Goal: Task Accomplishment & Management: Manage account settings

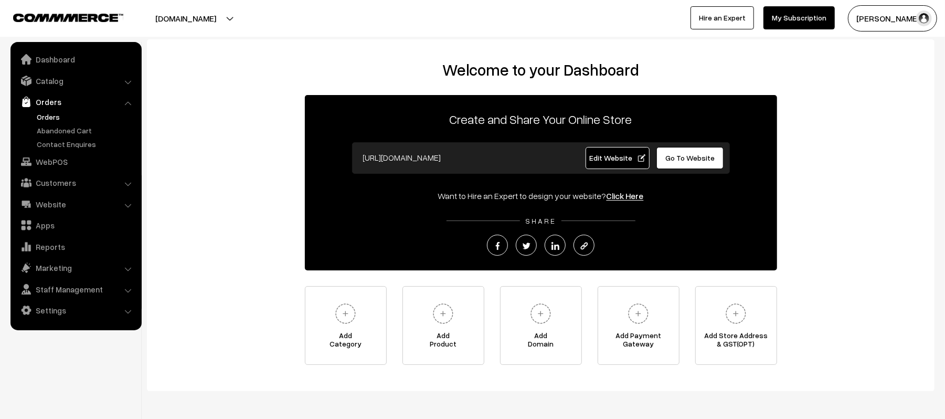
click at [51, 114] on link "Orders" at bounding box center [86, 116] width 104 height 11
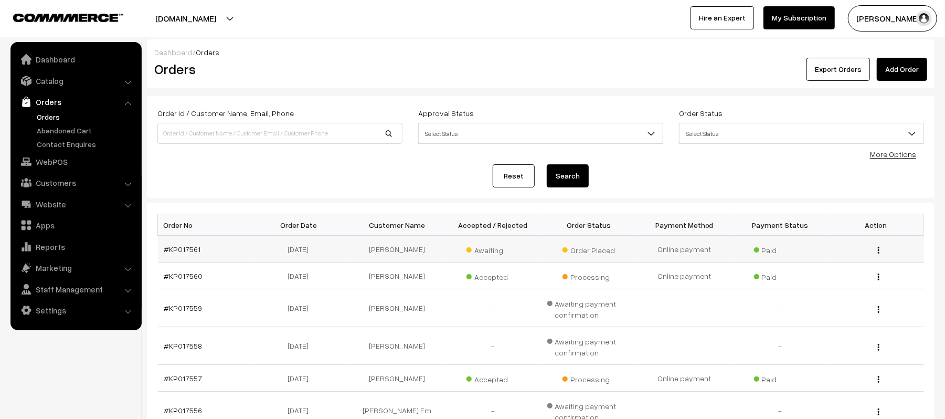
click at [186, 255] on td "#KP017561" at bounding box center [206, 249] width 96 height 27
click at [186, 252] on link "#KP017561" at bounding box center [182, 249] width 37 height 9
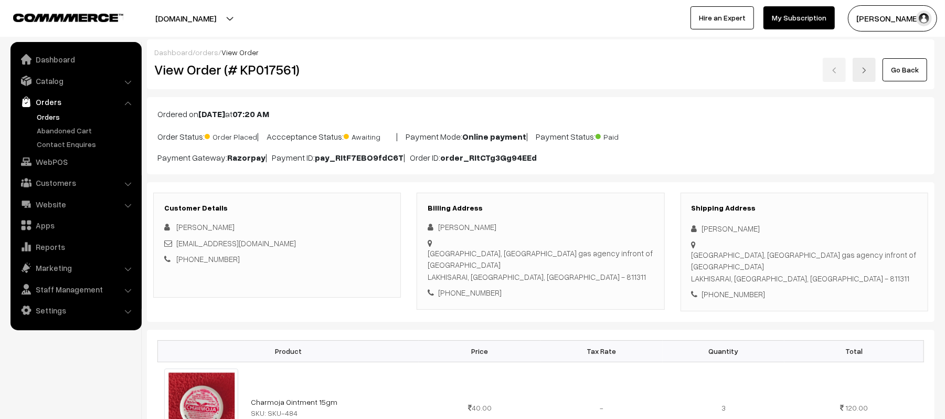
click at [304, 272] on div "Customer Details Amit Kumar Kumaramit9xm@gmail.com +91 8877512214" at bounding box center [277, 245] width 248 height 105
click at [387, 322] on div "Customer Details Amit Kumar Kumaramit9xm@gmail.com +91 8877512214 Billing Addre…" at bounding box center [541, 252] width 788 height 140
click at [45, 122] on link "Orders" at bounding box center [86, 116] width 104 height 11
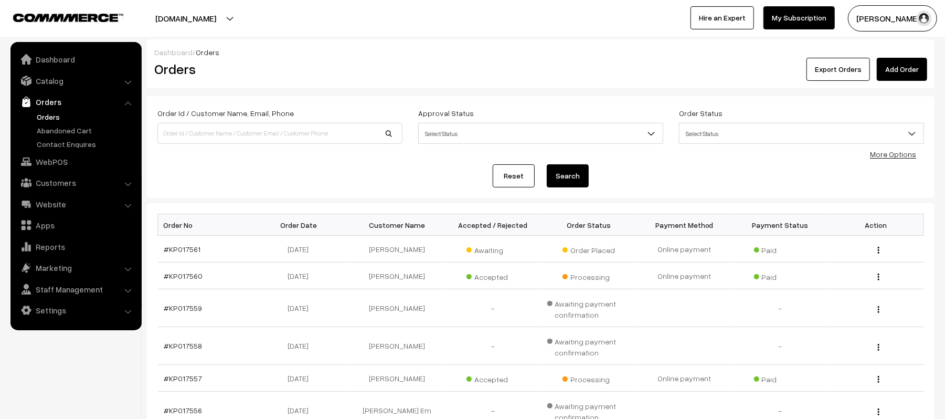
click at [437, 137] on span "Select Status" at bounding box center [541, 133] width 244 height 18
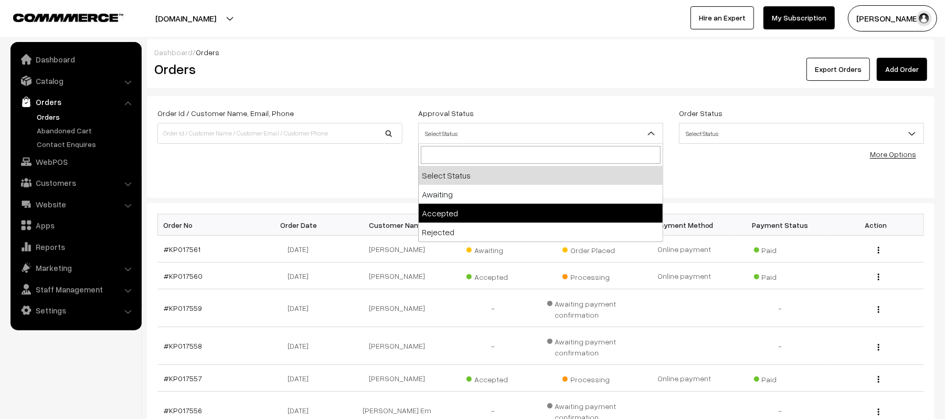
select select "1"
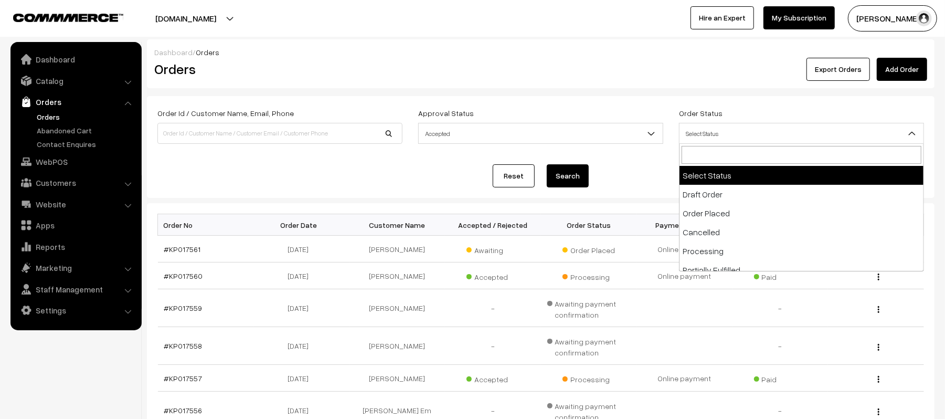
click at [721, 129] on span "Select Status" at bounding box center [802, 133] width 244 height 18
type input "FU"
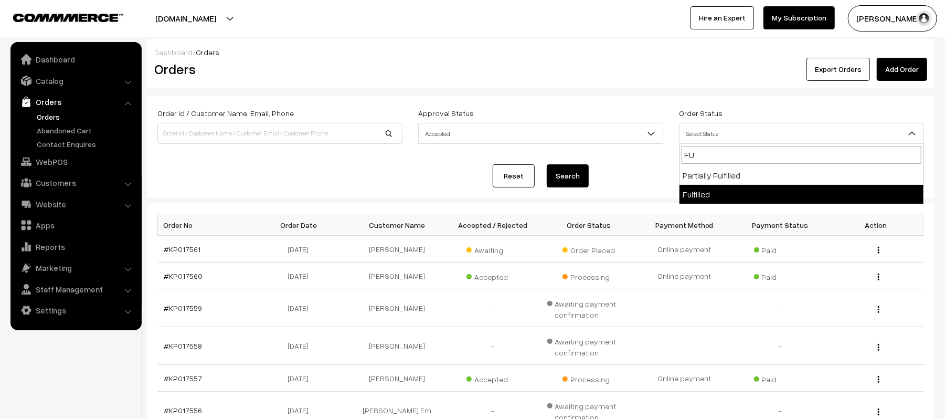
select select "7"
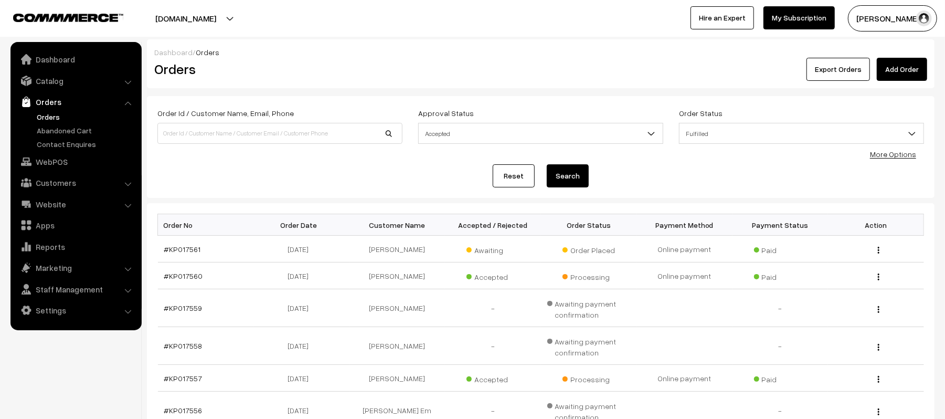
click at [576, 173] on button "Search" at bounding box center [568, 175] width 42 height 23
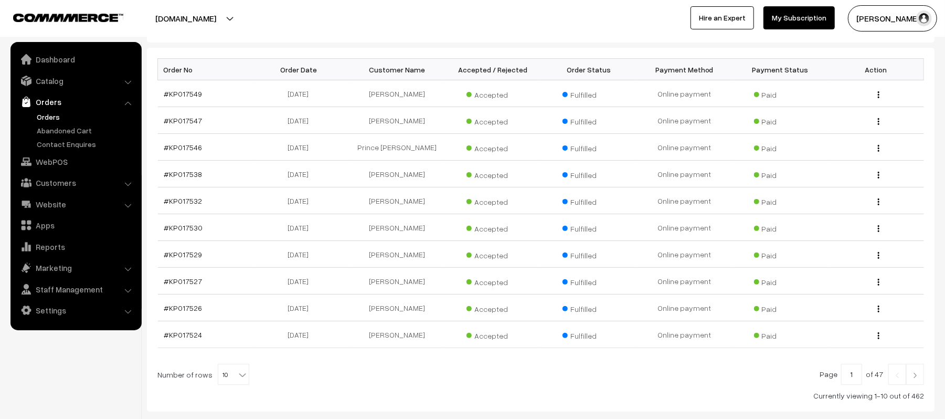
scroll to position [219, 0]
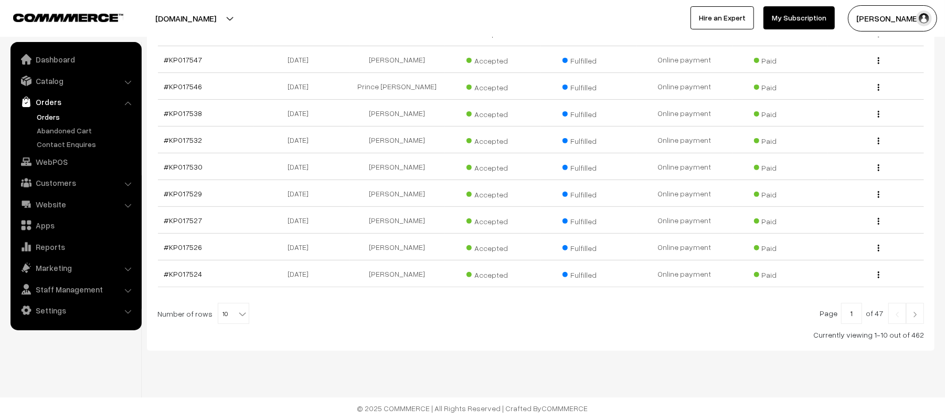
click at [856, 312] on input "1" at bounding box center [851, 313] width 21 height 21
type input "40"
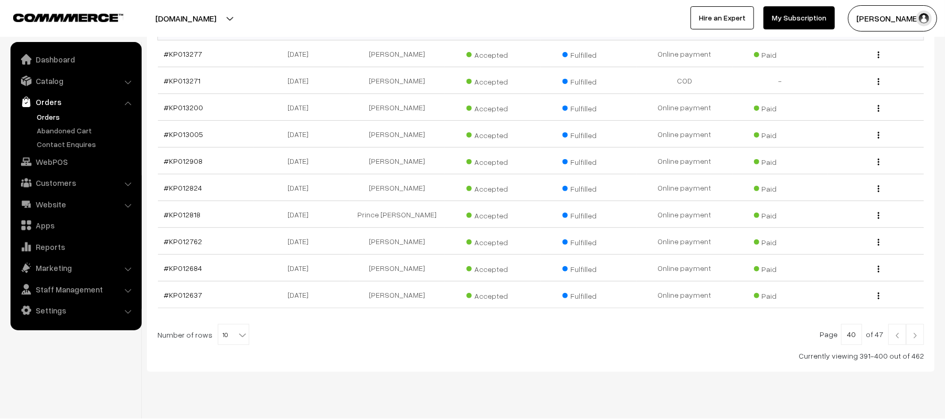
scroll to position [213, 0]
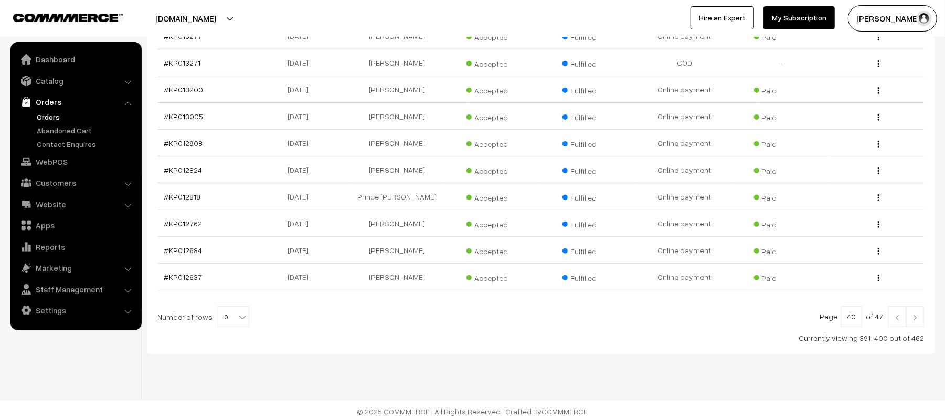
click at [899, 321] on img at bounding box center [897, 317] width 9 height 6
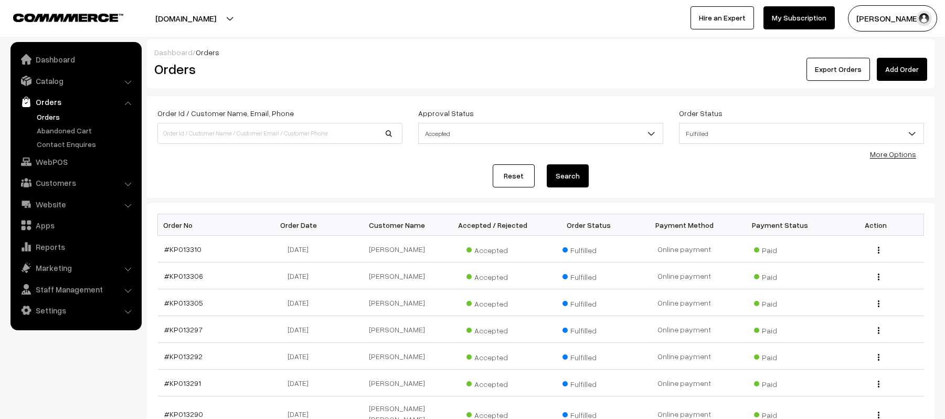
scroll to position [219, 0]
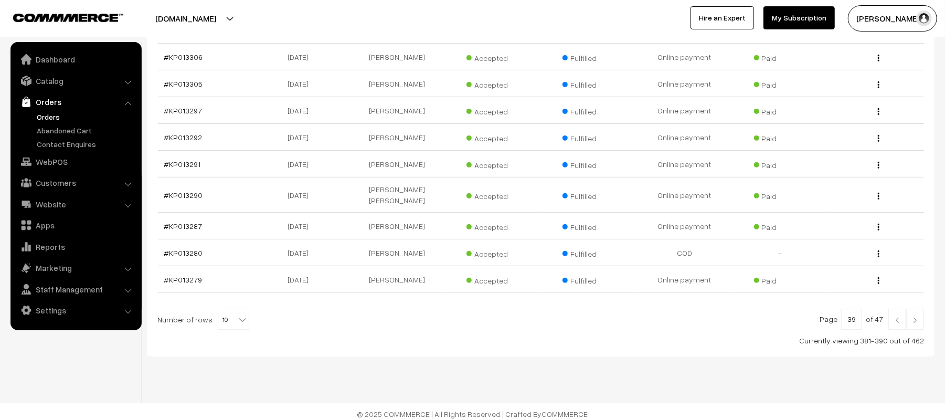
click at [891, 315] on link at bounding box center [898, 319] width 18 height 21
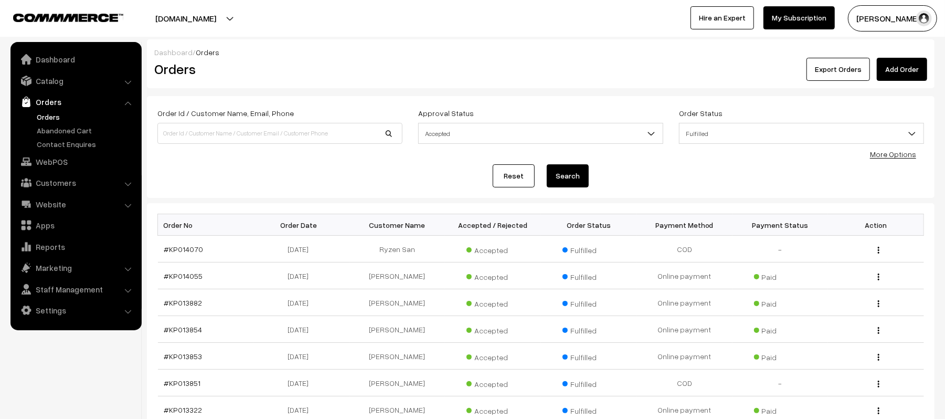
scroll to position [219, 0]
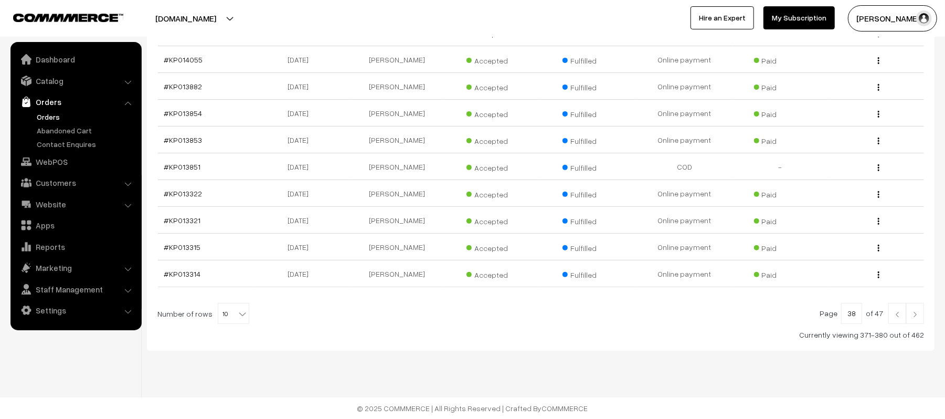
click at [849, 318] on input "38" at bounding box center [851, 313] width 21 height 21
type input "30"
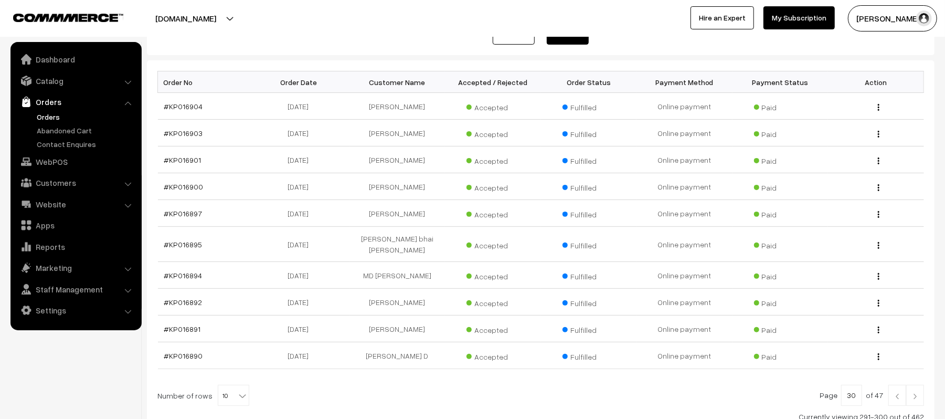
scroll to position [219, 0]
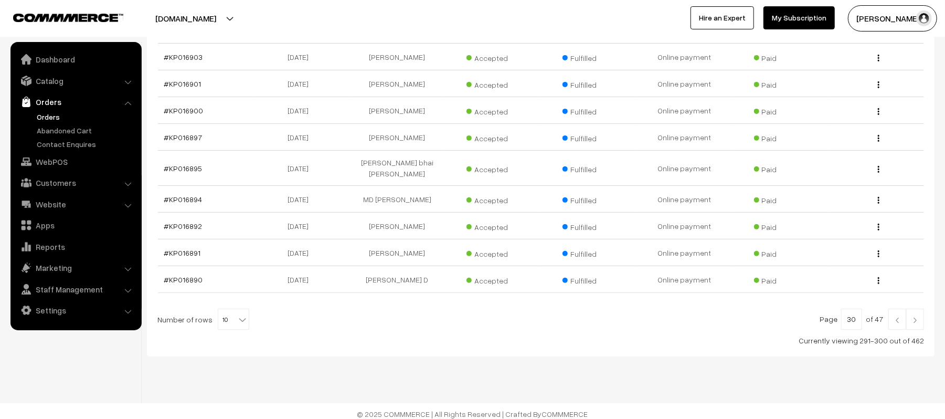
click at [919, 317] on img at bounding box center [915, 320] width 9 height 6
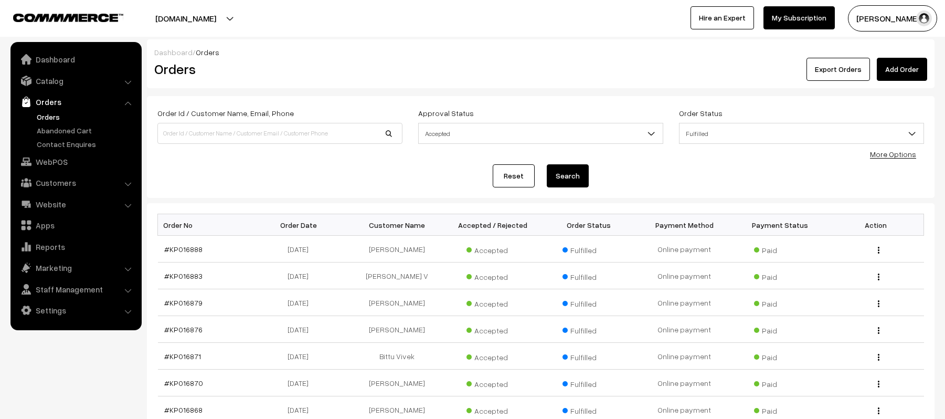
scroll to position [219, 0]
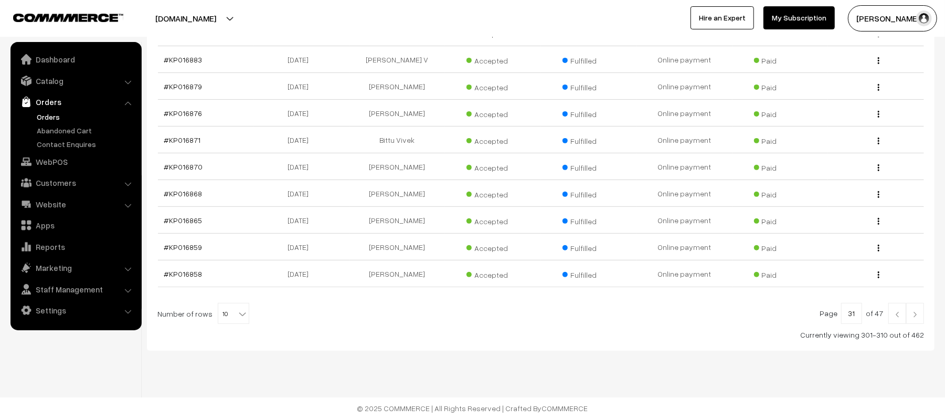
click at [912, 315] on img at bounding box center [915, 314] width 9 height 6
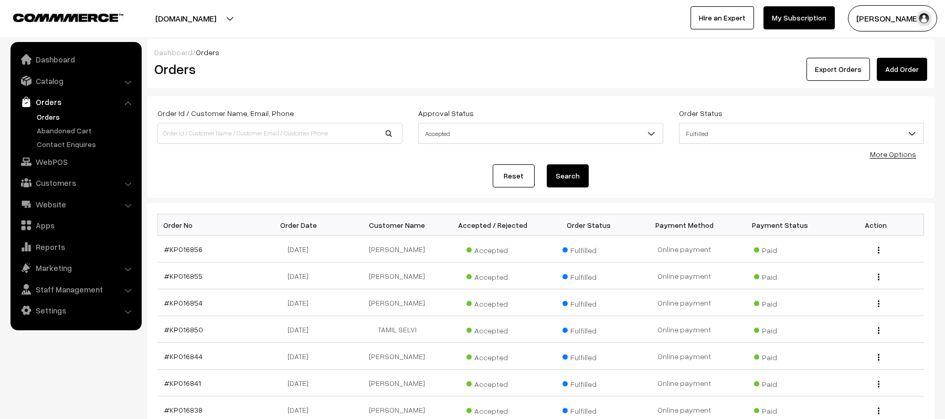
scroll to position [219, 0]
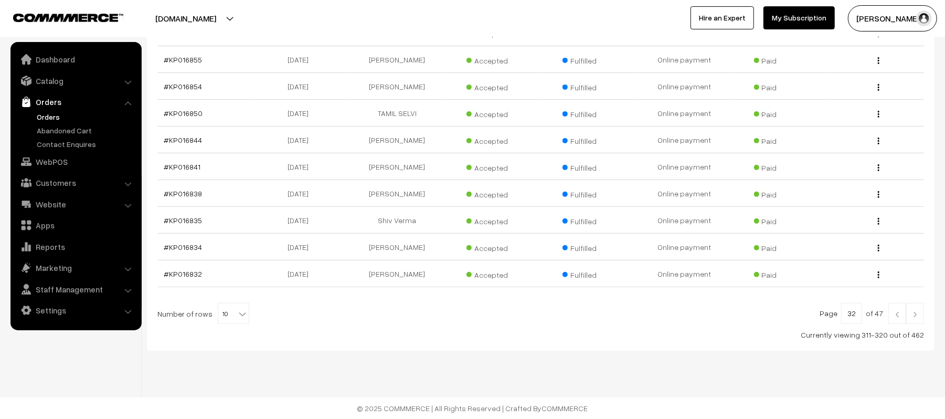
click at [918, 315] on img at bounding box center [915, 314] width 9 height 6
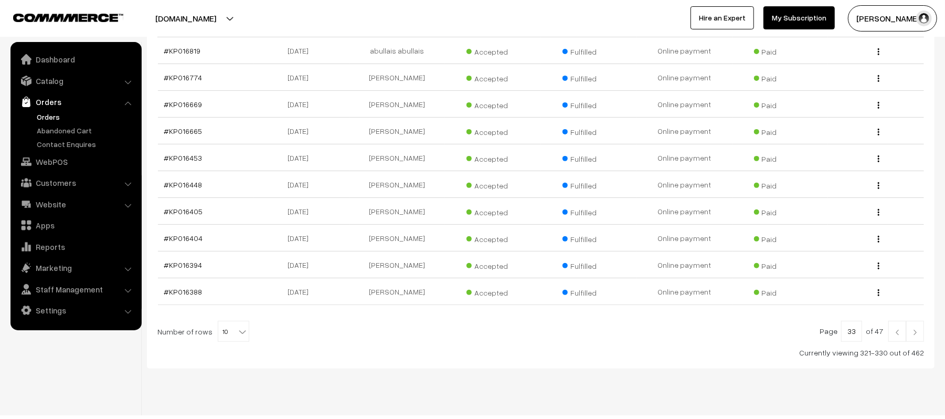
scroll to position [206, 0]
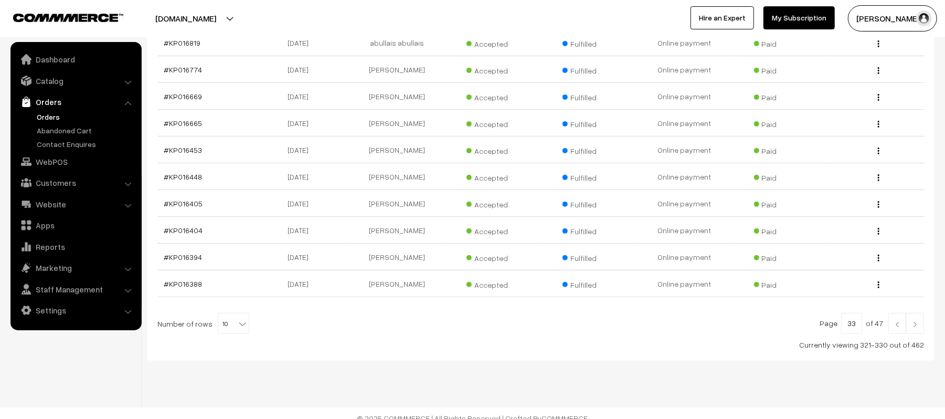
click at [918, 334] on link at bounding box center [915, 323] width 18 height 21
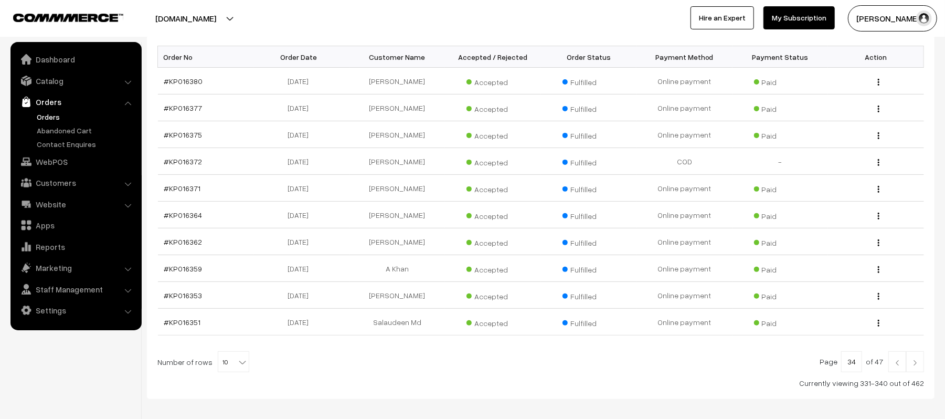
scroll to position [169, 0]
click at [920, 368] on link at bounding box center [915, 360] width 18 height 21
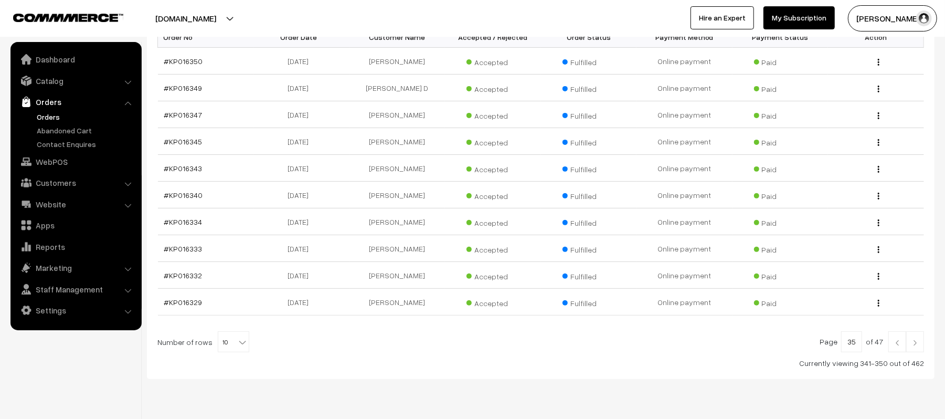
click at [913, 342] on img at bounding box center [915, 343] width 9 height 6
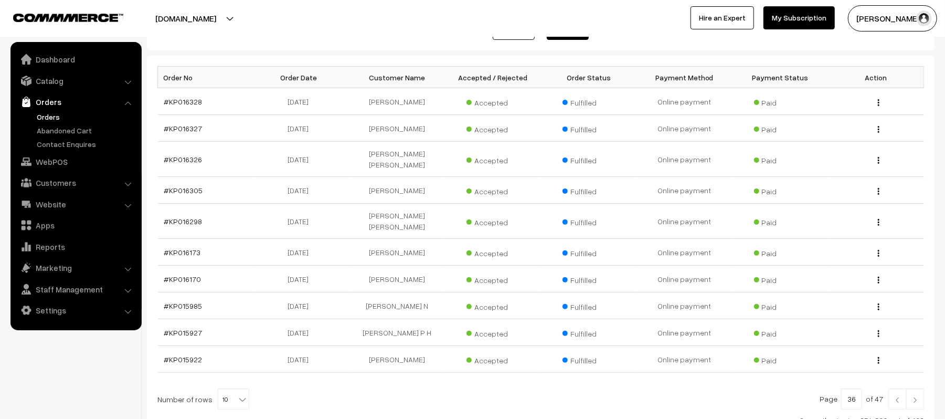
scroll to position [150, 0]
click at [918, 395] on img at bounding box center [915, 398] width 9 height 6
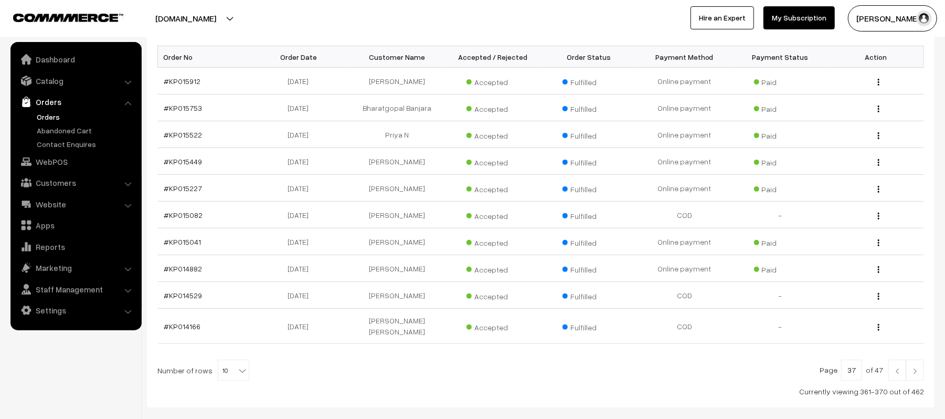
scroll to position [175, 0]
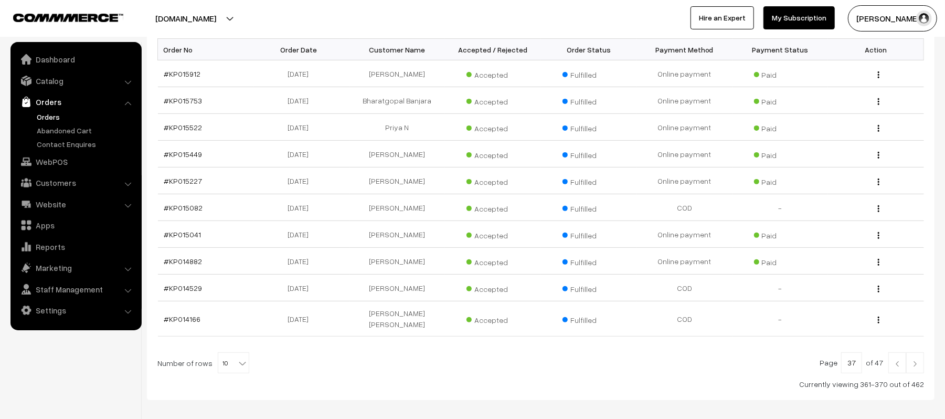
click at [896, 361] on img at bounding box center [897, 364] width 9 height 6
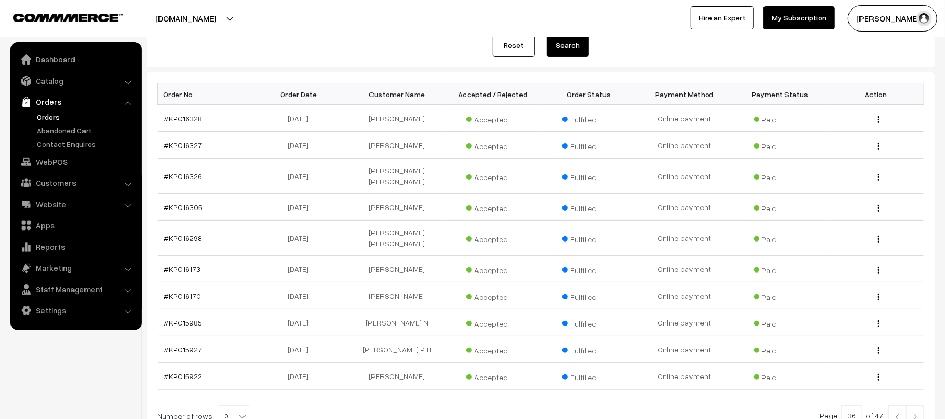
scroll to position [128, 0]
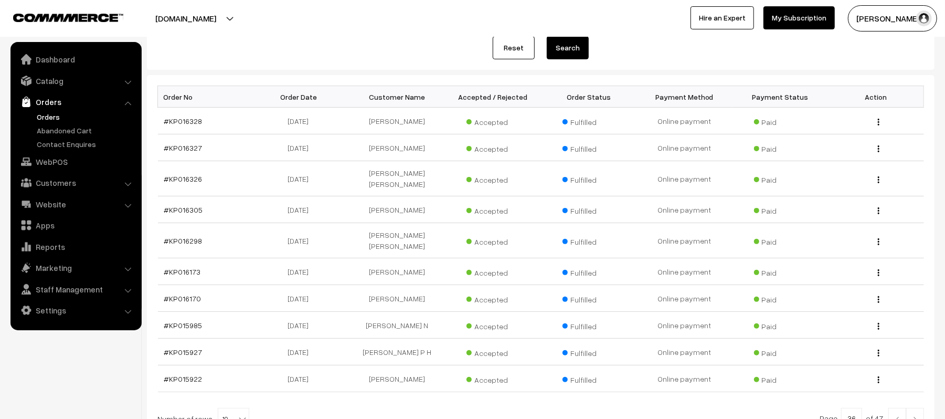
click at [893, 408] on link at bounding box center [898, 418] width 18 height 21
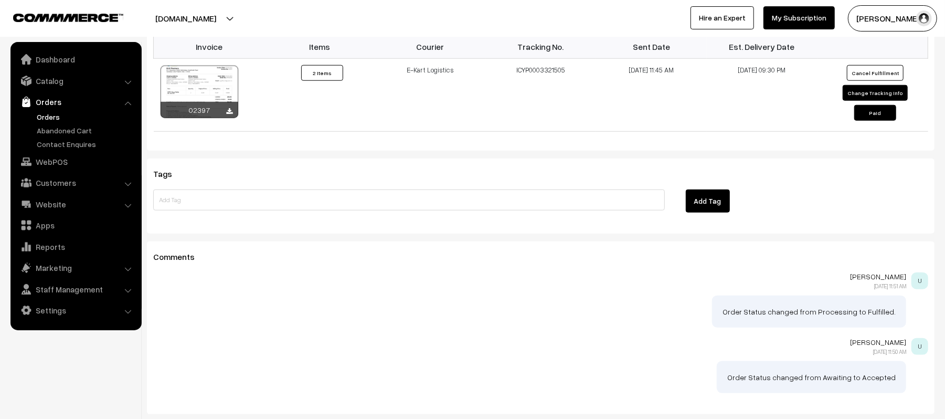
scroll to position [620, 0]
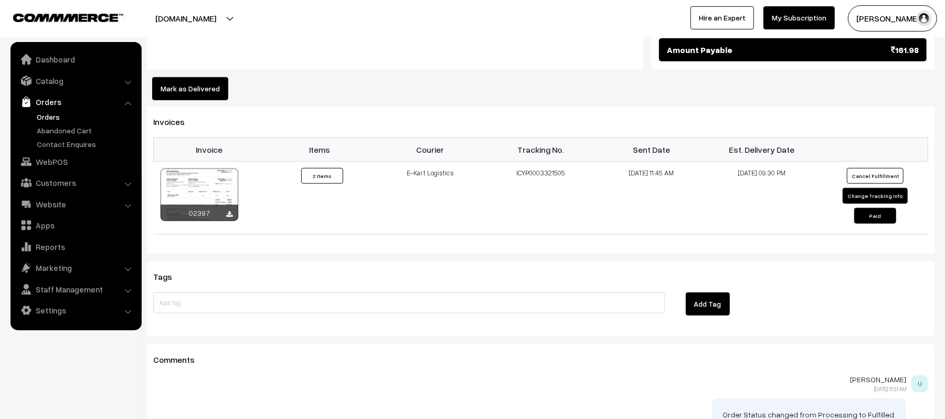
click at [179, 84] on button "Mark as Delivered" at bounding box center [190, 88] width 76 height 23
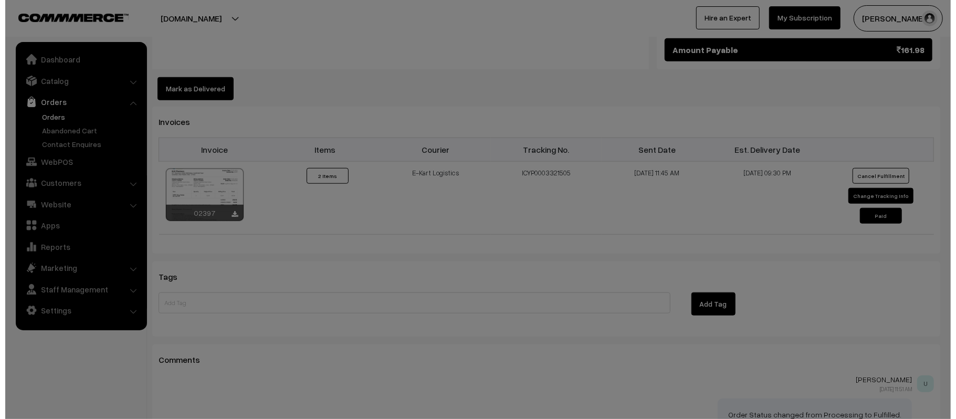
scroll to position [622, 0]
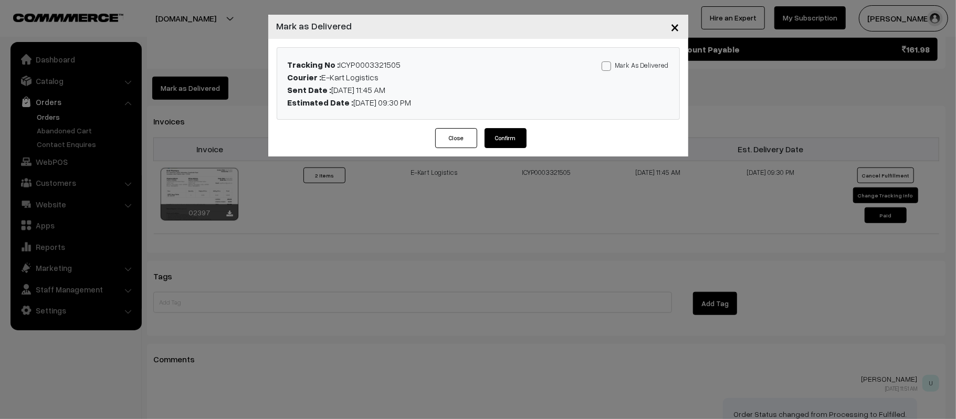
click at [647, 70] on label "Mark As Delivered" at bounding box center [634, 65] width 67 height 12
click at [608, 68] on input "Mark As Delivered" at bounding box center [604, 64] width 7 height 7
checkbox input "true"
click at [507, 133] on button "Confirm" at bounding box center [505, 138] width 42 height 20
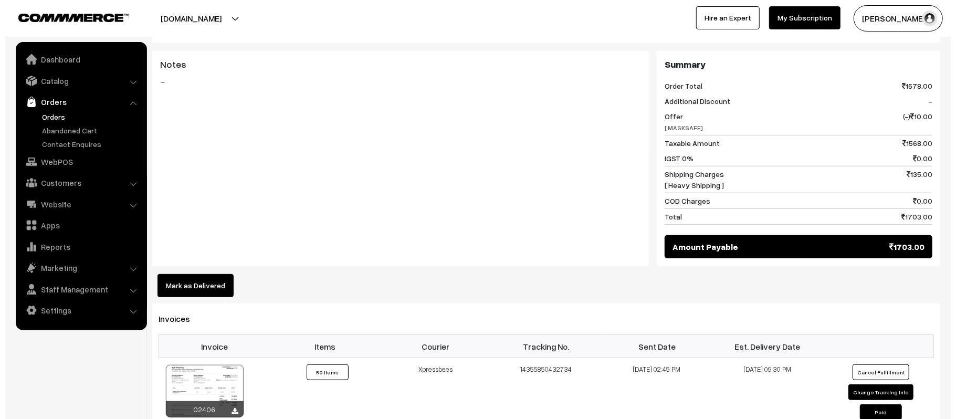
scroll to position [427, 0]
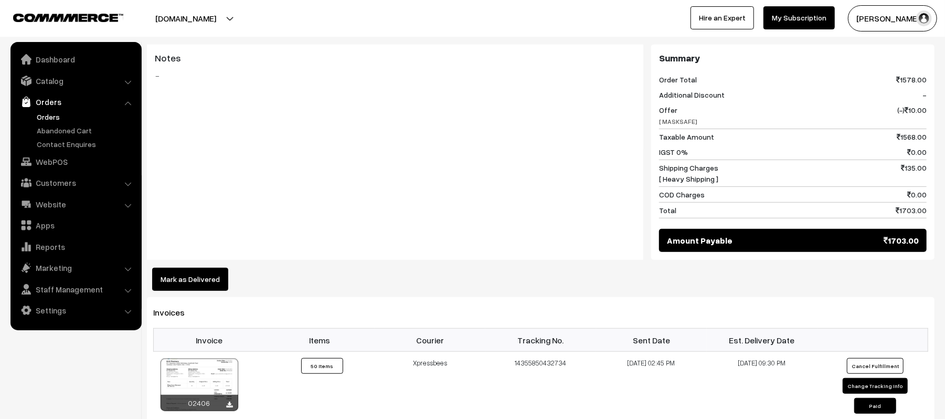
click at [187, 274] on button "Mark as Delivered" at bounding box center [190, 279] width 76 height 23
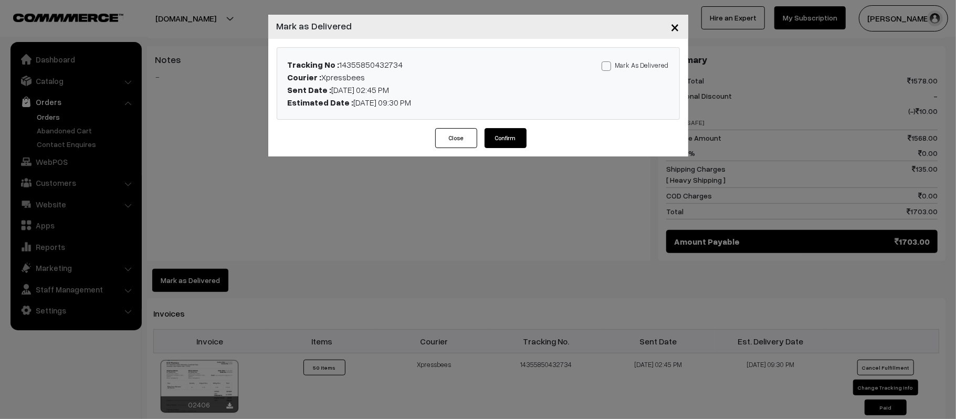
click at [638, 68] on label "Mark As Delivered" at bounding box center [634, 65] width 67 height 12
click at [608, 68] on input "Mark As Delivered" at bounding box center [604, 64] width 7 height 7
checkbox input "true"
click at [502, 126] on div "Tracking No : 14355850432734 Courier : Xpressbees Sent Date : 01-06-2025 02:45 …" at bounding box center [478, 83] width 420 height 89
click at [504, 131] on button "Confirm" at bounding box center [505, 138] width 42 height 20
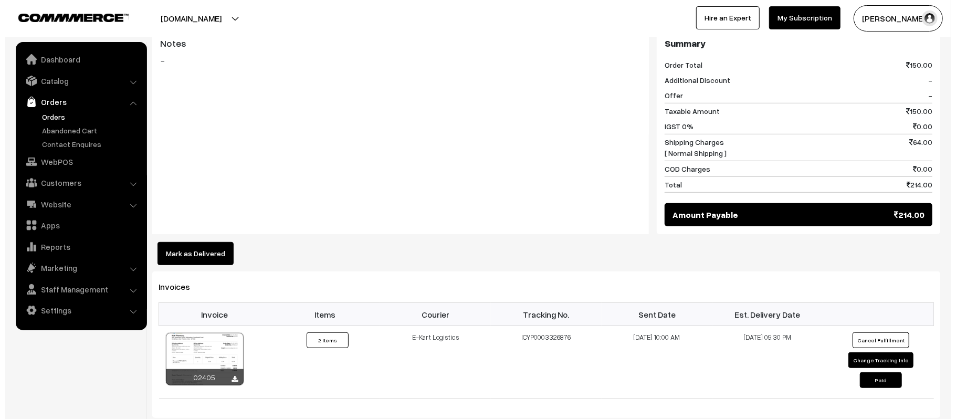
scroll to position [437, 0]
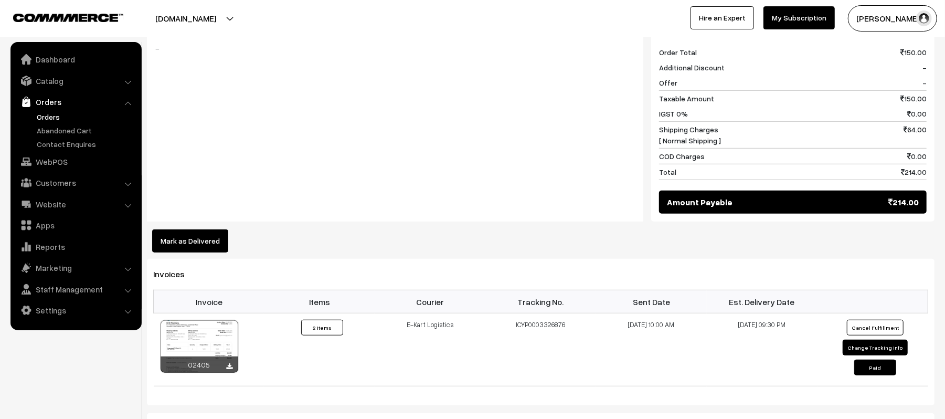
click at [185, 246] on button "Mark as Delivered" at bounding box center [190, 240] width 76 height 23
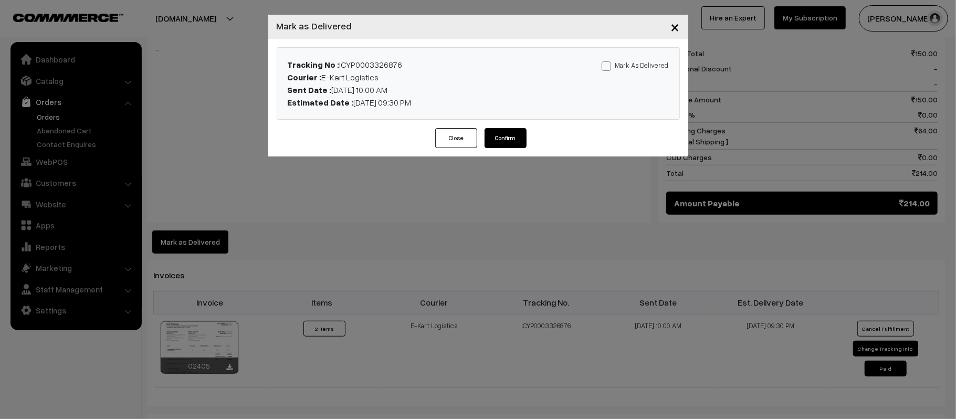
click at [634, 64] on label "Mark As Delivered" at bounding box center [634, 65] width 67 height 12
click at [608, 64] on input "Mark As Delivered" at bounding box center [604, 64] width 7 height 7
checkbox input "true"
click at [506, 136] on button "Confirm" at bounding box center [505, 138] width 42 height 20
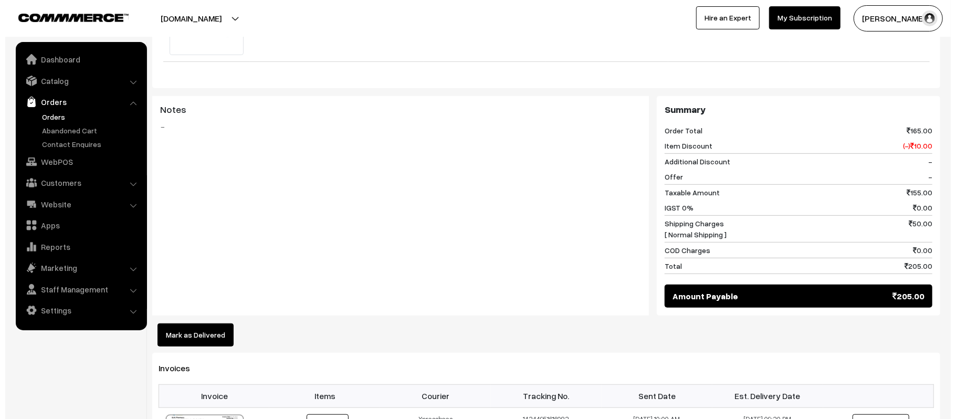
scroll to position [422, 0]
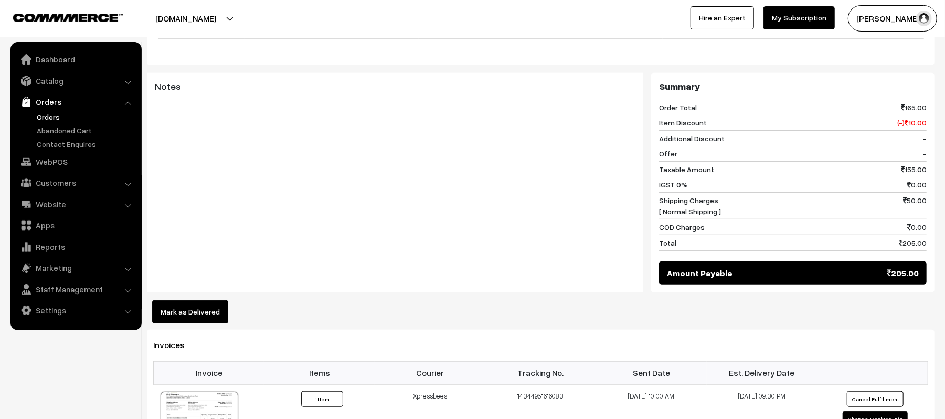
click at [187, 300] on button "Mark as Delivered" at bounding box center [190, 311] width 76 height 23
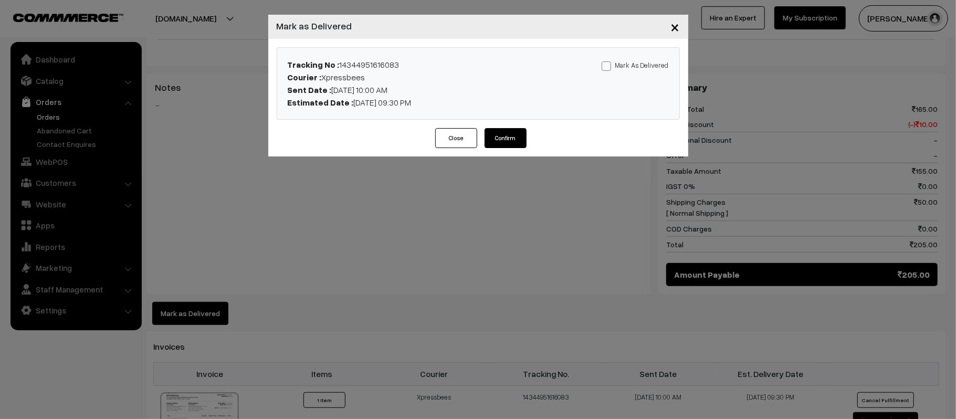
click at [630, 83] on div "Mark As Delivered Mark As Paid" at bounding box center [610, 83] width 132 height 50
click at [638, 72] on div "Mark As Delivered Mark As Paid" at bounding box center [610, 83] width 132 height 50
click at [641, 66] on label "Mark As Delivered" at bounding box center [634, 65] width 67 height 12
click at [608, 66] on input "Mark As Delivered" at bounding box center [604, 64] width 7 height 7
checkbox input "true"
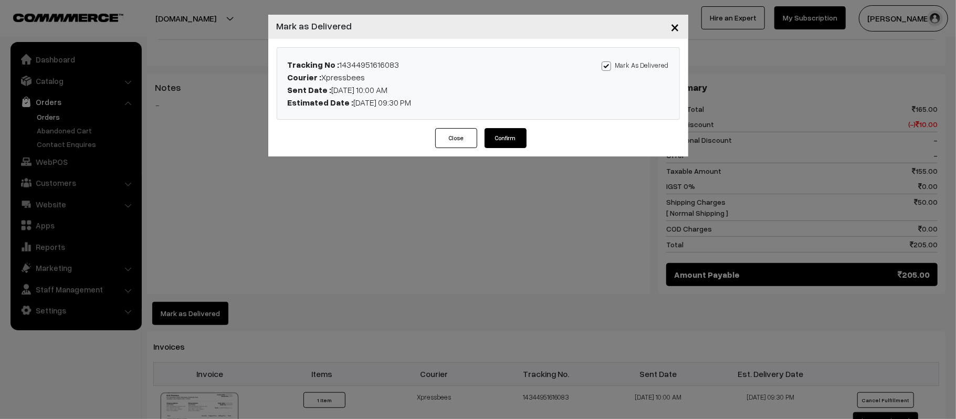
click at [477, 144] on div "Close Confirm" at bounding box center [478, 142] width 420 height 28
click at [494, 141] on button "Confirm" at bounding box center [505, 138] width 42 height 20
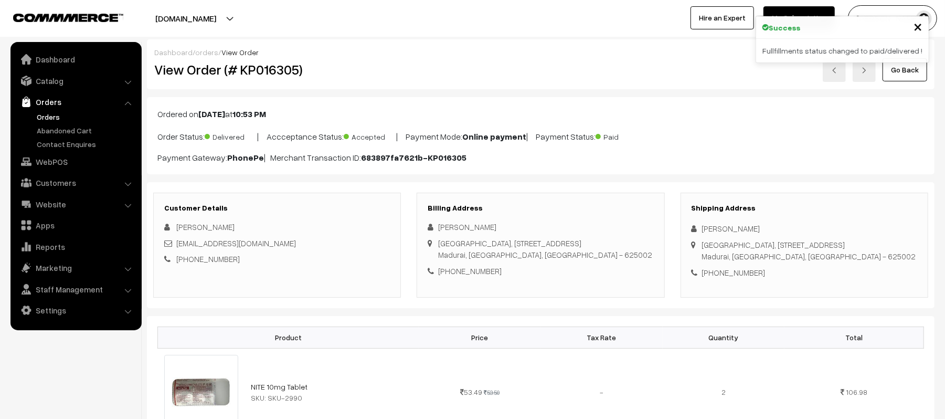
click at [452, 50] on div "Dashboard / orders / View Order" at bounding box center [540, 52] width 773 height 11
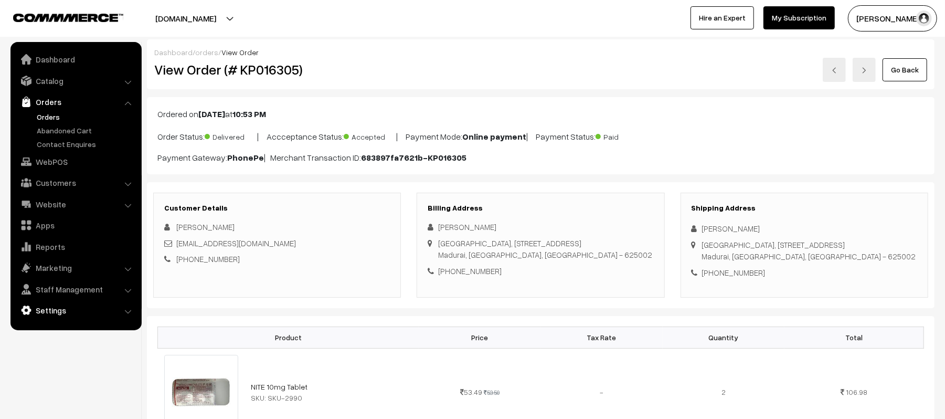
click at [36, 309] on link "Settings" at bounding box center [75, 310] width 125 height 19
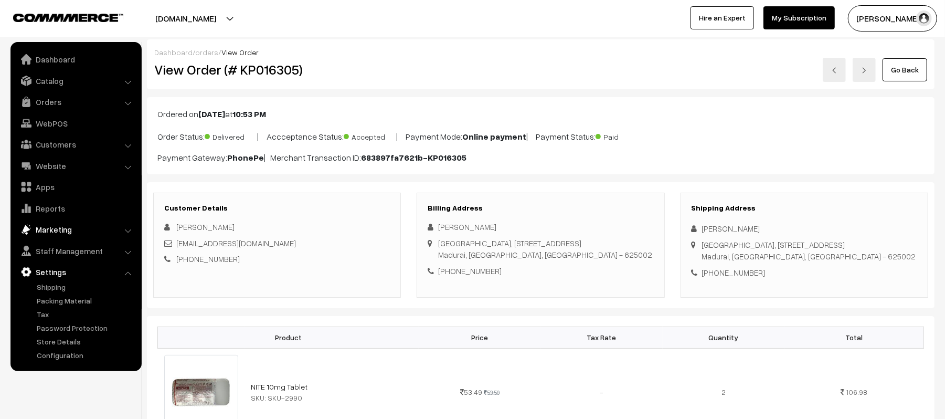
click at [58, 231] on link "Marketing" at bounding box center [75, 229] width 125 height 19
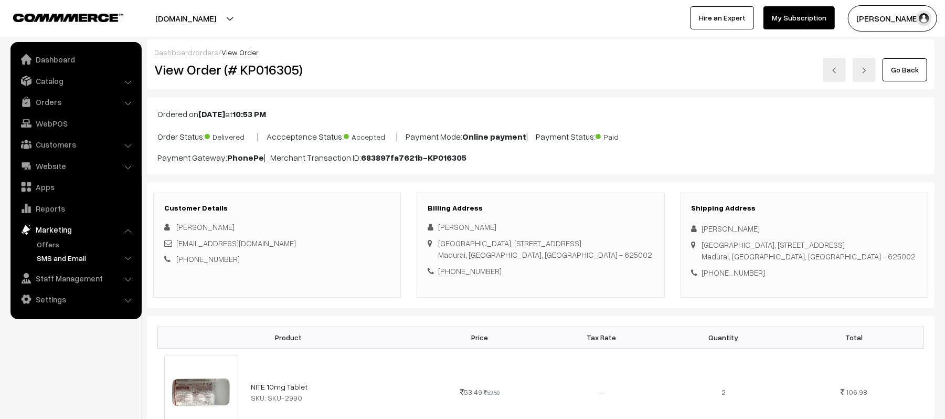
click at [52, 256] on link "SMS and Email" at bounding box center [86, 257] width 104 height 11
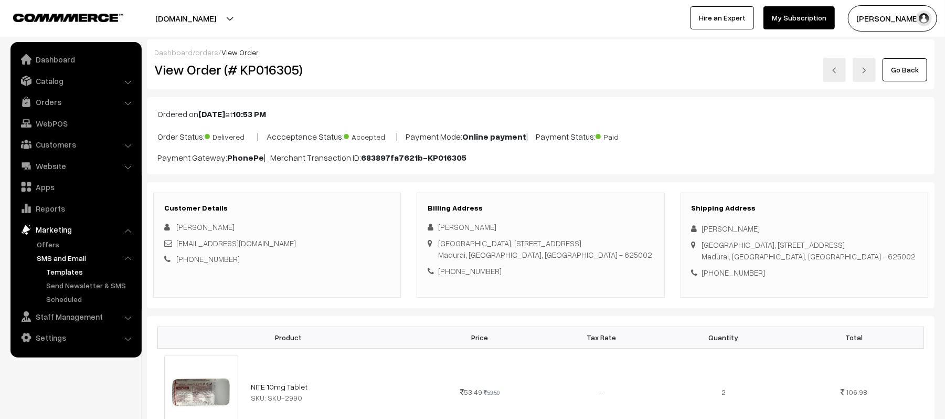
click at [57, 269] on link "Templates" at bounding box center [91, 271] width 94 height 11
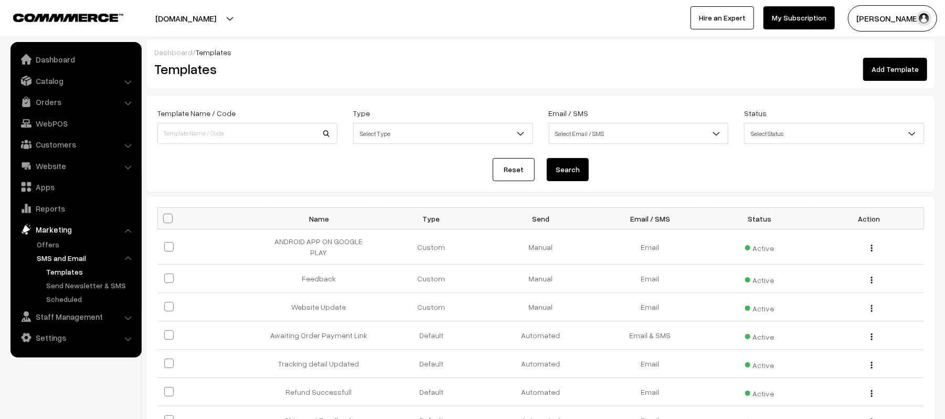
click at [35, 359] on nav "Dashboard Catalog" at bounding box center [71, 251] width 142 height 419
click at [81, 336] on link "Settings" at bounding box center [75, 337] width 125 height 19
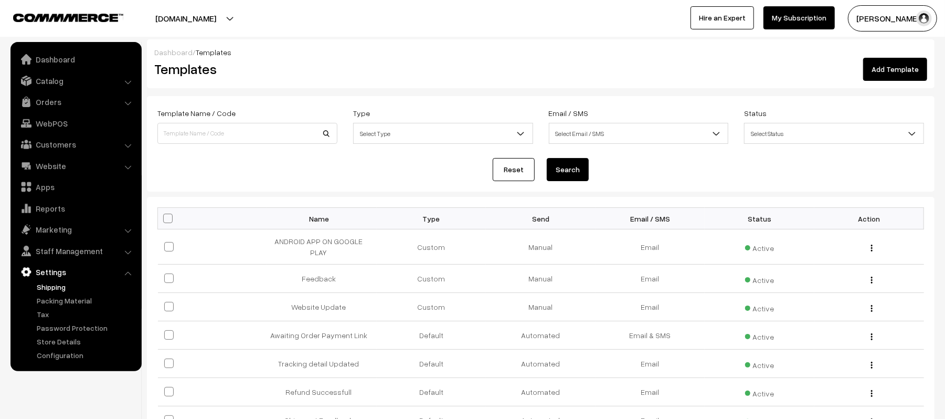
click at [59, 284] on link "Shipping" at bounding box center [86, 286] width 104 height 11
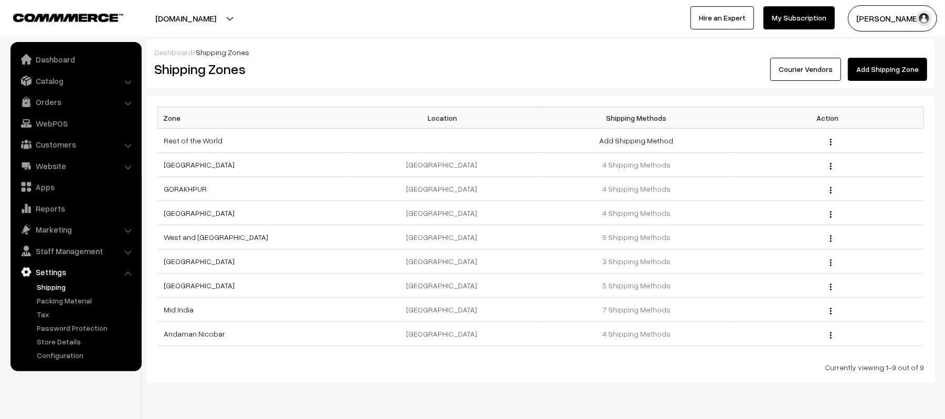
click at [798, 9] on link "My Subscription" at bounding box center [799, 17] width 71 height 23
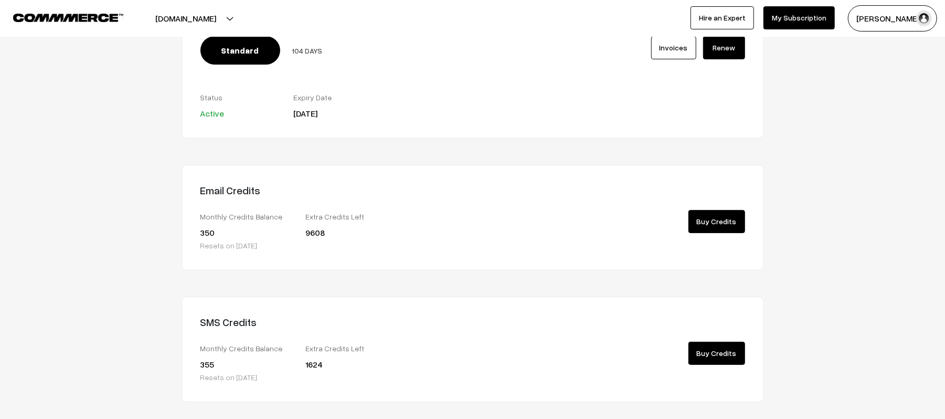
scroll to position [164, 0]
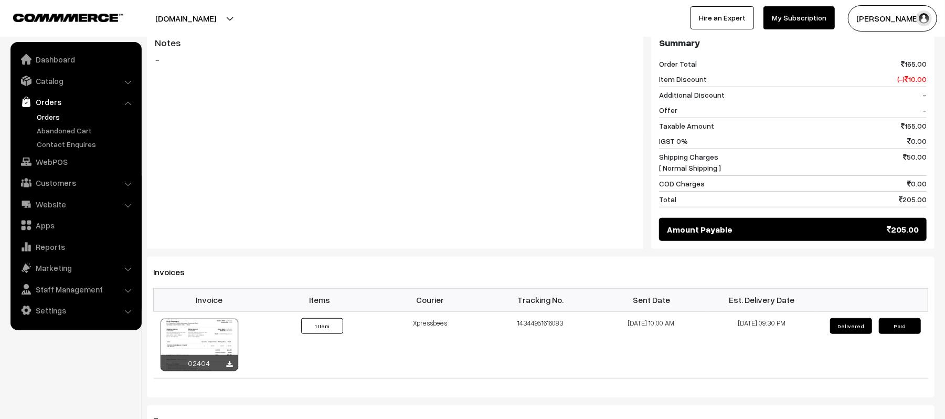
scroll to position [468, 0]
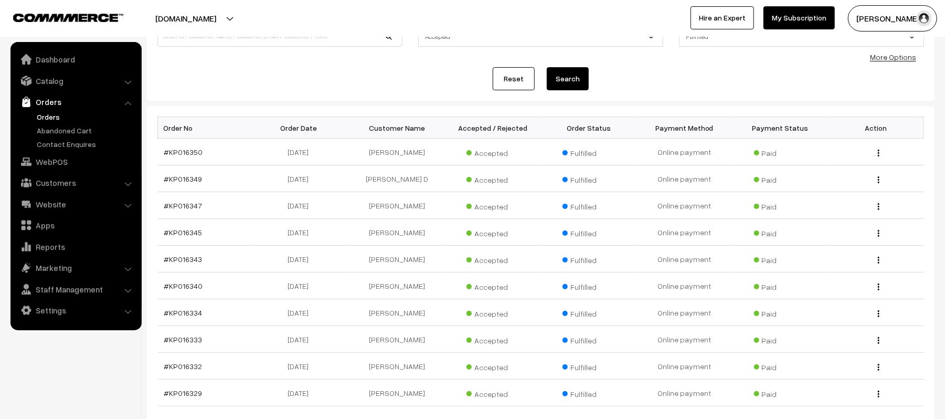
scroll to position [131, 0]
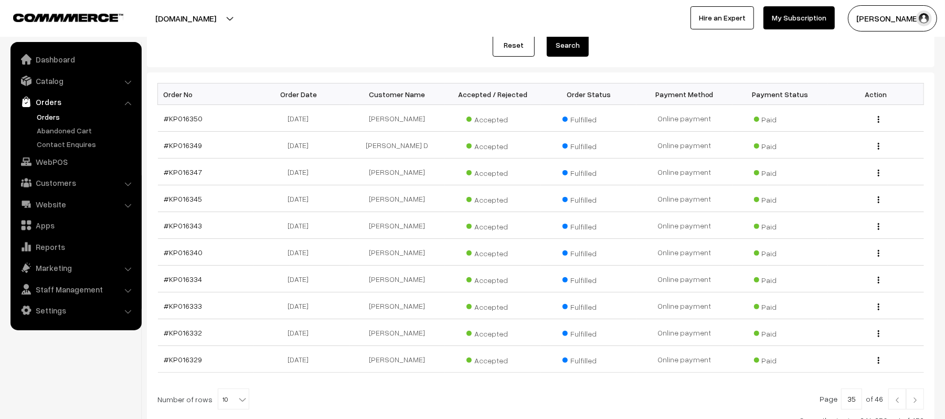
click at [897, 403] on img at bounding box center [897, 400] width 9 height 6
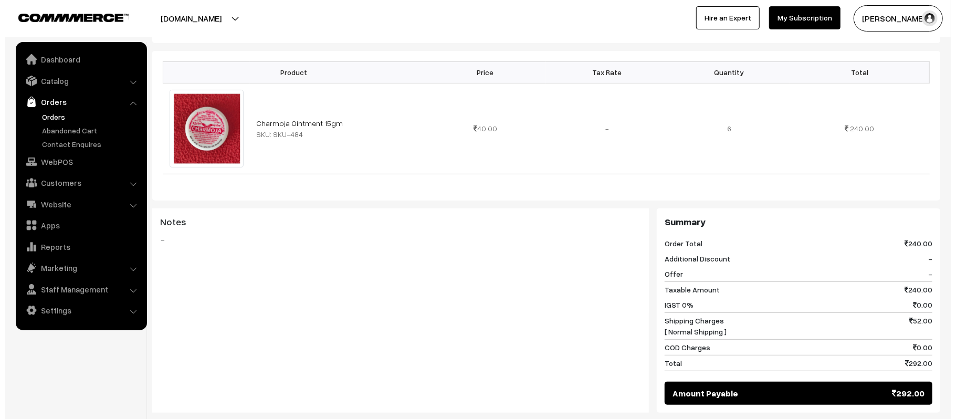
scroll to position [420, 0]
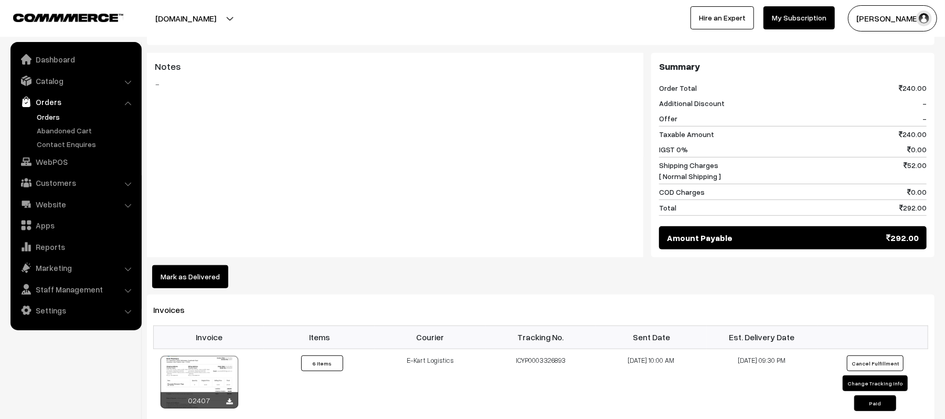
click at [194, 277] on button "Mark as Delivered" at bounding box center [190, 276] width 76 height 23
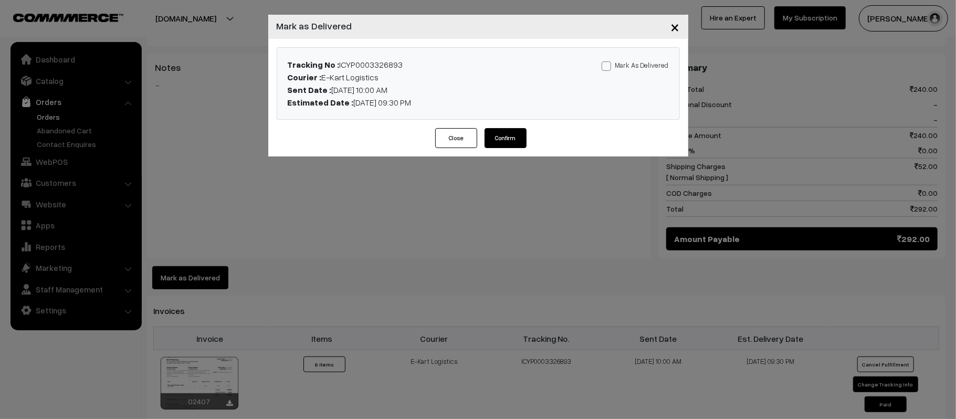
click at [626, 66] on label "Mark As Delivered" at bounding box center [634, 65] width 67 height 12
click at [608, 66] on input "Mark As Delivered" at bounding box center [604, 64] width 7 height 7
checkbox input "true"
click at [499, 135] on button "Confirm" at bounding box center [505, 138] width 42 height 20
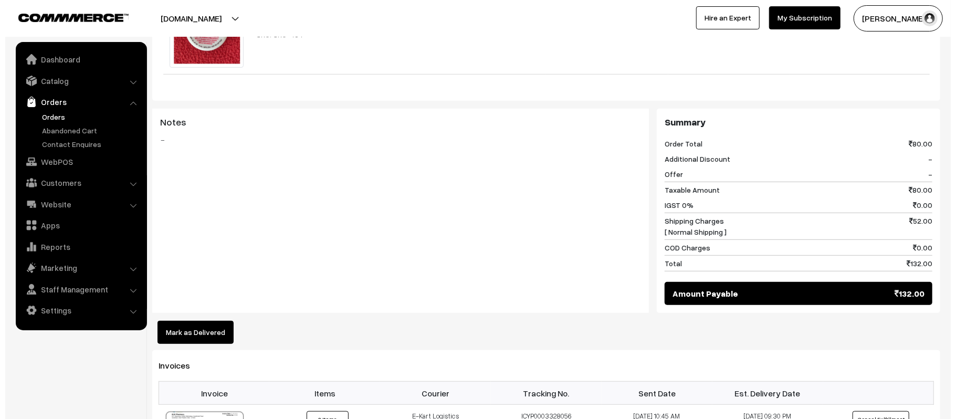
scroll to position [392, 0]
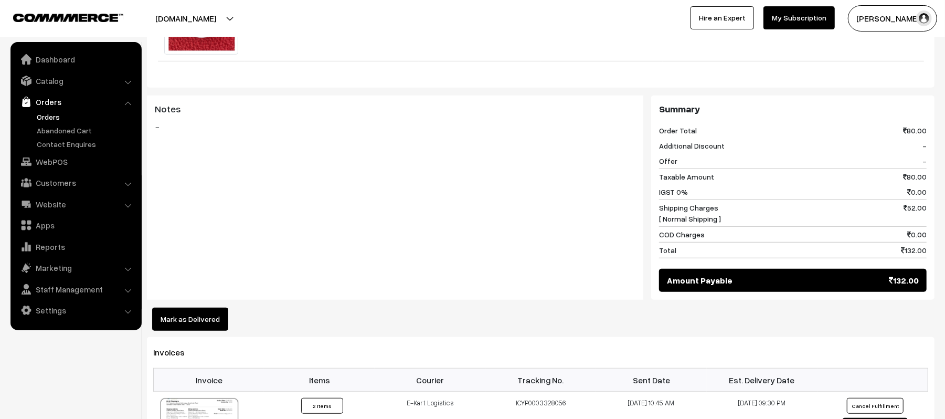
click at [203, 326] on button "Mark as Delivered" at bounding box center [190, 319] width 76 height 23
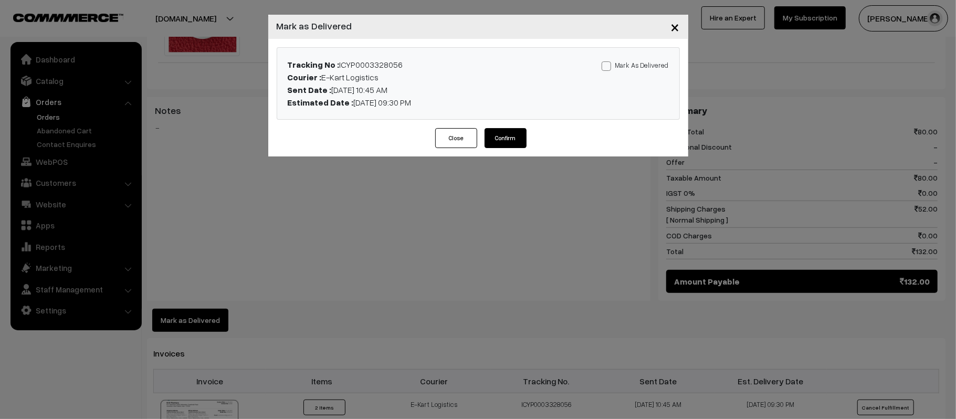
click at [658, 67] on label "Mark As Delivered" at bounding box center [634, 65] width 67 height 12
click at [608, 67] on input "Mark As Delivered" at bounding box center [604, 64] width 7 height 7
checkbox input "true"
click at [503, 142] on button "Confirm" at bounding box center [505, 138] width 42 height 20
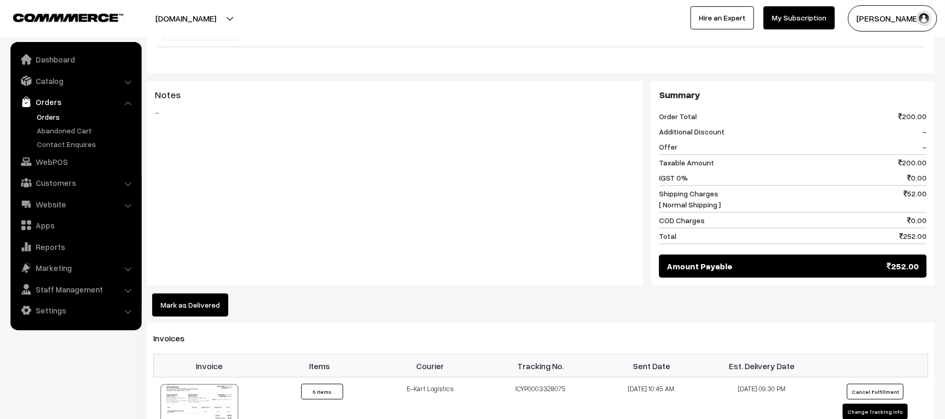
scroll to position [471, 0]
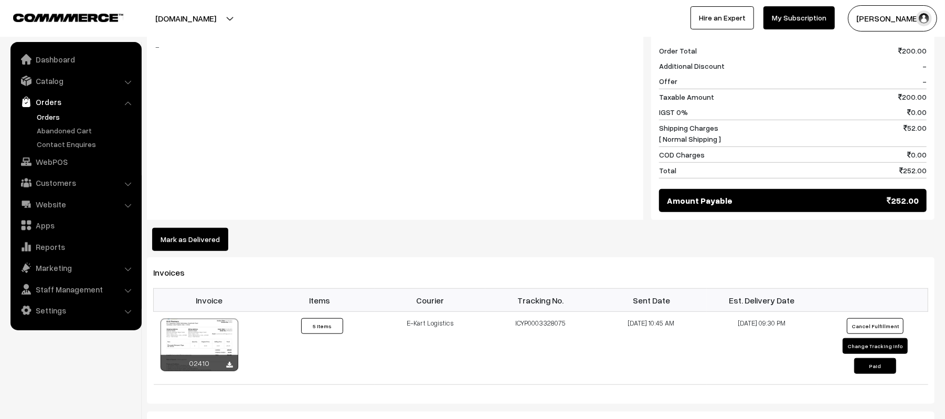
click at [167, 228] on button "Mark as Delivered" at bounding box center [190, 239] width 76 height 23
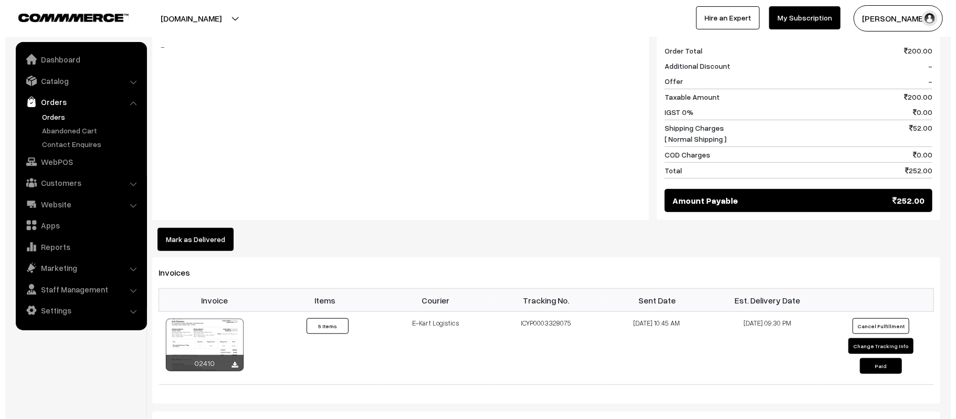
scroll to position [473, 0]
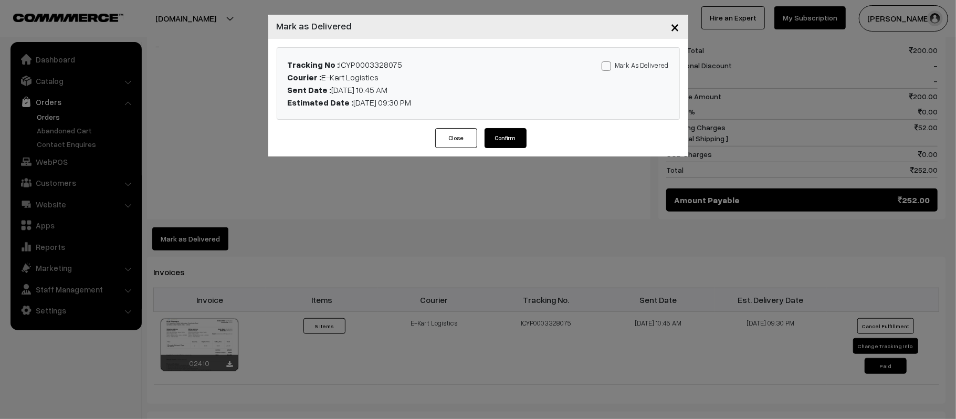
click at [636, 68] on label "Mark As Delivered" at bounding box center [634, 65] width 67 height 12
click at [608, 68] on input "Mark As Delivered" at bounding box center [604, 64] width 7 height 7
checkbox input "true"
click at [501, 144] on button "Confirm" at bounding box center [505, 138] width 42 height 20
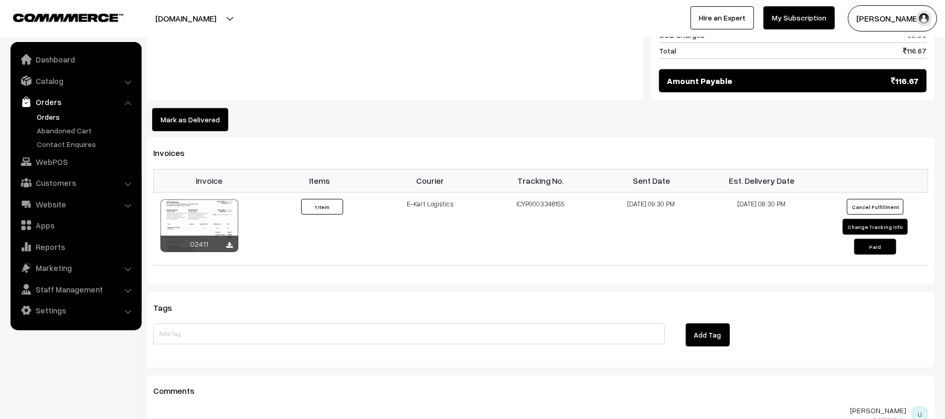
scroll to position [618, 0]
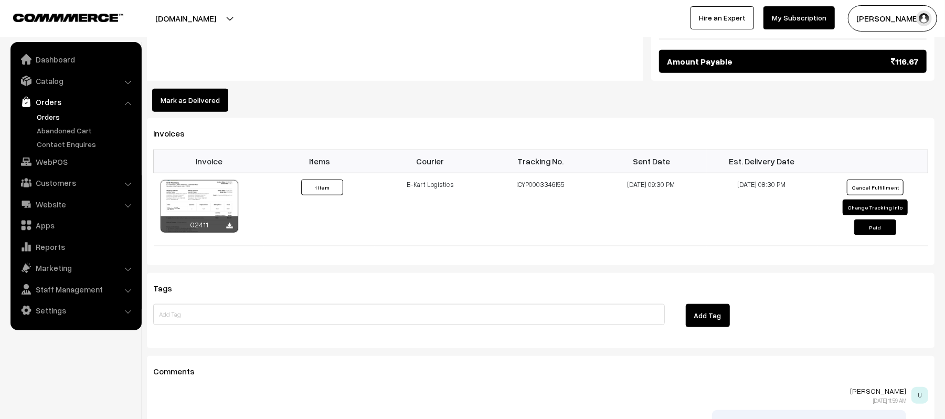
click at [192, 101] on button "Mark as Delivered" at bounding box center [190, 100] width 76 height 23
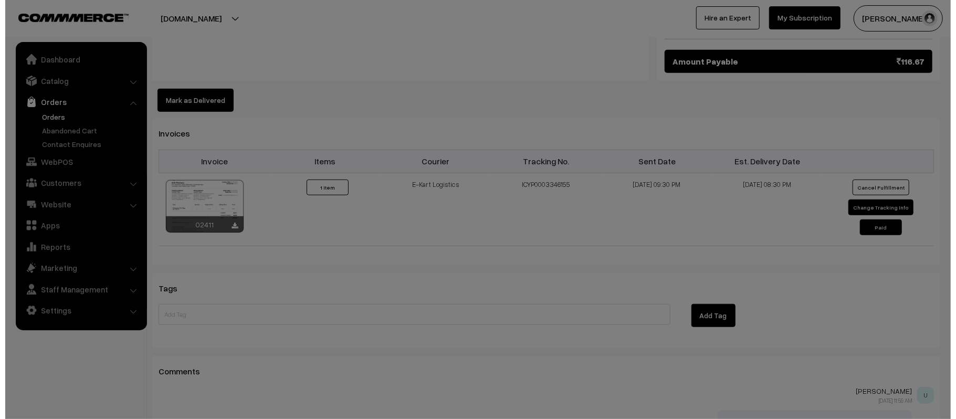
scroll to position [618, 0]
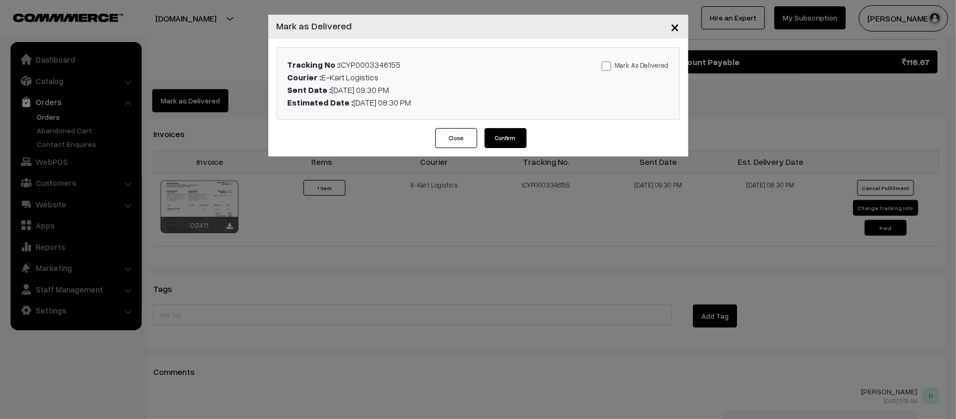
click at [652, 70] on label "Mark As Delivered" at bounding box center [634, 65] width 67 height 12
click at [608, 68] on input "Mark As Delivered" at bounding box center [604, 64] width 7 height 7
checkbox input "true"
click at [514, 140] on button "Confirm" at bounding box center [505, 138] width 42 height 20
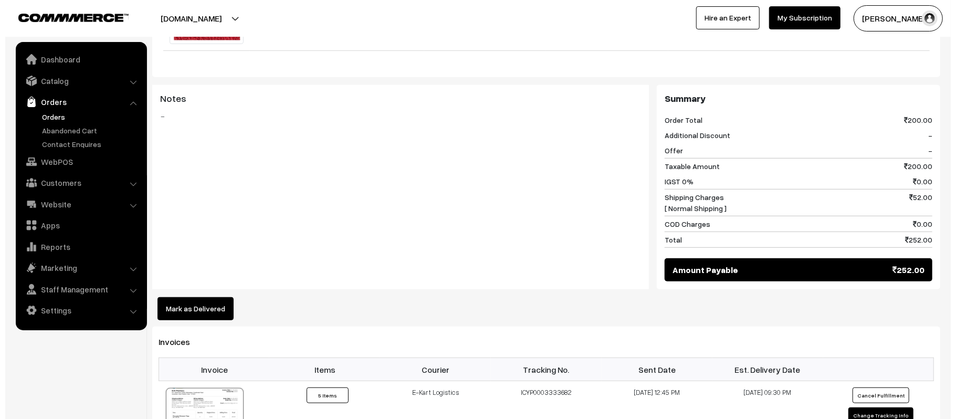
scroll to position [404, 0]
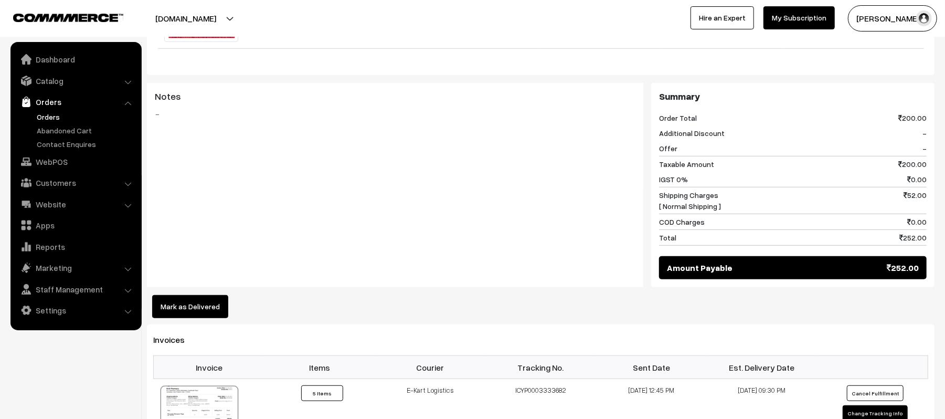
click at [202, 313] on button "Mark as Delivered" at bounding box center [190, 306] width 76 height 23
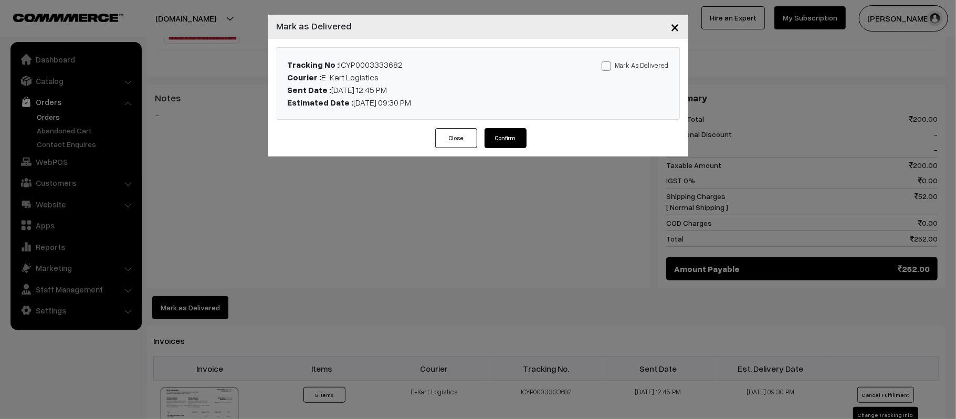
click at [652, 59] on label "Mark As Delivered" at bounding box center [634, 65] width 67 height 12
click at [608, 61] on input "Mark As Delivered" at bounding box center [604, 64] width 7 height 7
checkbox input "true"
click at [499, 129] on button "Confirm" at bounding box center [505, 138] width 42 height 20
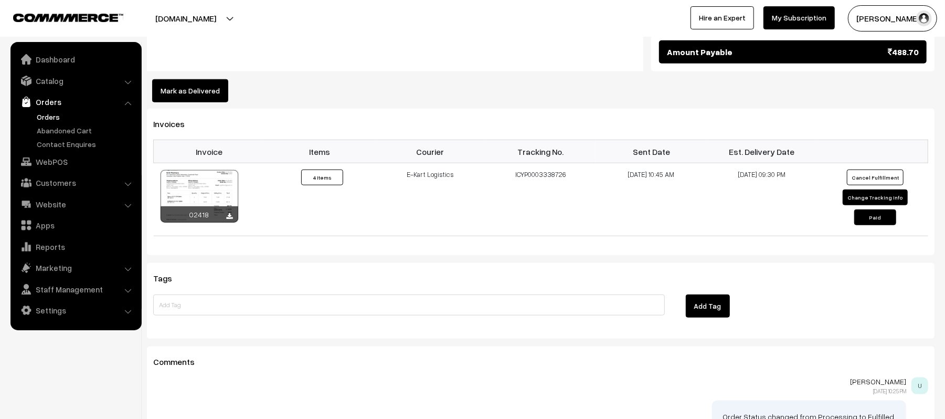
scroll to position [722, 0]
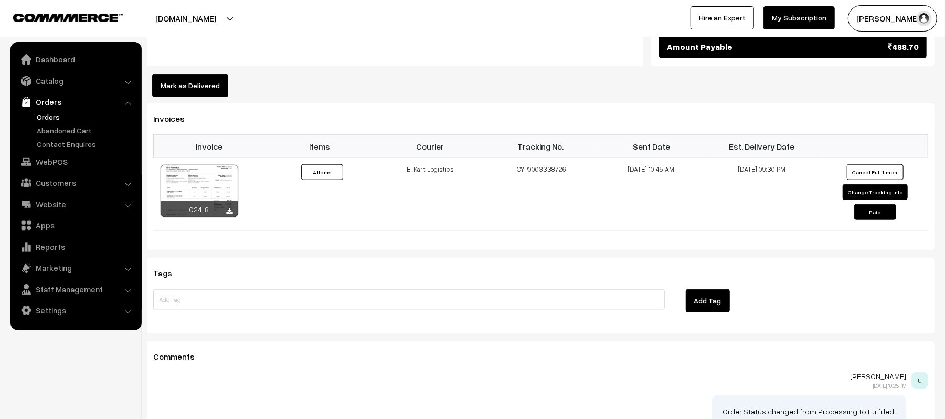
click at [219, 83] on button "Mark as Delivered" at bounding box center [190, 85] width 76 height 23
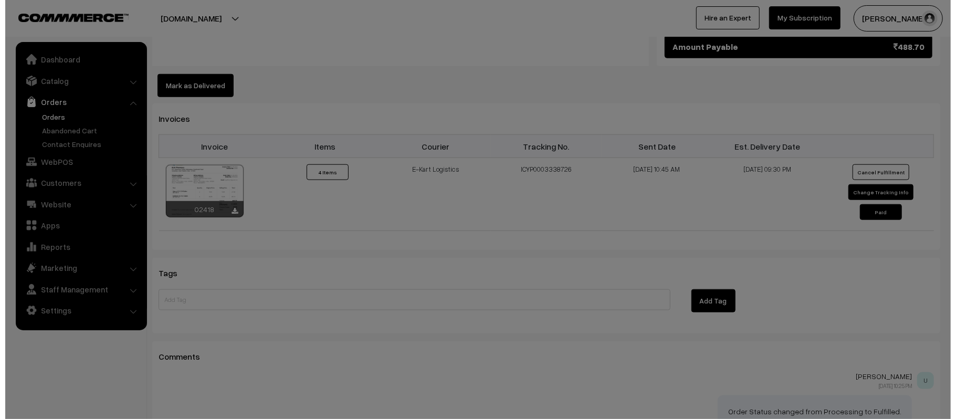
scroll to position [724, 0]
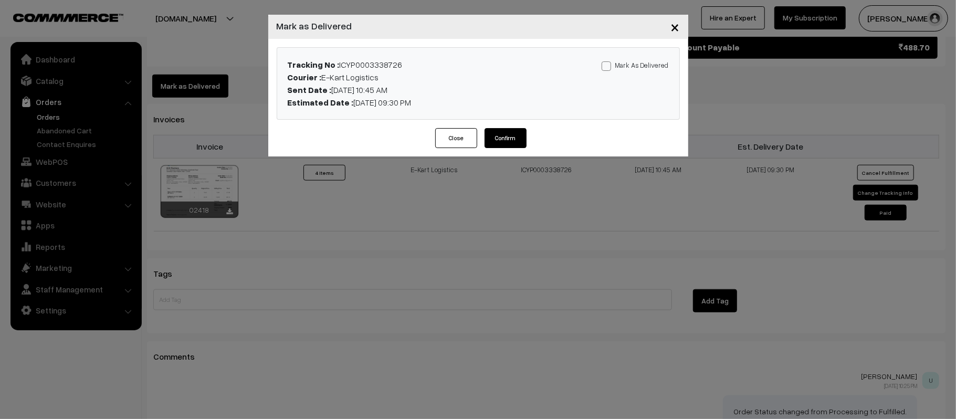
click at [637, 66] on label "Mark As Delivered" at bounding box center [634, 65] width 67 height 12
click at [608, 66] on input "Mark As Delivered" at bounding box center [604, 64] width 7 height 7
checkbox input "true"
click at [491, 147] on button "Confirm" at bounding box center [505, 138] width 42 height 20
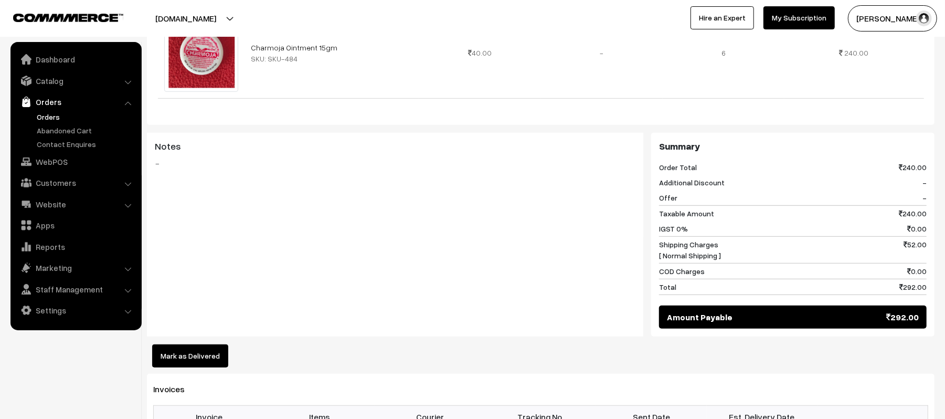
scroll to position [611, 0]
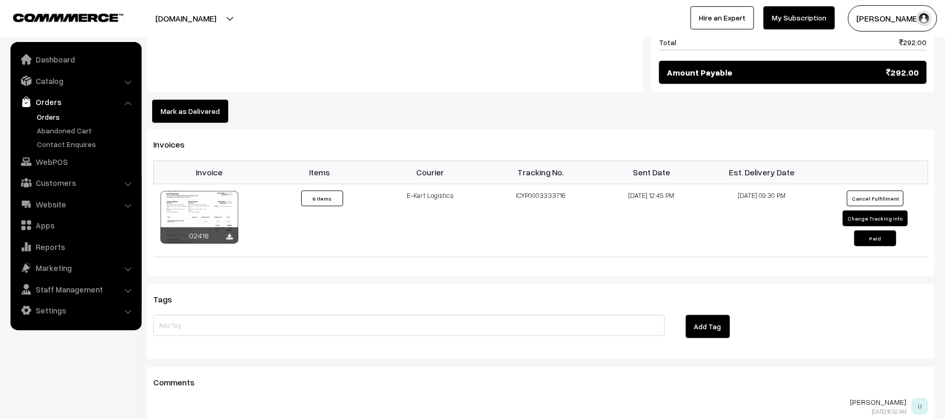
click at [189, 110] on button "Mark as Delivered" at bounding box center [190, 111] width 76 height 23
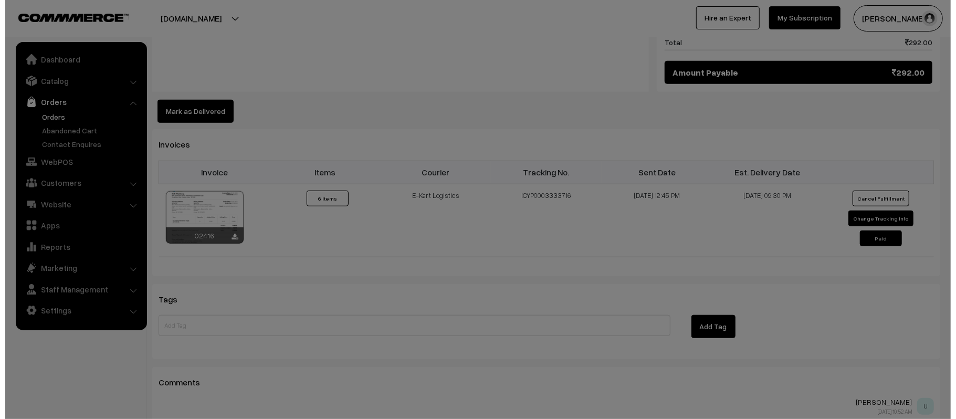
scroll to position [612, 0]
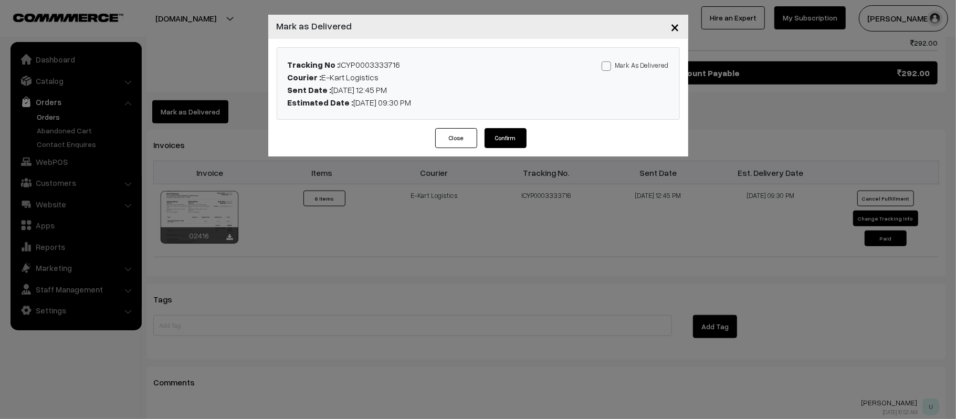
click at [649, 68] on label "Mark As Delivered" at bounding box center [634, 65] width 67 height 12
click at [608, 68] on input "Mark As Delivered" at bounding box center [604, 64] width 7 height 7
checkbox input "true"
click at [496, 146] on button "Confirm" at bounding box center [505, 138] width 42 height 20
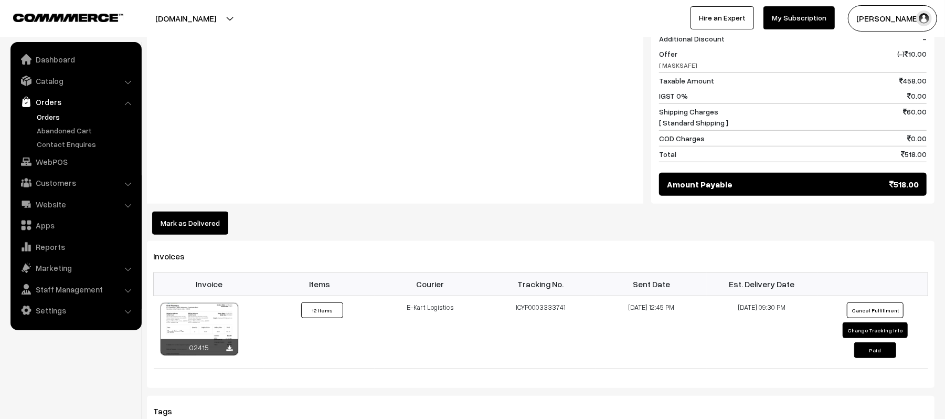
scroll to position [536, 0]
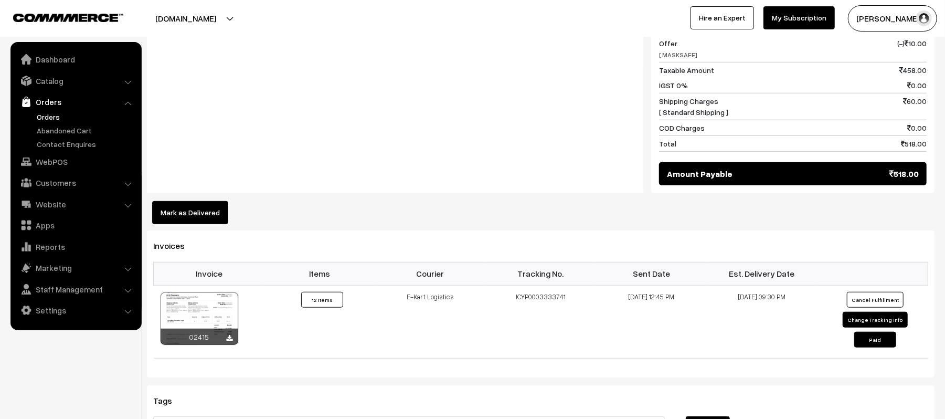
click at [189, 201] on button "Mark as Delivered" at bounding box center [190, 212] width 76 height 23
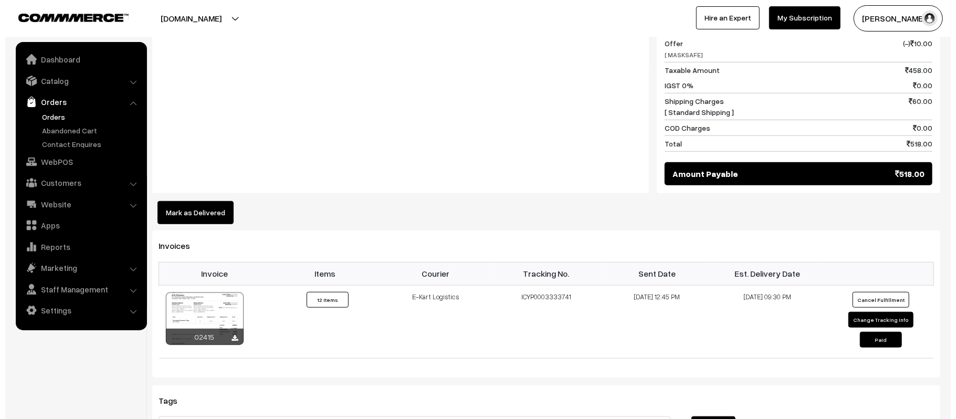
scroll to position [538, 0]
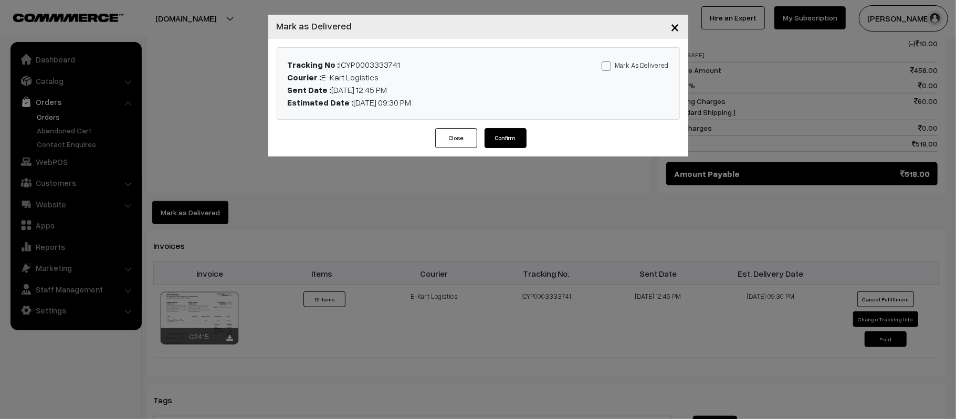
click at [620, 64] on label "Mark As Delivered" at bounding box center [634, 65] width 67 height 12
click at [608, 64] on input "Mark As Delivered" at bounding box center [604, 64] width 7 height 7
checkbox input "true"
click at [501, 135] on button "Confirm" at bounding box center [505, 138] width 42 height 20
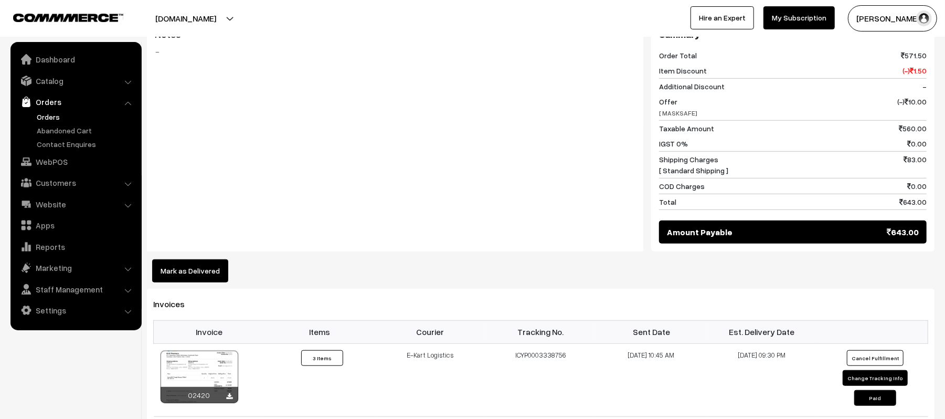
scroll to position [467, 0]
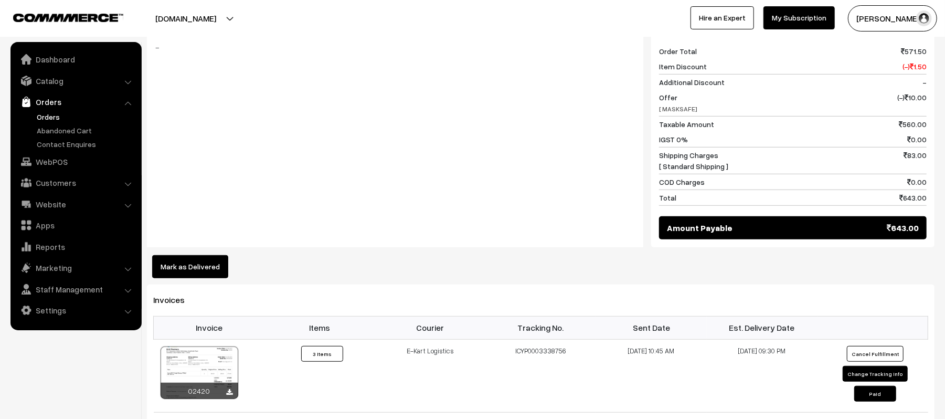
click at [192, 255] on button "Mark as Delivered" at bounding box center [190, 266] width 76 height 23
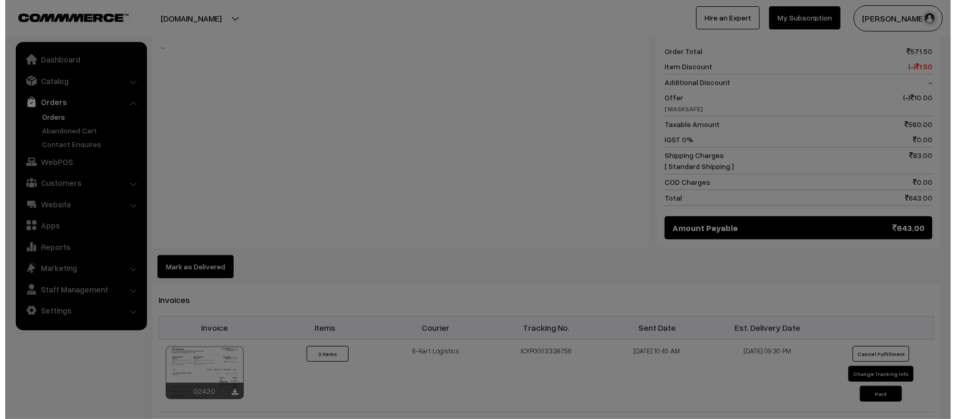
scroll to position [469, 0]
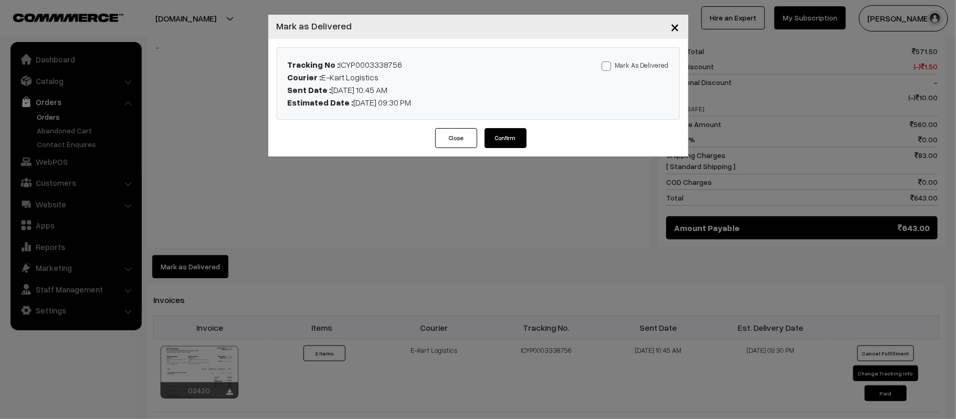
click at [626, 62] on label "Mark As Delivered" at bounding box center [634, 65] width 67 height 12
click at [608, 62] on input "Mark As Delivered" at bounding box center [604, 64] width 7 height 7
checkbox input "true"
click at [498, 142] on button "Confirm" at bounding box center [505, 138] width 42 height 20
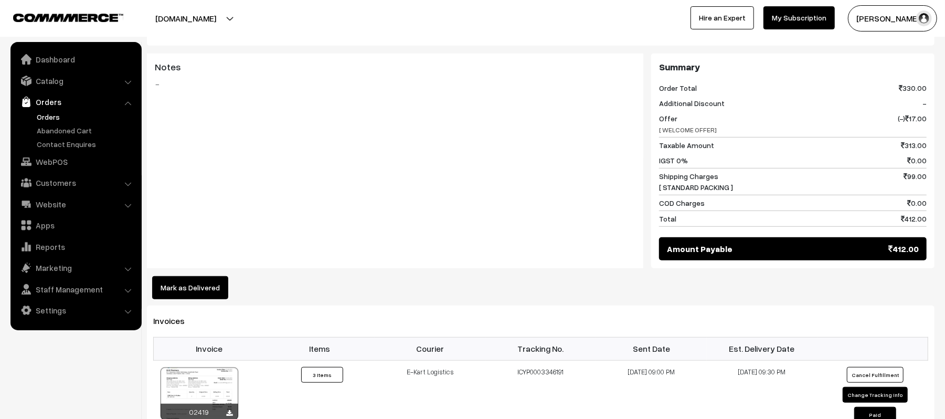
scroll to position [459, 0]
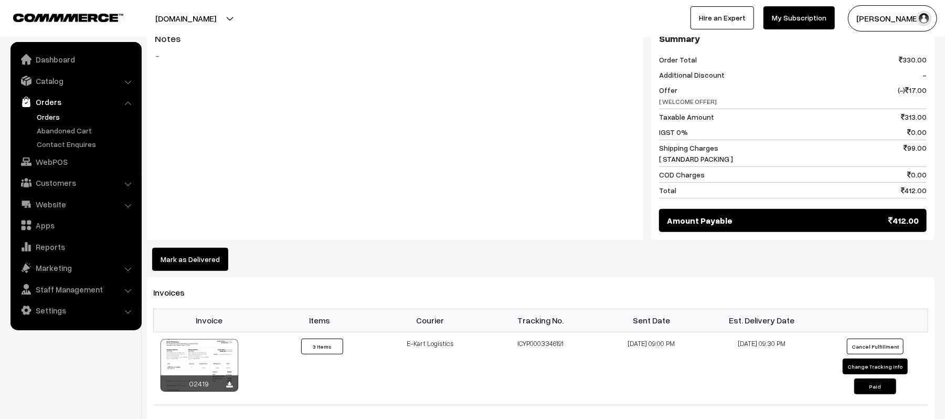
click at [186, 262] on button "Mark as Delivered" at bounding box center [190, 259] width 76 height 23
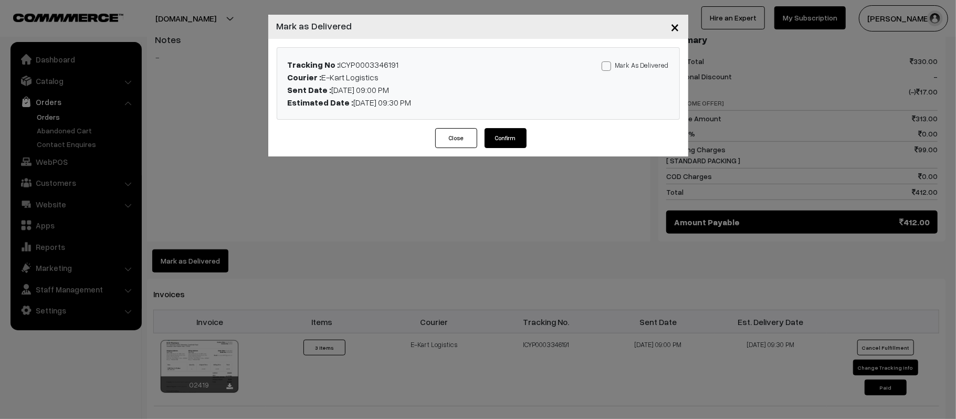
click at [441, 126] on div "Tracking No : ICYP0003346191 Courier : E-Kart Logistics Sent Date : [DATE] 09:0…" at bounding box center [478, 83] width 420 height 89
click at [443, 131] on button "Close" at bounding box center [456, 138] width 42 height 20
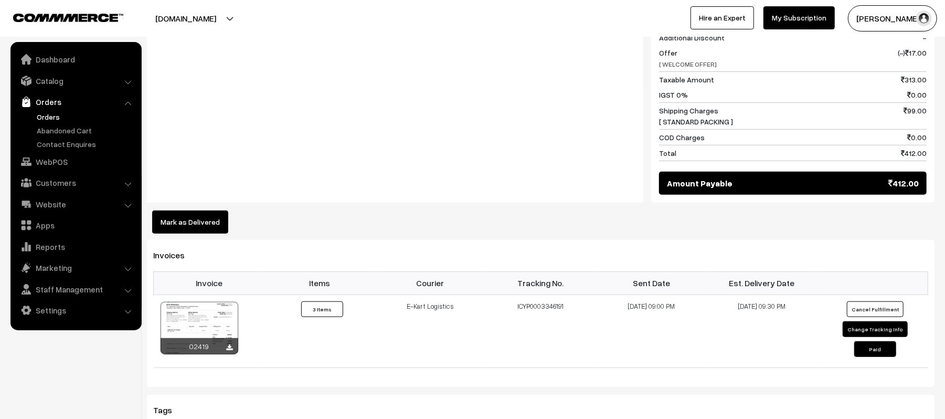
scroll to position [501, 0]
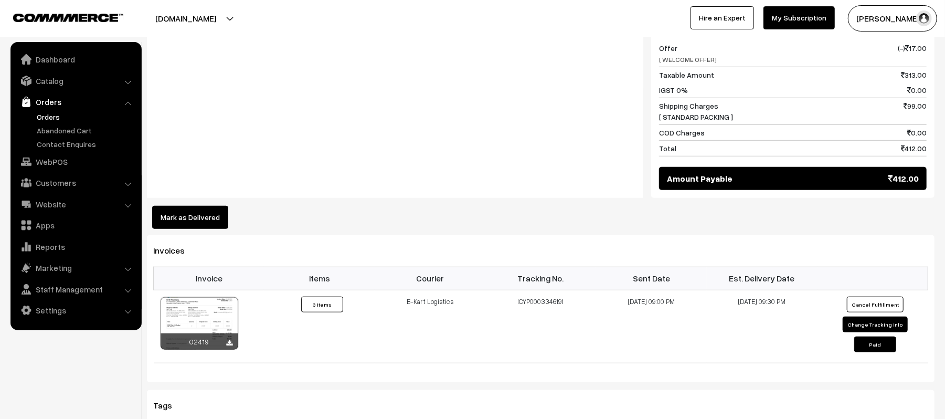
click at [163, 218] on button "Mark as Delivered" at bounding box center [190, 217] width 76 height 23
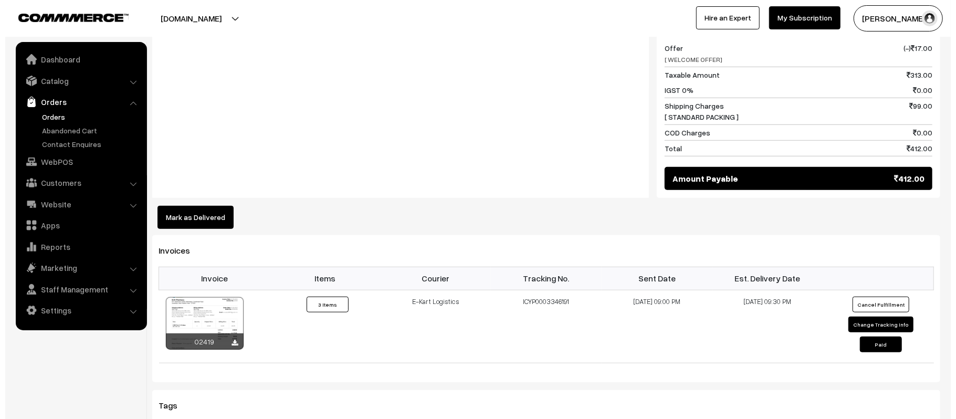
scroll to position [502, 0]
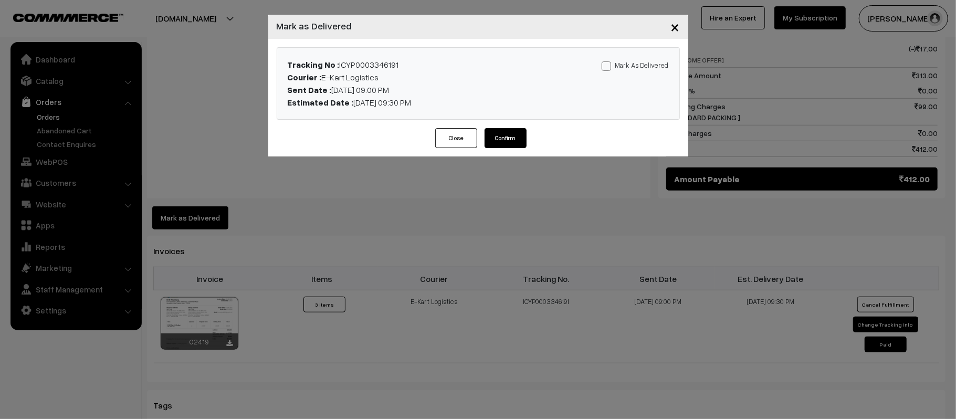
click at [618, 68] on label "Mark As Delivered" at bounding box center [634, 65] width 67 height 12
click at [608, 68] on input "Mark As Delivered" at bounding box center [604, 64] width 7 height 7
checkbox input "true"
click at [509, 143] on button "Confirm" at bounding box center [505, 138] width 42 height 20
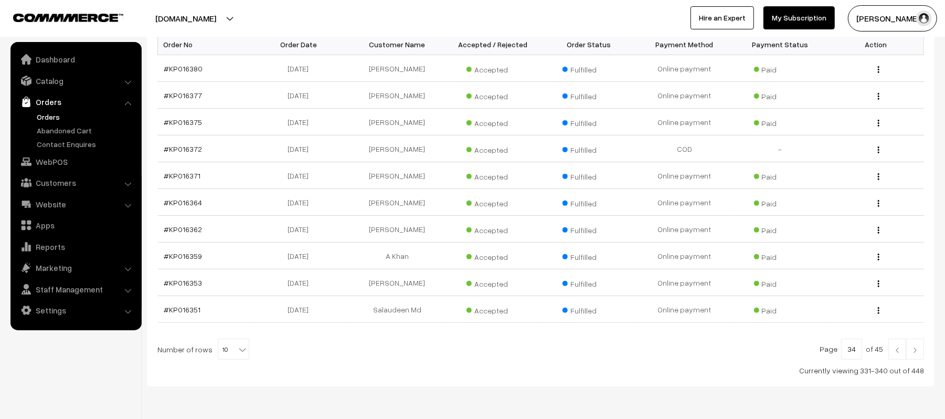
scroll to position [183, 0]
click at [921, 354] on link at bounding box center [915, 346] width 18 height 21
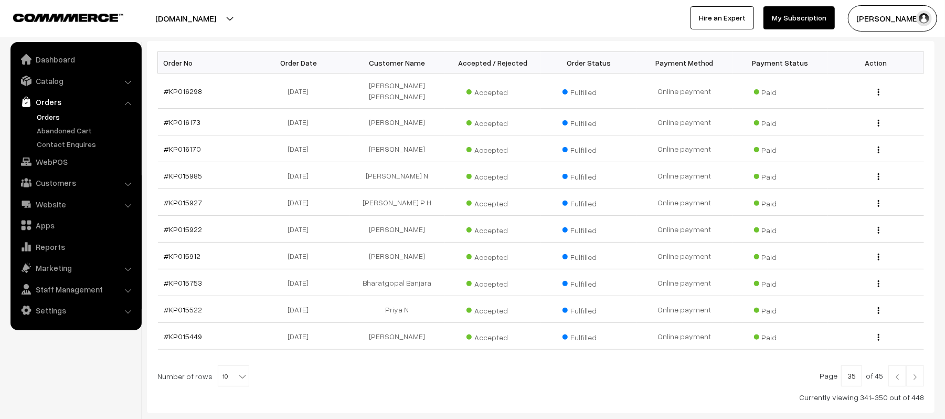
scroll to position [164, 0]
click at [893, 364] on link at bounding box center [898, 374] width 18 height 21
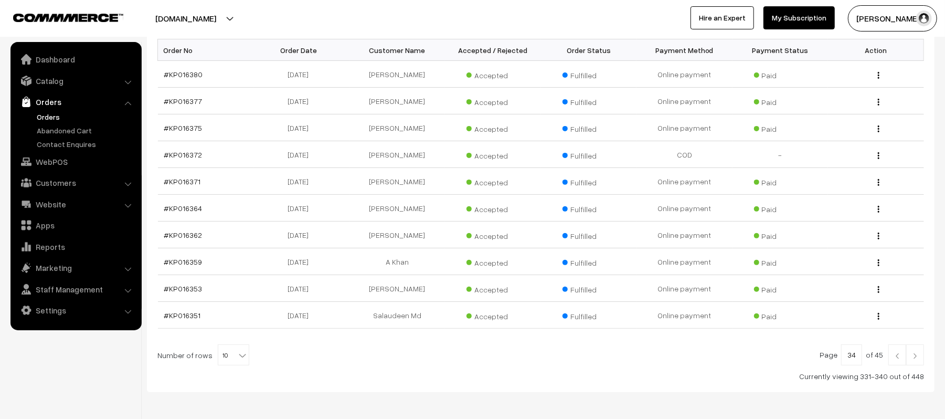
scroll to position [175, 0]
click at [895, 358] on img at bounding box center [897, 355] width 9 height 6
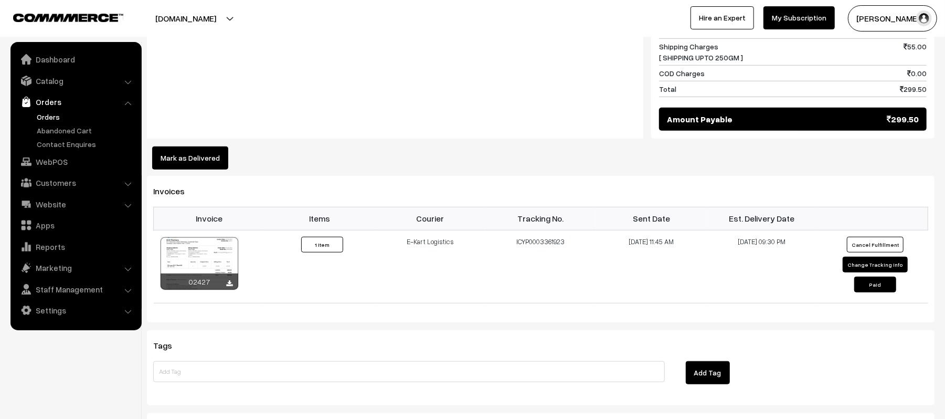
scroll to position [589, 0]
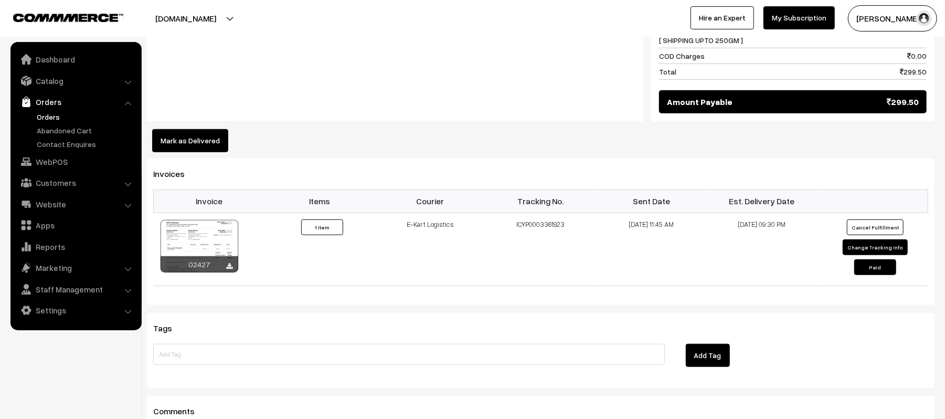
click at [173, 131] on button "Mark as Delivered" at bounding box center [190, 140] width 76 height 23
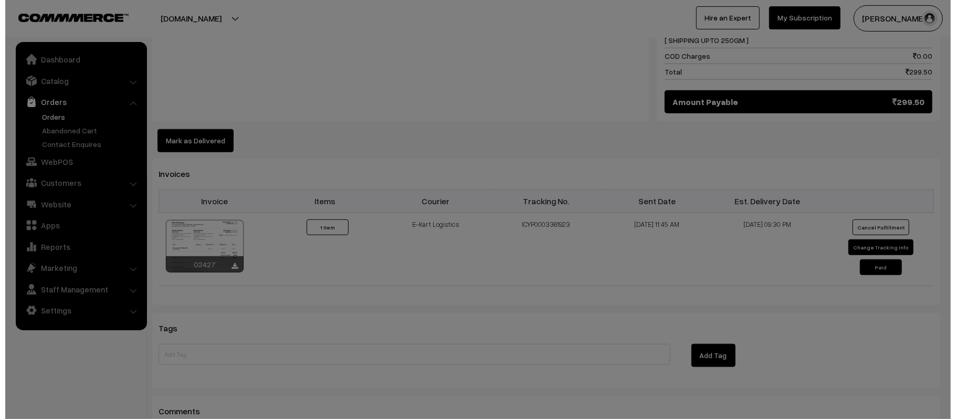
scroll to position [590, 0]
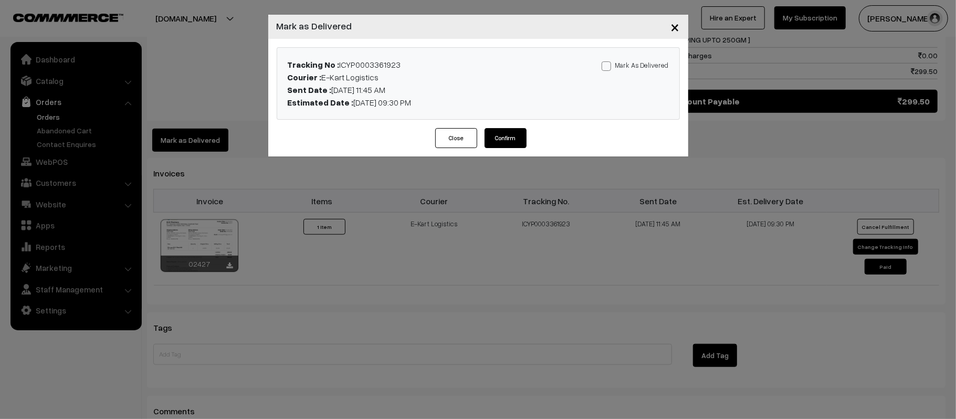
click at [628, 68] on label "Mark As Delivered" at bounding box center [634, 65] width 67 height 12
click at [608, 68] on input "Mark As Delivered" at bounding box center [604, 64] width 7 height 7
checkbox input "true"
click at [511, 141] on button "Confirm" at bounding box center [505, 138] width 42 height 20
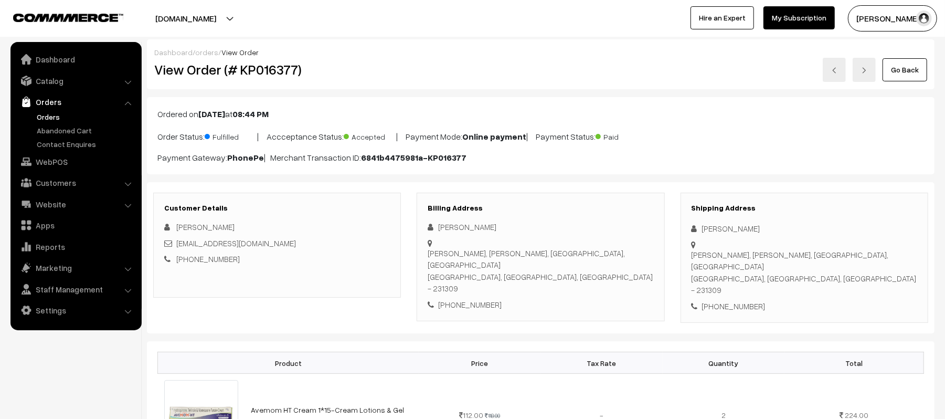
click at [733, 300] on div "[PHONE_NUMBER]" at bounding box center [805, 306] width 226 height 12
copy div "9721647898"
drag, startPoint x: 775, startPoint y: 229, endPoint x: 685, endPoint y: 234, distance: 89.9
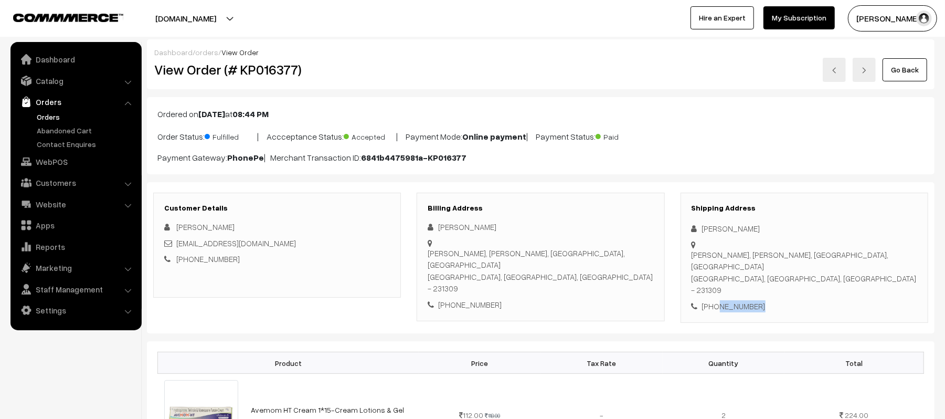
click at [685, 234] on div "Shipping Address Awadhesh Maurya Kalwari chauraha, Kalwari khurd, Madihan, Mirz…" at bounding box center [805, 258] width 248 height 131
copy div "Awadhesh Maurya"
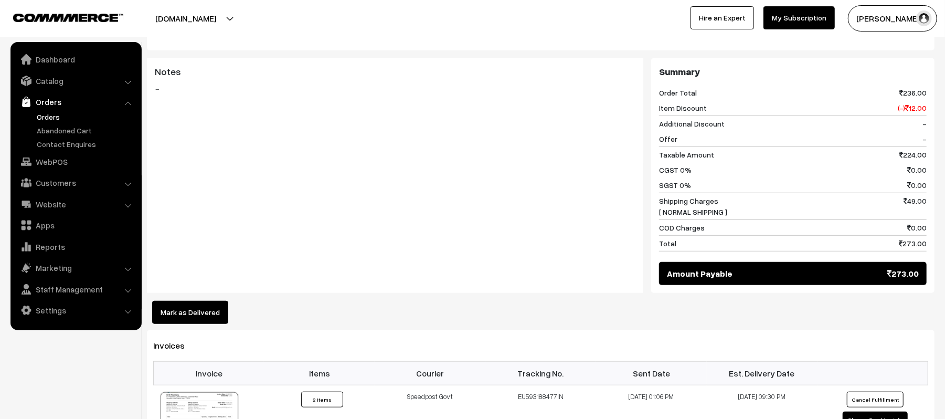
scroll to position [493, 0]
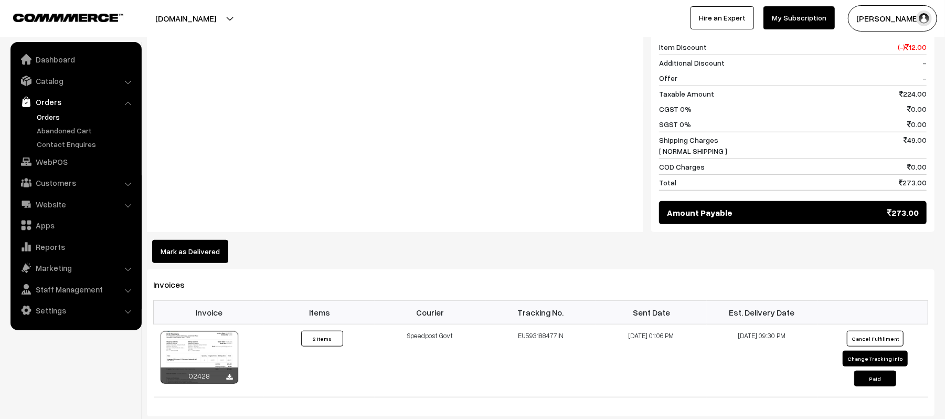
click at [208, 240] on button "Mark as Delivered" at bounding box center [190, 251] width 76 height 23
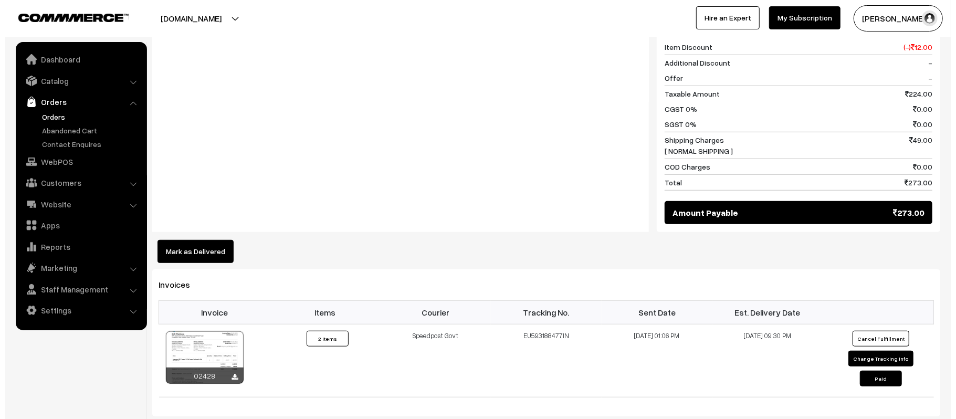
scroll to position [494, 0]
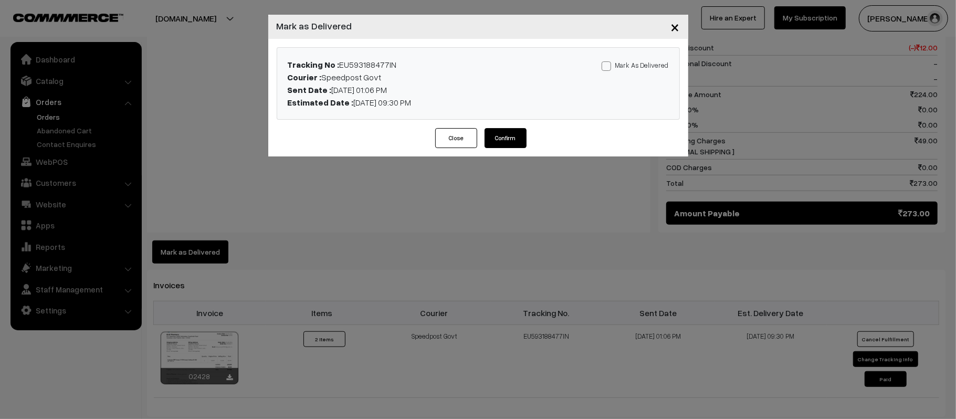
click at [657, 68] on label "Mark As Delivered" at bounding box center [634, 65] width 67 height 12
click at [608, 68] on input "Mark As Delivered" at bounding box center [604, 64] width 7 height 7
checkbox input "true"
click at [505, 133] on button "Confirm" at bounding box center [505, 138] width 42 height 20
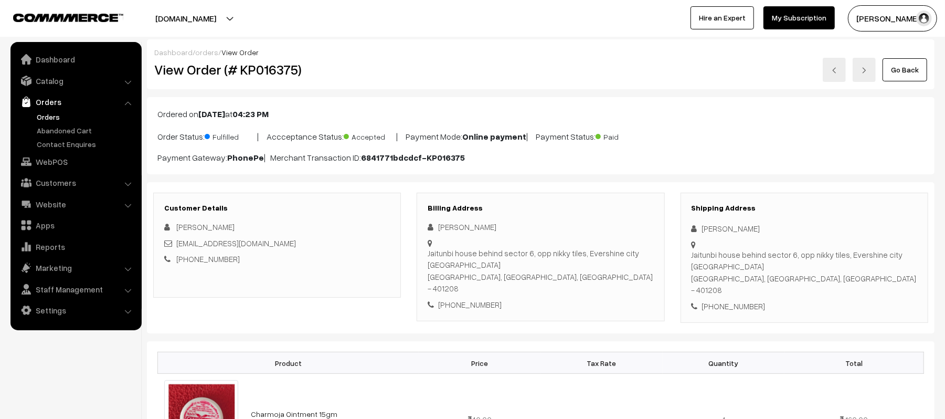
click at [695, 173] on div "Ordered on [DATE] 04:23 PM Order Status: Fulfilled | Accceptance Status: Accept…" at bounding box center [541, 135] width 788 height 77
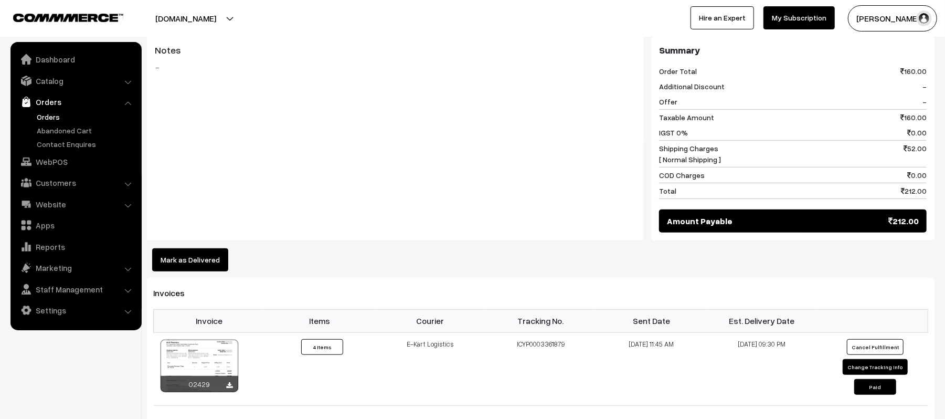
scroll to position [482, 0]
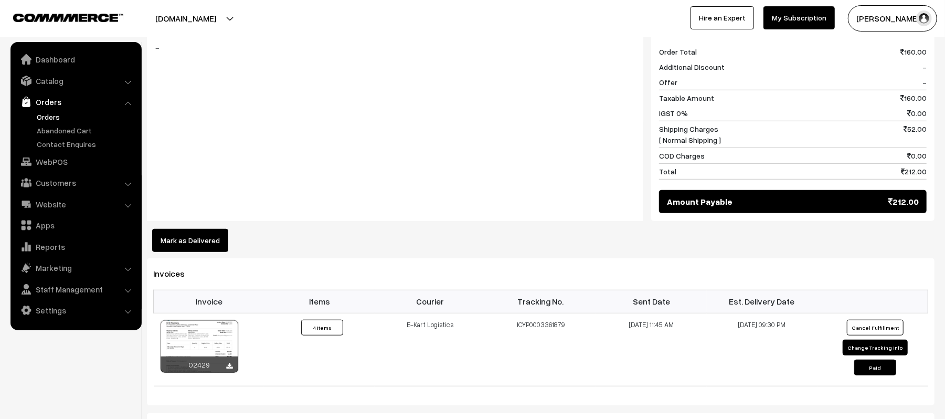
click at [199, 236] on button "Mark as Delivered" at bounding box center [190, 240] width 76 height 23
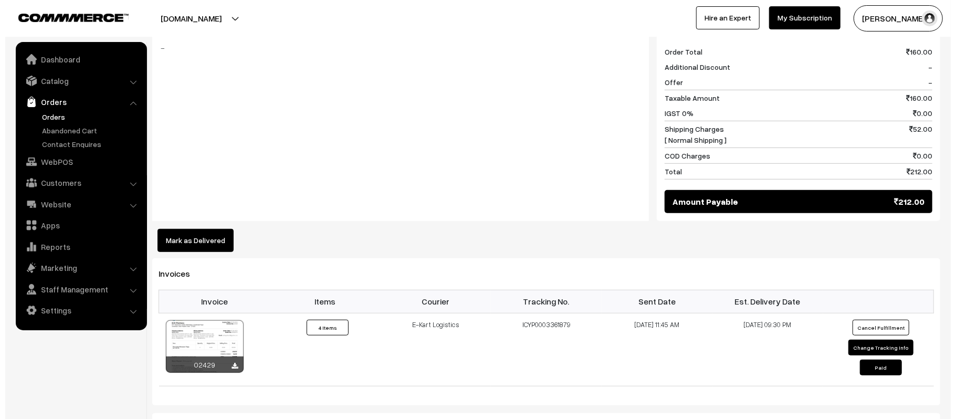
scroll to position [483, 0]
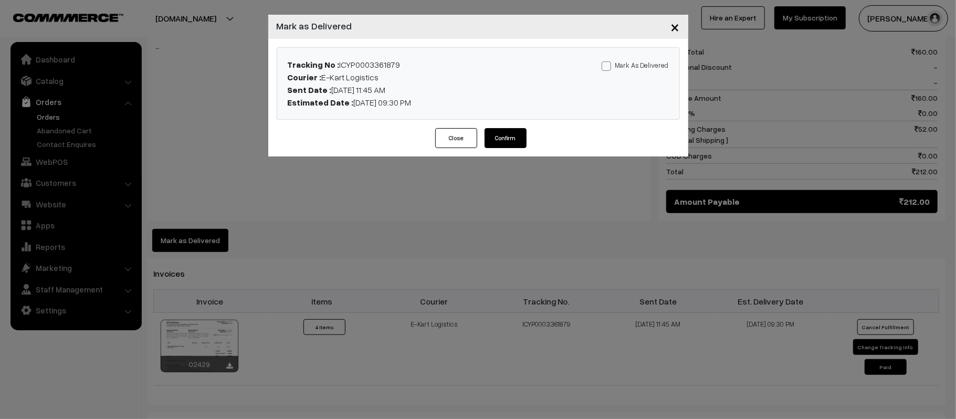
click at [641, 62] on label "Mark As Delivered" at bounding box center [634, 65] width 67 height 12
click at [608, 62] on input "Mark As Delivered" at bounding box center [604, 64] width 7 height 7
checkbox input "true"
click at [502, 135] on button "Confirm" at bounding box center [505, 138] width 42 height 20
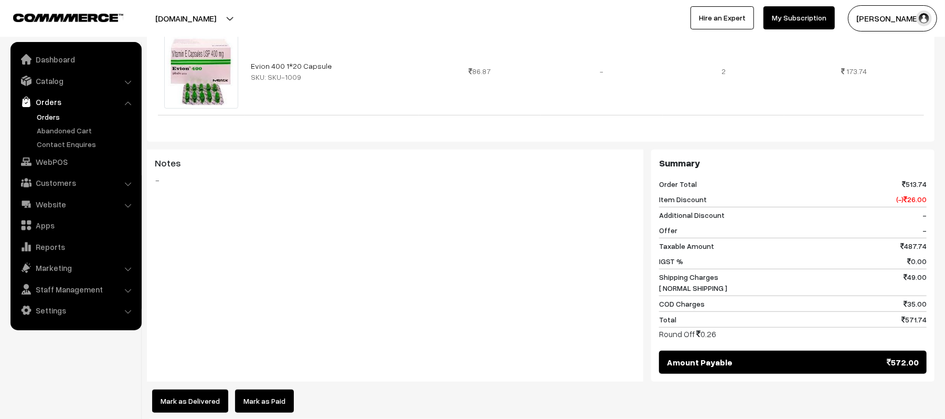
scroll to position [468, 0]
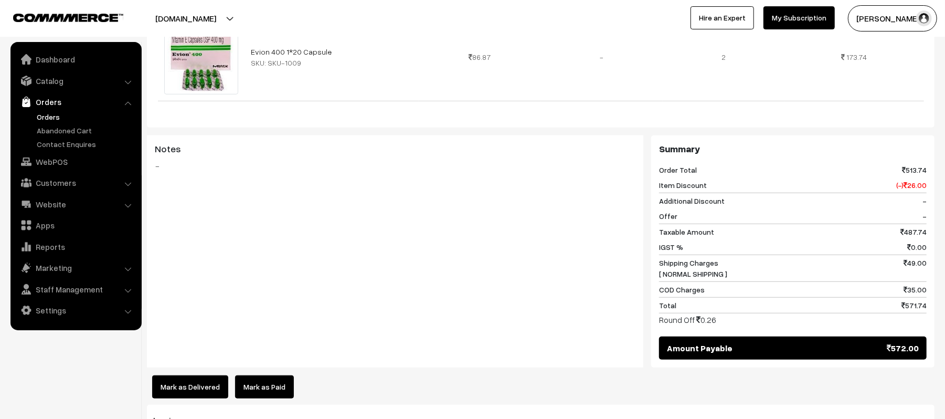
click at [193, 375] on button "Mark as Delivered" at bounding box center [190, 386] width 76 height 23
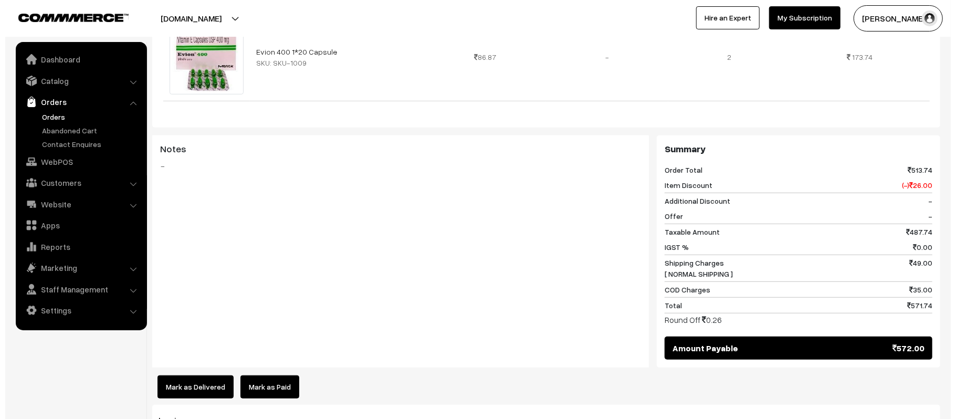
scroll to position [469, 0]
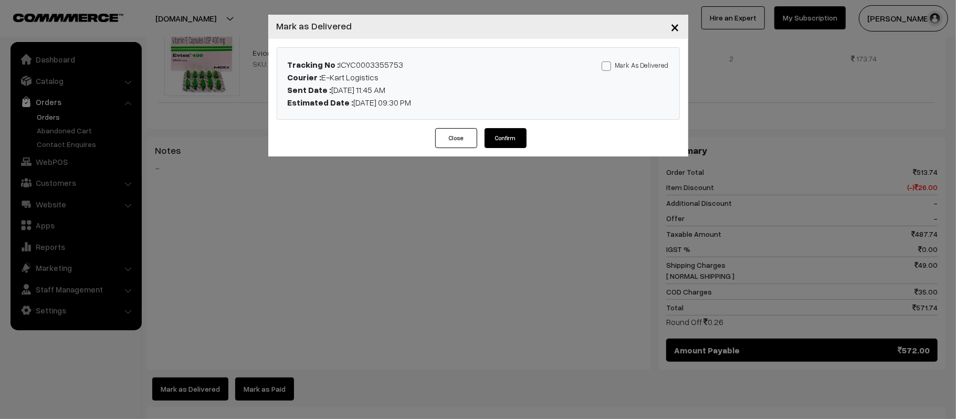
click at [618, 55] on div "Tracking No : ICYC0003355753 Courier : E-Kart Logistics Sent Date : [DATE] 11:4…" at bounding box center [478, 83] width 402 height 71
click at [626, 64] on label "Mark As Delivered" at bounding box center [634, 65] width 67 height 12
click at [608, 64] on input "Mark As Delivered" at bounding box center [604, 64] width 7 height 7
checkbox input "true"
click at [511, 139] on button "Confirm" at bounding box center [505, 138] width 42 height 20
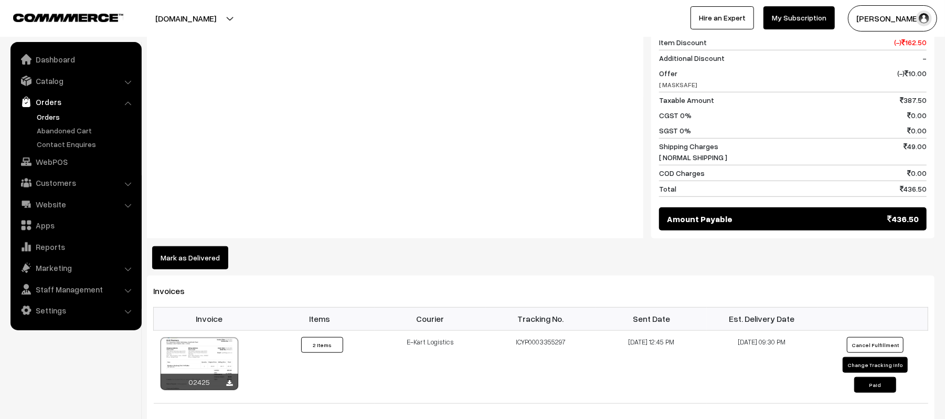
scroll to position [502, 0]
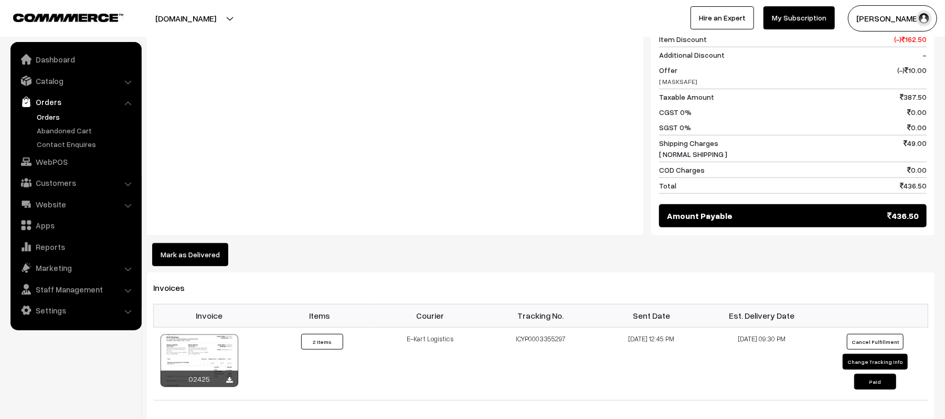
click at [210, 243] on button "Mark as Delivered" at bounding box center [190, 254] width 76 height 23
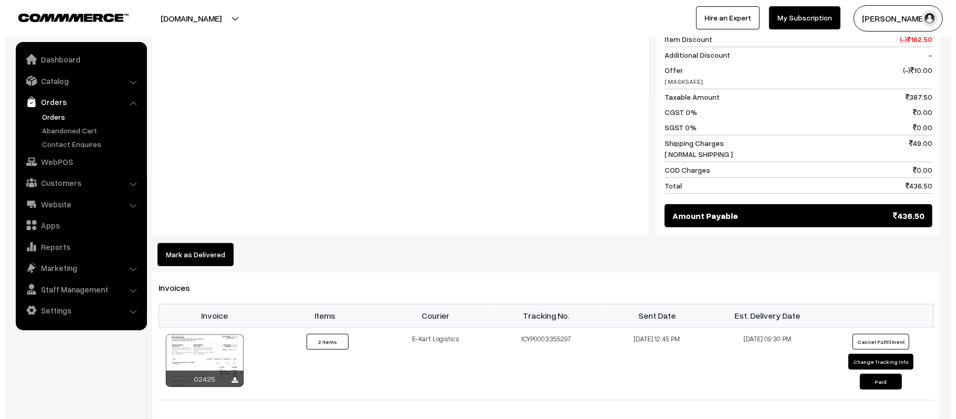
scroll to position [502, 0]
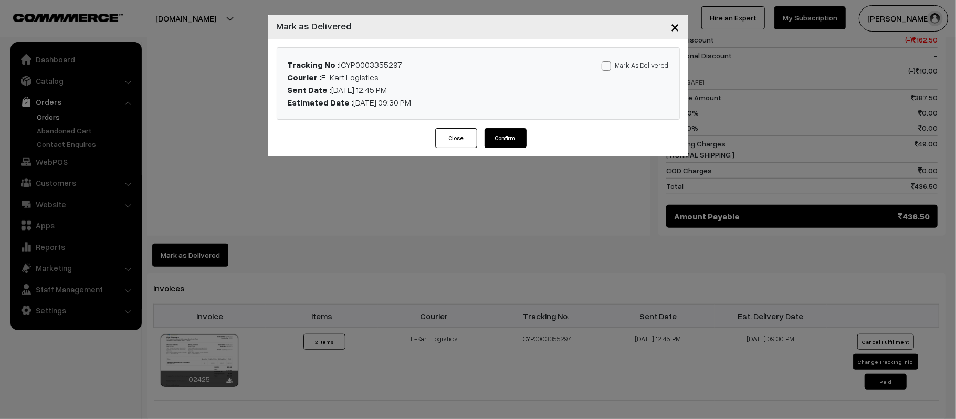
click at [642, 61] on label "Mark As Delivered" at bounding box center [634, 65] width 67 height 12
click at [608, 61] on input "Mark As Delivered" at bounding box center [604, 64] width 7 height 7
checkbox input "true"
click at [508, 141] on button "Confirm" at bounding box center [505, 138] width 42 height 20
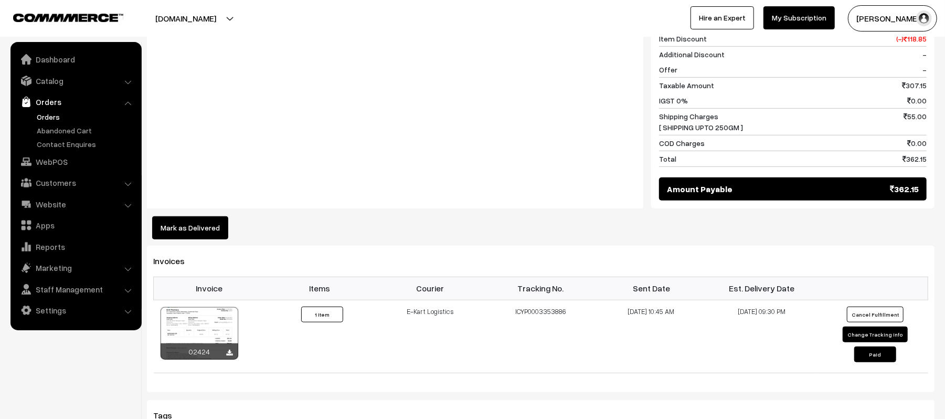
scroll to position [510, 0]
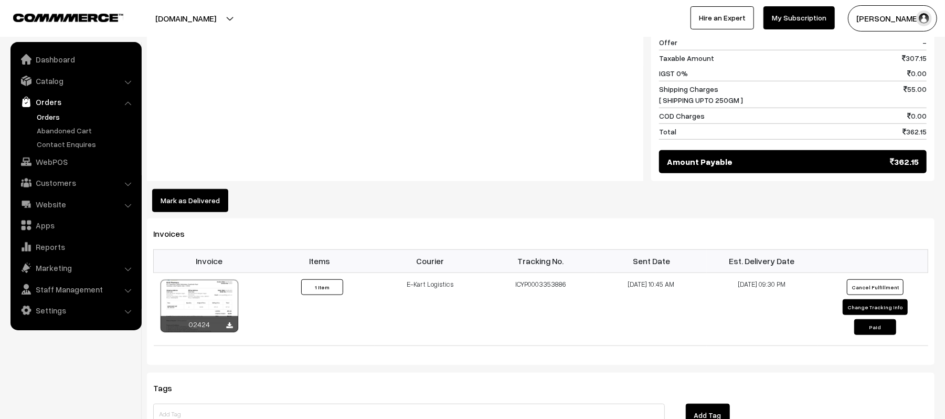
click at [200, 190] on button "Mark as Delivered" at bounding box center [190, 200] width 76 height 23
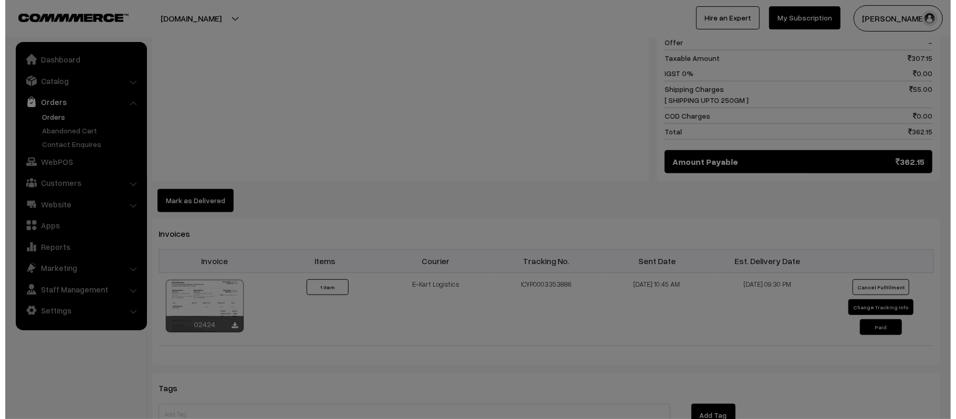
scroll to position [511, 0]
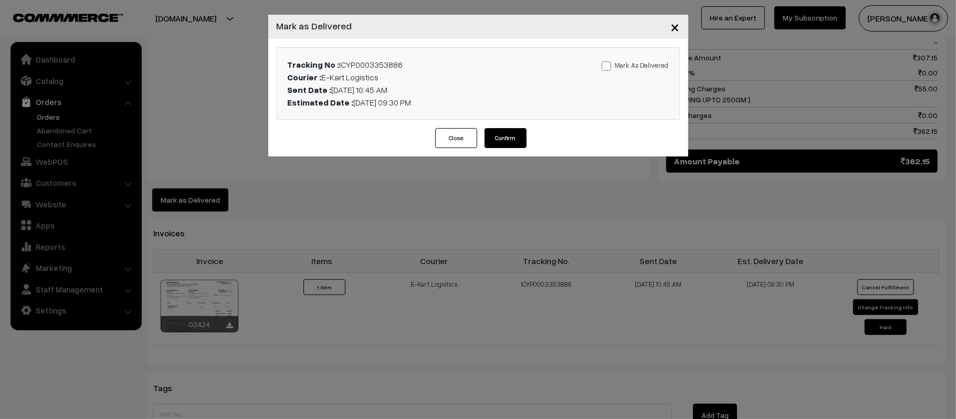
click at [655, 64] on label "Mark As Delivered" at bounding box center [634, 65] width 67 height 12
click at [608, 64] on input "Mark As Delivered" at bounding box center [604, 64] width 7 height 7
checkbox input "true"
click at [502, 134] on button "Confirm" at bounding box center [505, 138] width 42 height 20
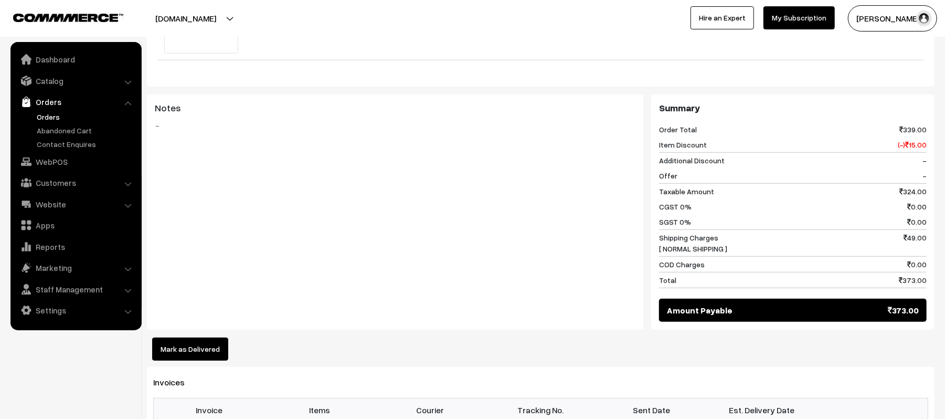
scroll to position [414, 0]
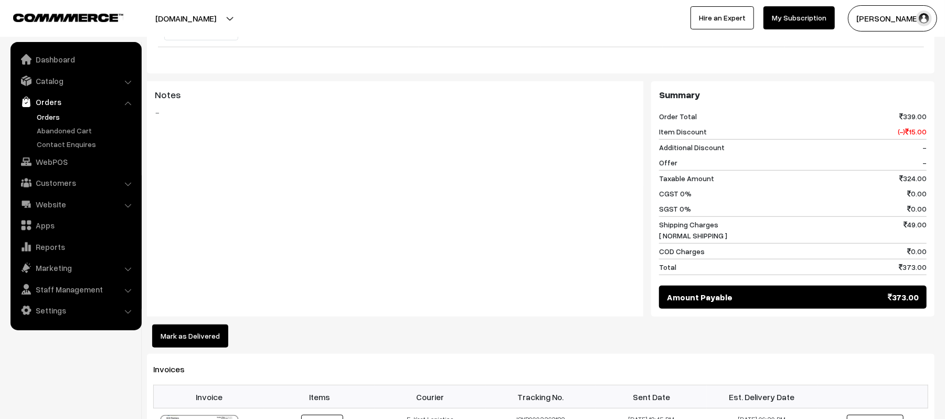
click at [187, 343] on div "Dashboard / orders / View Order View Order (# KP016362) Go Back Ordered on [DAT…" at bounding box center [541, 194] width 788 height 1139
click at [175, 336] on button "Mark as Delivered" at bounding box center [190, 335] width 76 height 23
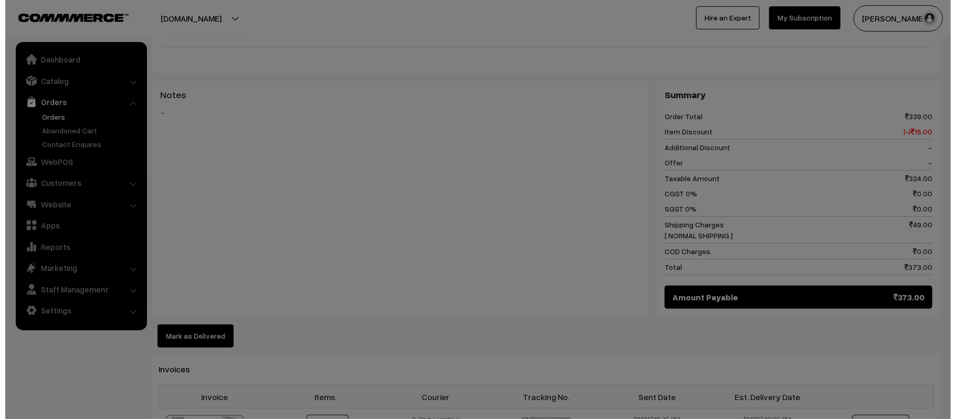
scroll to position [402, 0]
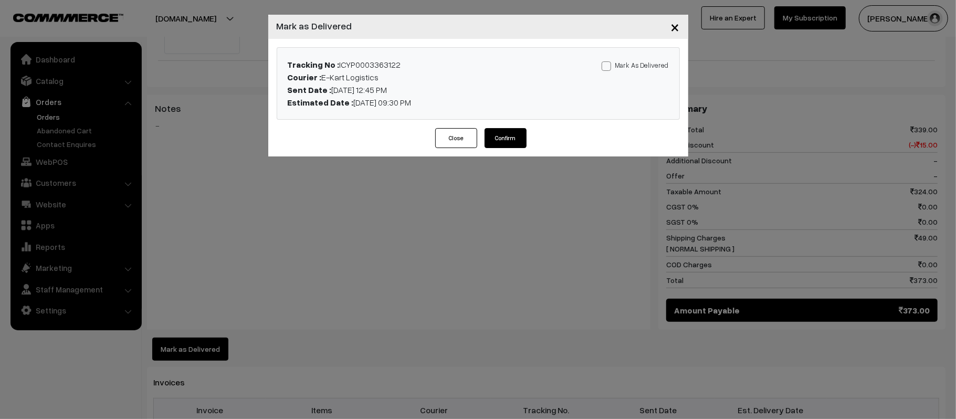
click at [634, 65] on label "Mark As Delivered" at bounding box center [634, 65] width 67 height 12
click at [608, 65] on input "Mark As Delivered" at bounding box center [604, 64] width 7 height 7
checkbox input "true"
click at [507, 140] on button "Confirm" at bounding box center [505, 138] width 42 height 20
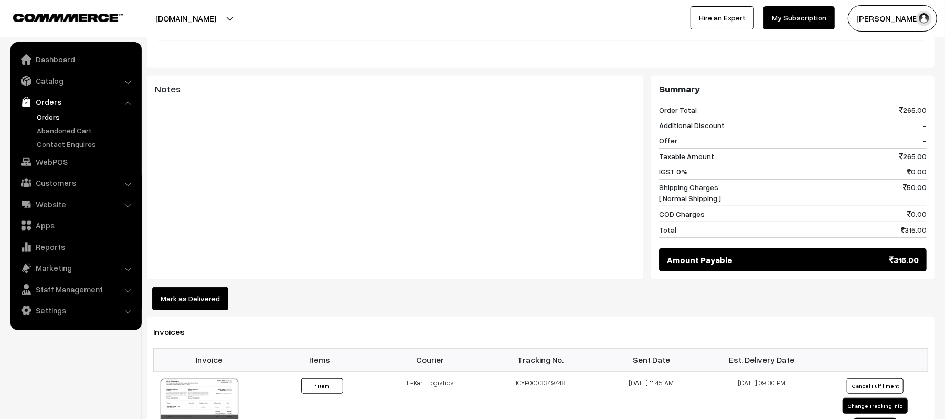
scroll to position [424, 0]
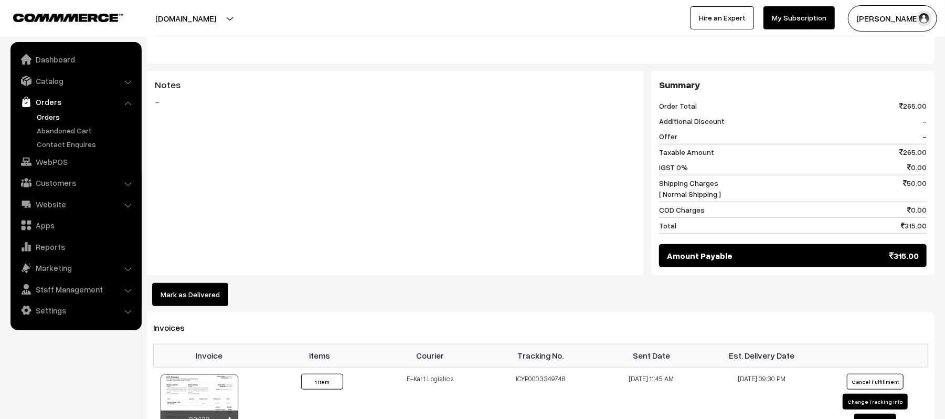
click at [207, 283] on button "Mark as Delivered" at bounding box center [190, 294] width 76 height 23
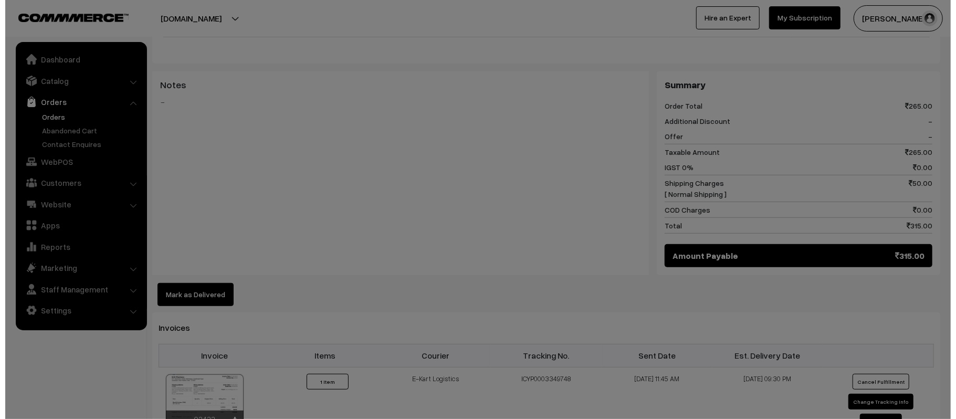
scroll to position [412, 0]
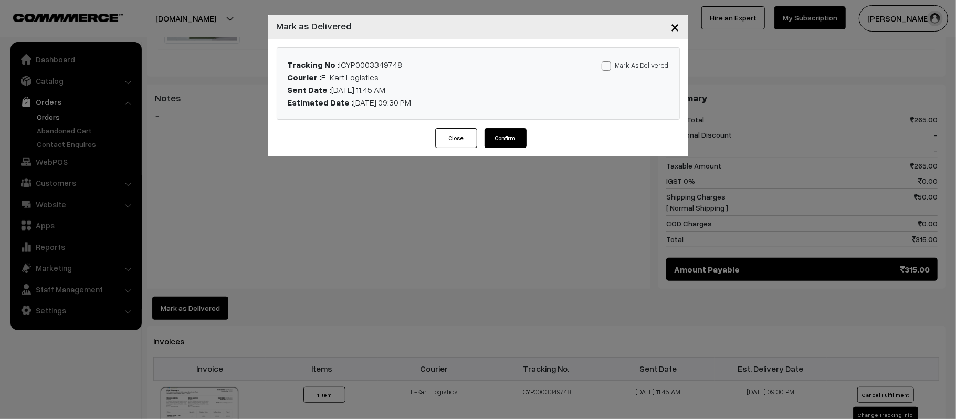
click at [641, 61] on label "Mark As Delivered" at bounding box center [634, 65] width 67 height 12
click at [608, 61] on input "Mark As Delivered" at bounding box center [604, 64] width 7 height 7
checkbox input "true"
click at [503, 135] on button "Confirm" at bounding box center [505, 138] width 42 height 20
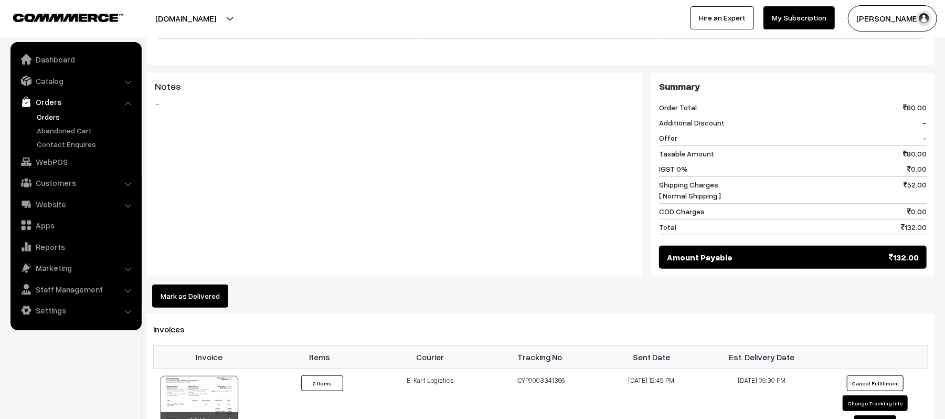
scroll to position [488, 0]
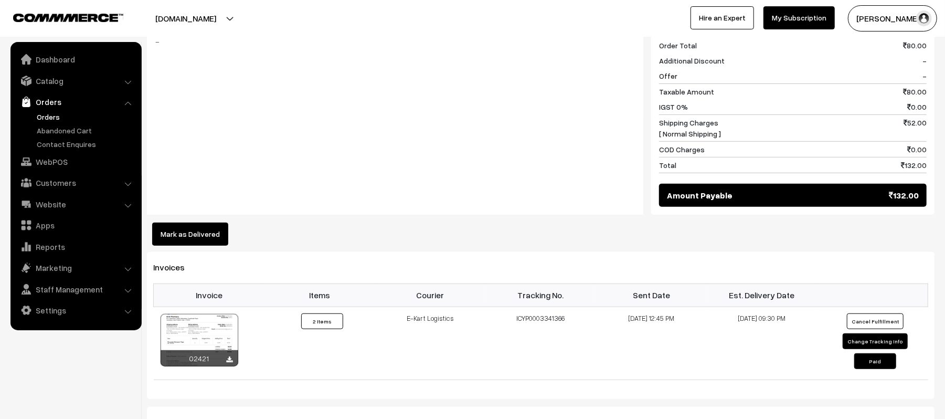
click at [173, 225] on button "Mark as Delivered" at bounding box center [190, 234] width 76 height 23
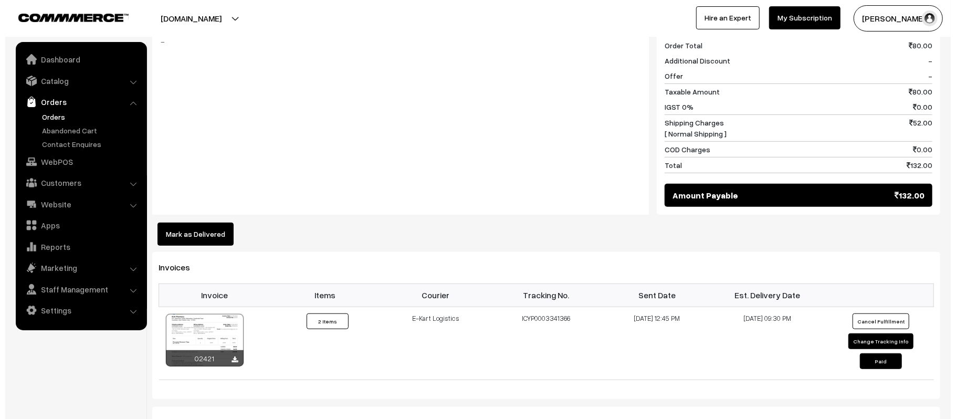
scroll to position [490, 0]
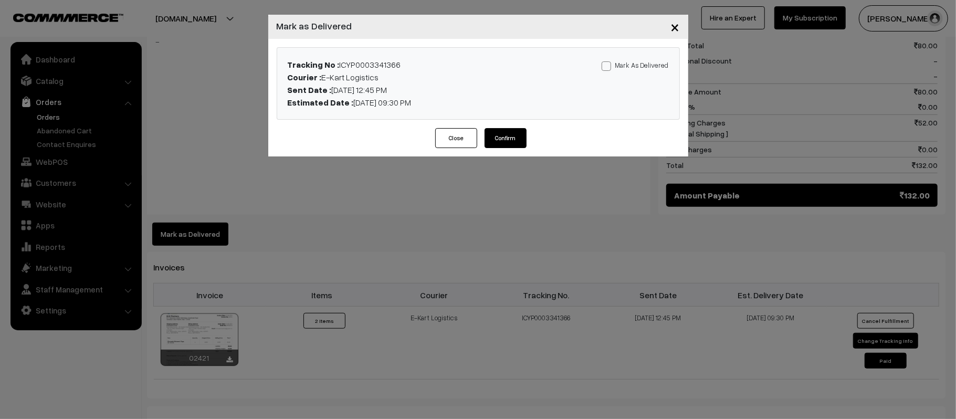
click at [629, 64] on label "Mark As Delivered" at bounding box center [634, 65] width 67 height 12
click at [608, 64] on input "Mark As Delivered" at bounding box center [604, 64] width 7 height 7
checkbox input "true"
click at [506, 147] on button "Confirm" at bounding box center [505, 138] width 42 height 20
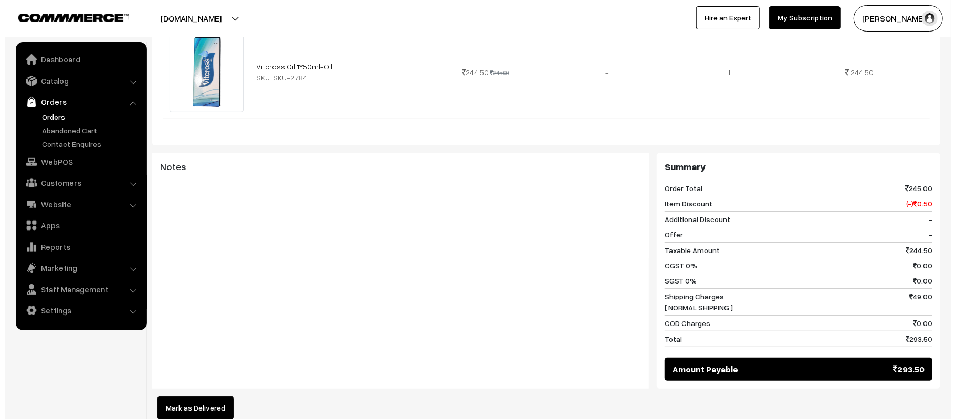
scroll to position [357, 0]
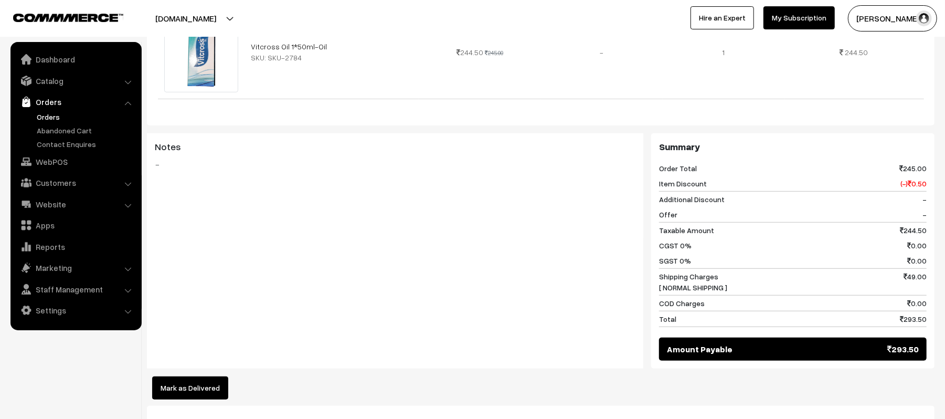
click at [147, 386] on div "Mark as Delivered" at bounding box center [541, 387] width 788 height 23
click at [179, 380] on button "Mark as Delivered" at bounding box center [190, 387] width 76 height 23
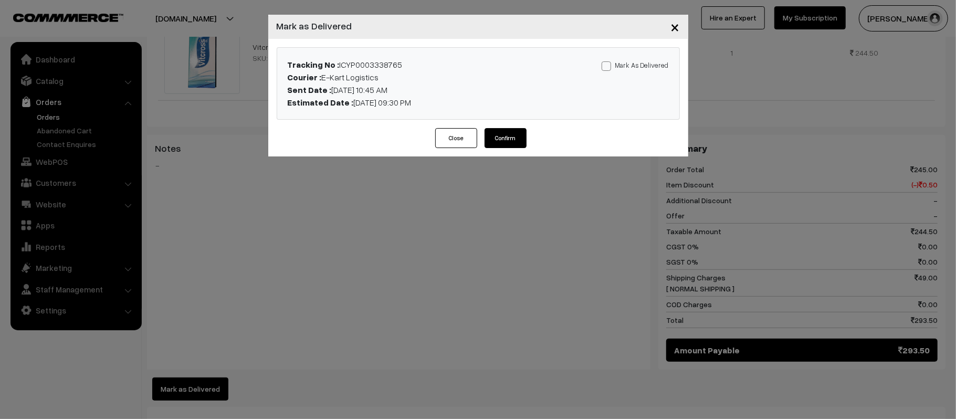
click at [661, 57] on div "Tracking No : ICYP0003338765 Courier : E-Kart Logistics Sent Date : [DATE] 10:4…" at bounding box center [478, 83] width 402 height 71
click at [660, 66] on label "Mark As Delivered" at bounding box center [634, 65] width 67 height 12
click at [608, 66] on input "Mark As Delivered" at bounding box center [604, 64] width 7 height 7
checkbox input "true"
click at [484, 141] on button "Confirm" at bounding box center [505, 138] width 42 height 20
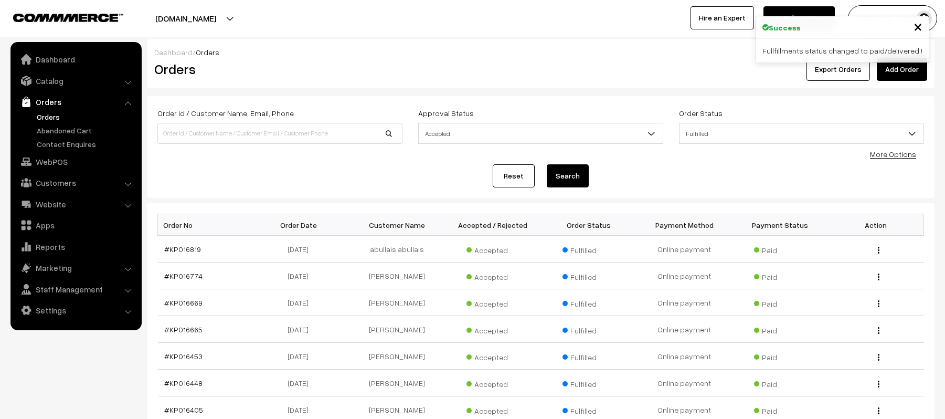
click at [945, 382] on html "Thank you for showing interest. Our team will call you shortly. Close kirtiphar…" at bounding box center [472, 209] width 945 height 419
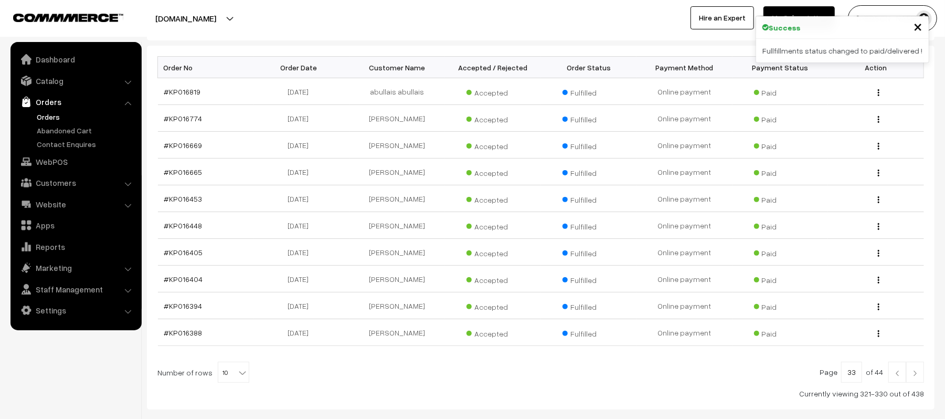
scroll to position [160, 0]
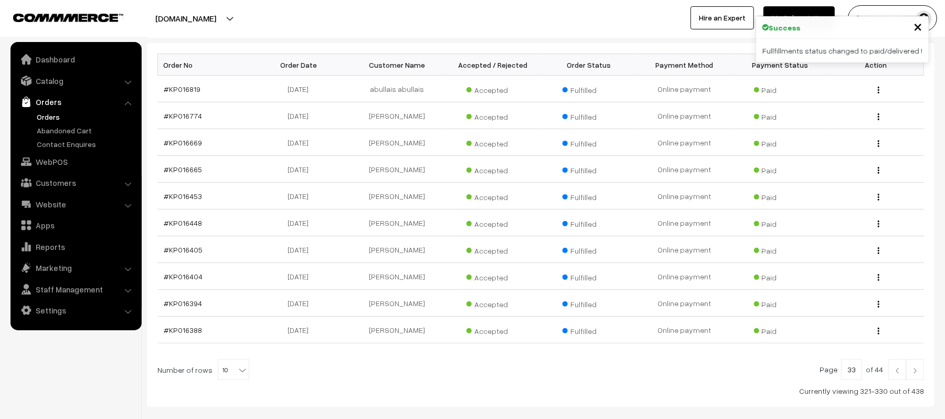
click at [916, 366] on link at bounding box center [915, 369] width 18 height 21
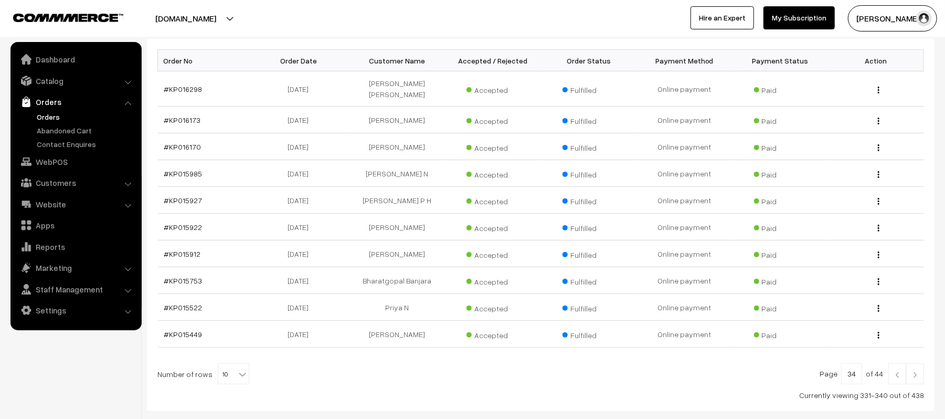
scroll to position [166, 0]
click at [891, 362] on link at bounding box center [898, 372] width 18 height 21
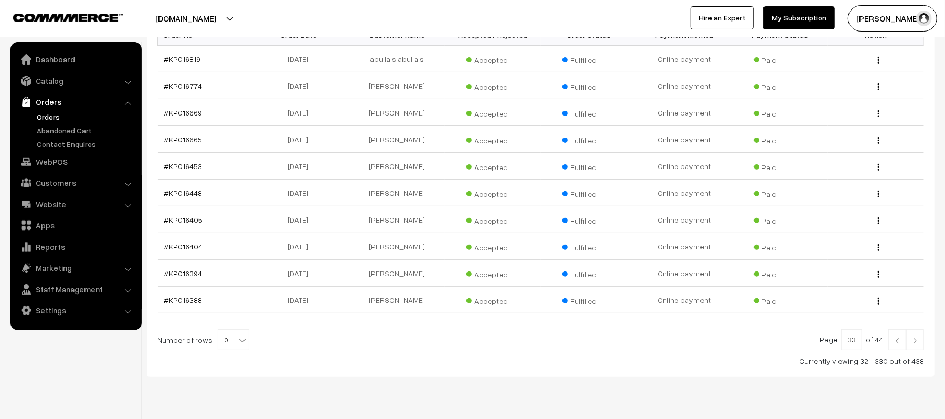
scroll to position [170, 0]
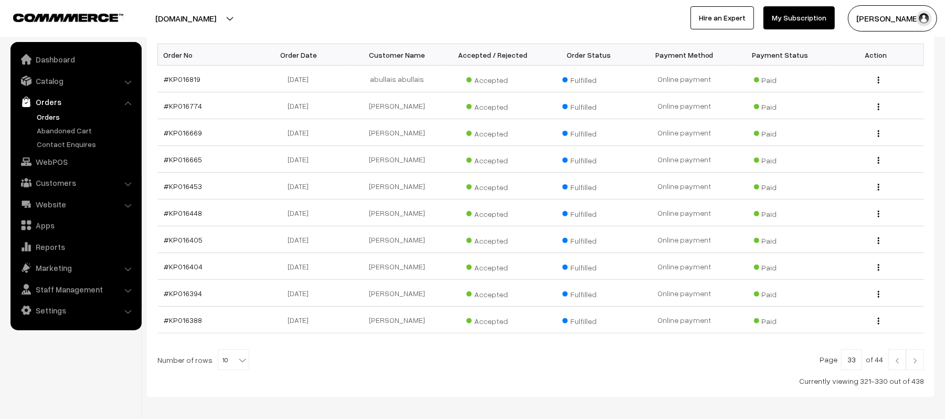
click at [900, 359] on img at bounding box center [897, 360] width 9 height 6
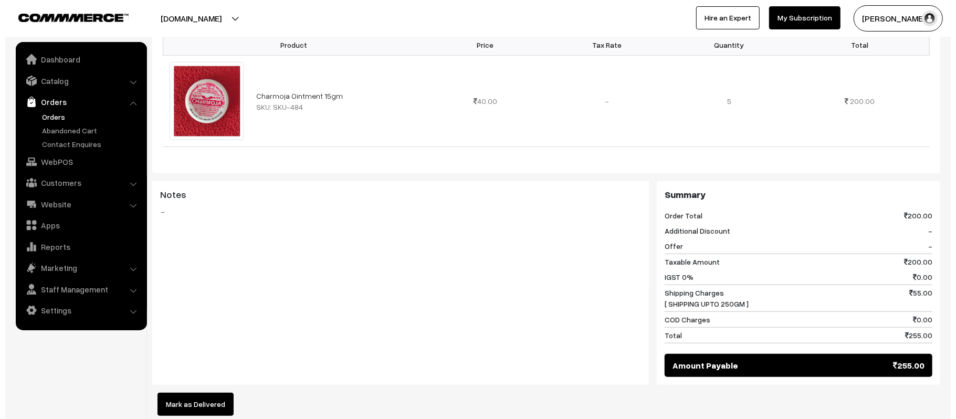
scroll to position [340, 0]
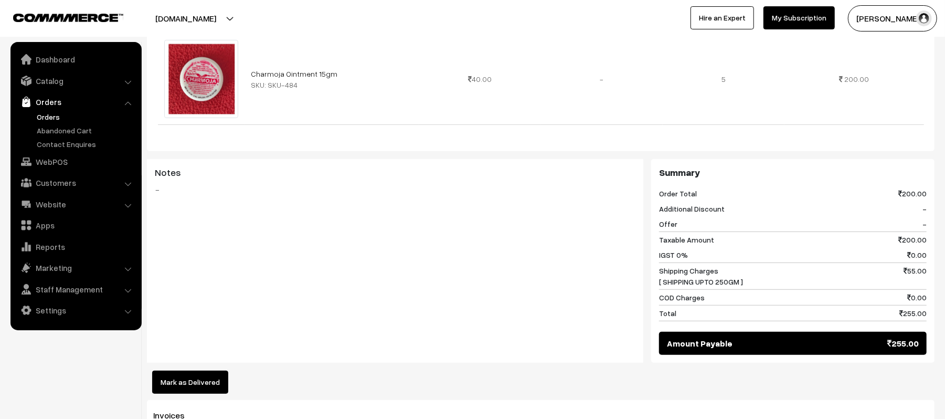
click at [166, 371] on button "Mark as Delivered" at bounding box center [190, 382] width 76 height 23
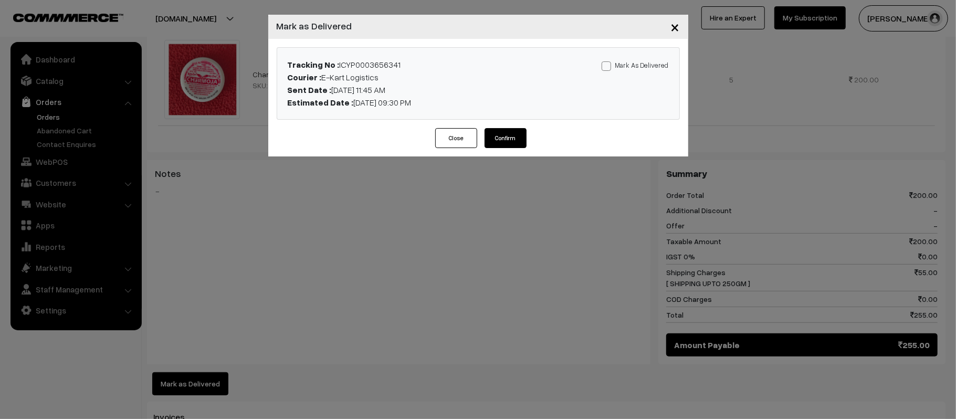
click at [654, 66] on label "Mark As Delivered" at bounding box center [634, 65] width 67 height 12
click at [608, 66] on input "Mark As Delivered" at bounding box center [604, 64] width 7 height 7
checkbox input "true"
click at [503, 140] on button "Confirm" at bounding box center [505, 138] width 42 height 20
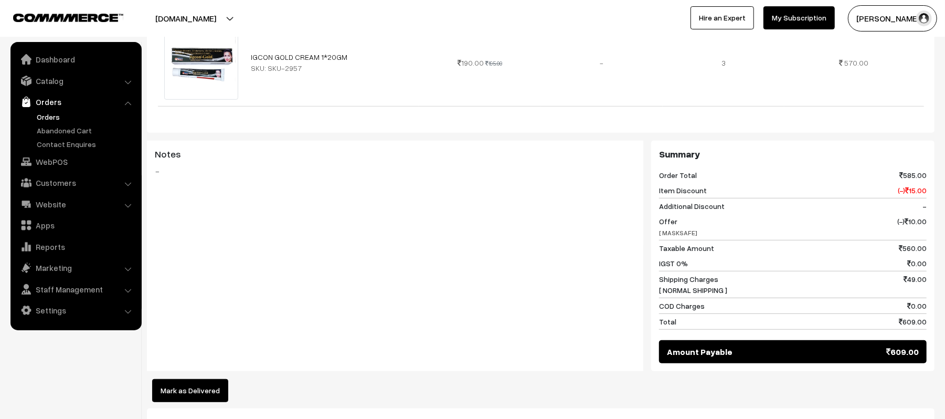
scroll to position [482, 0]
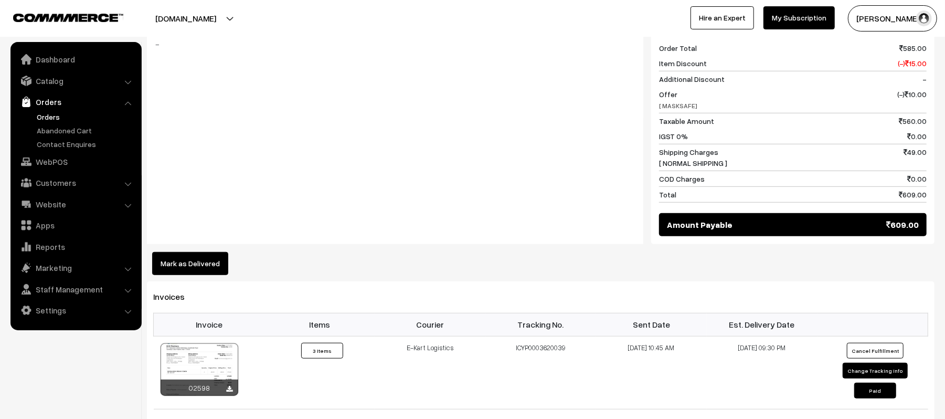
click at [200, 252] on button "Mark as Delivered" at bounding box center [190, 263] width 76 height 23
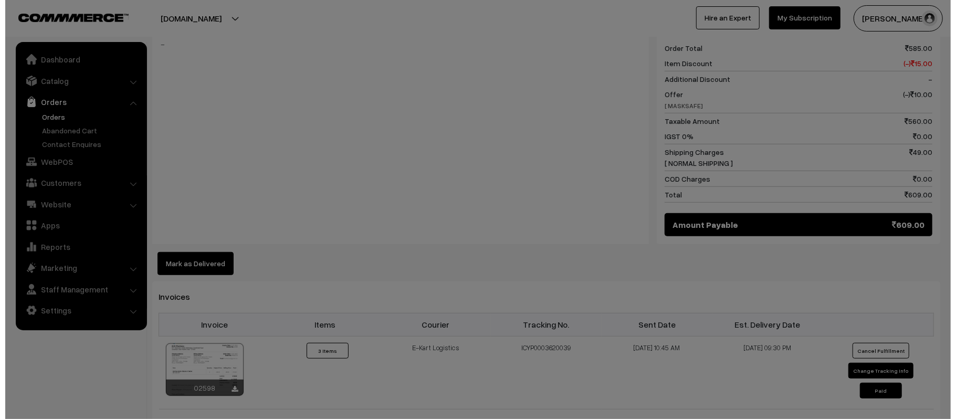
scroll to position [483, 0]
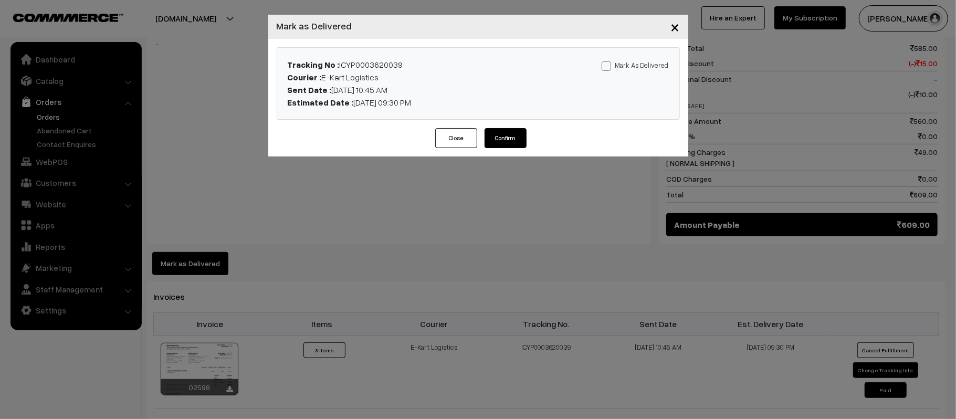
click at [637, 73] on div "Mark As Delivered Mark As Paid" at bounding box center [610, 83] width 132 height 50
click at [639, 68] on label "Mark As Delivered" at bounding box center [634, 65] width 67 height 12
click at [608, 68] on input "Mark As Delivered" at bounding box center [604, 64] width 7 height 7
checkbox input "true"
click at [506, 141] on button "Confirm" at bounding box center [505, 138] width 42 height 20
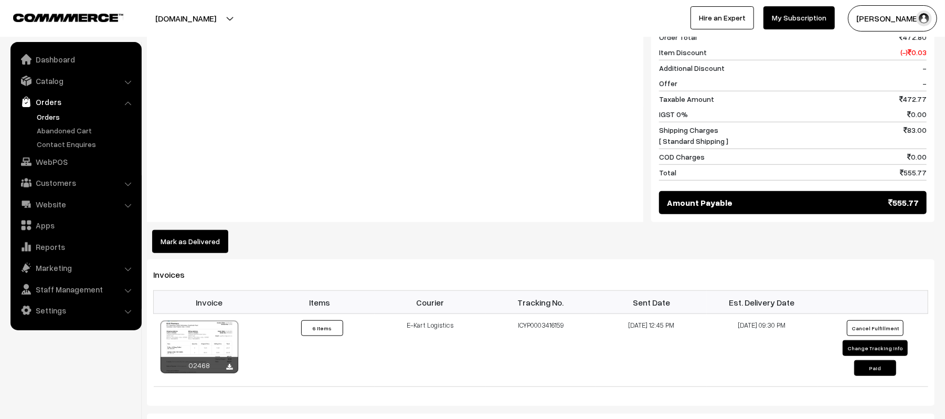
scroll to position [578, 0]
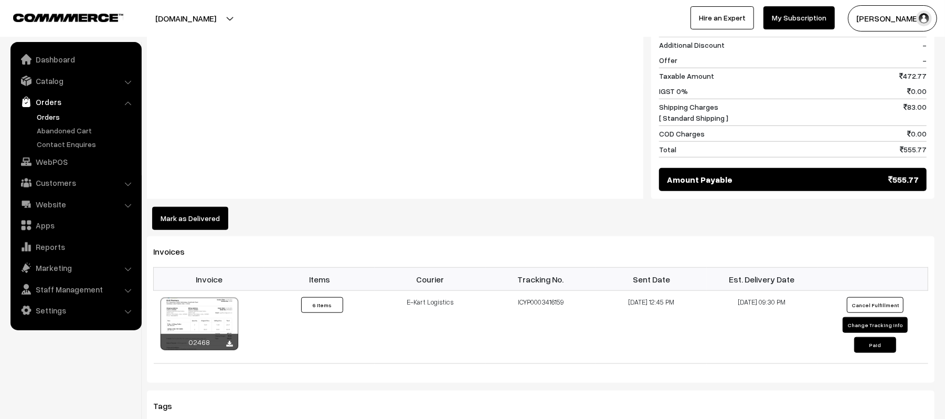
click at [203, 213] on button "Mark as Delivered" at bounding box center [190, 218] width 76 height 23
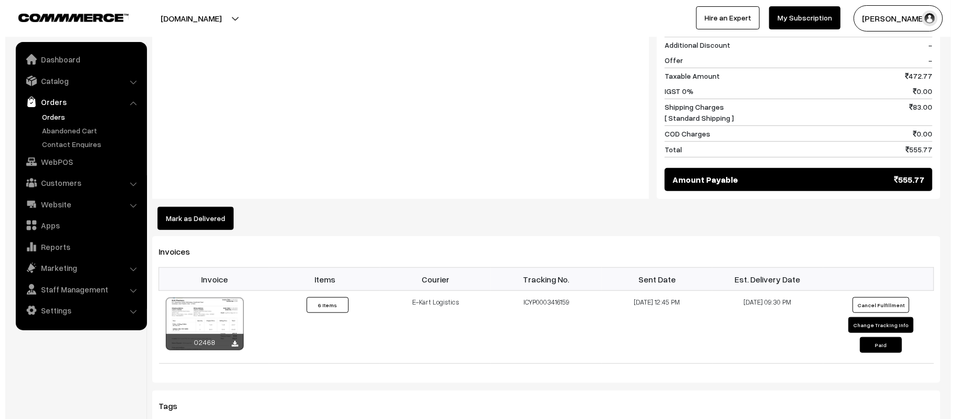
scroll to position [580, 0]
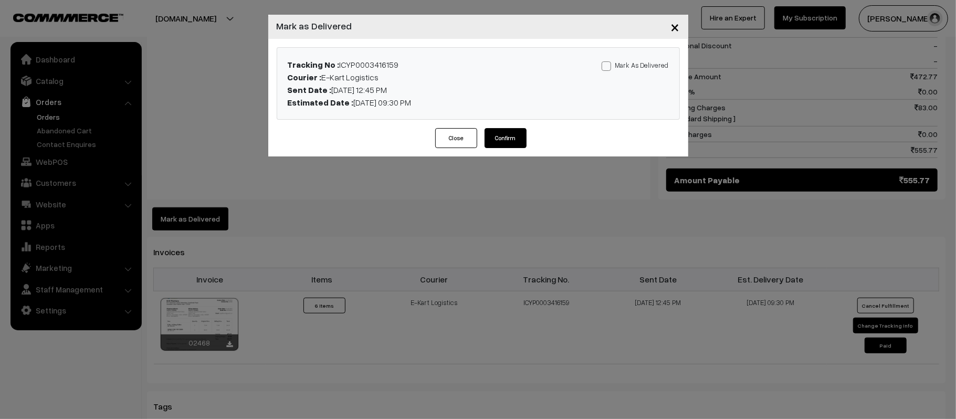
click at [628, 64] on label "Mark As Delivered" at bounding box center [634, 65] width 67 height 12
click at [608, 64] on input "Mark As Delivered" at bounding box center [604, 64] width 7 height 7
checkbox input "true"
click at [515, 141] on button "Confirm" at bounding box center [505, 138] width 42 height 20
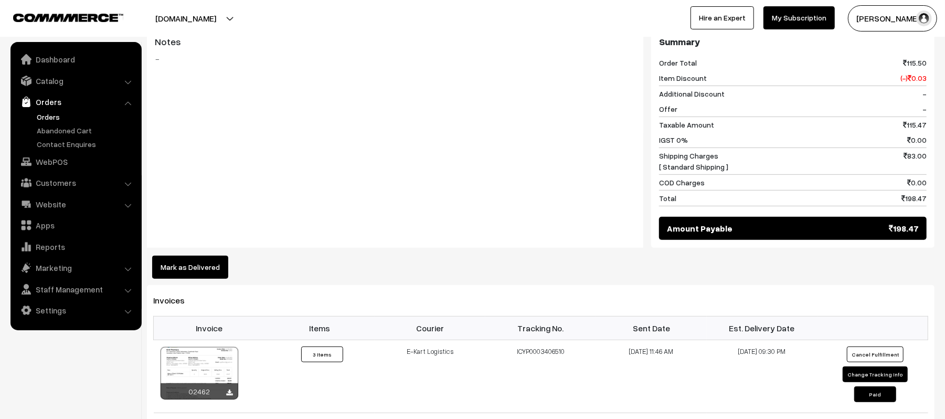
scroll to position [474, 0]
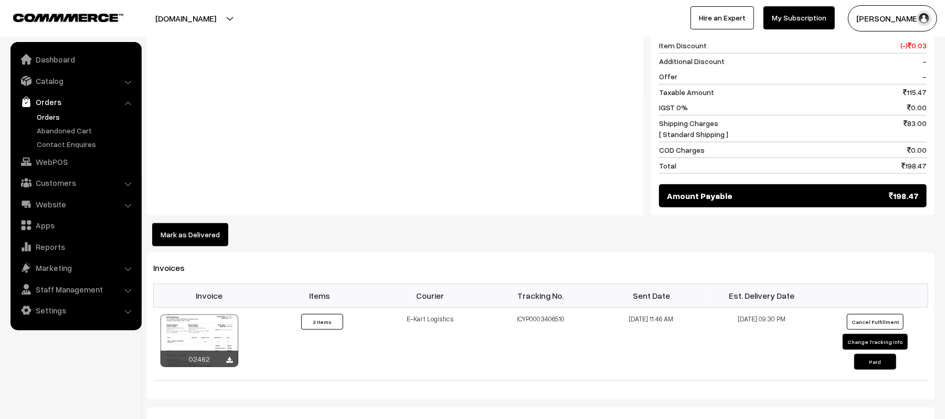
click at [200, 231] on button "Mark as Delivered" at bounding box center [190, 234] width 76 height 23
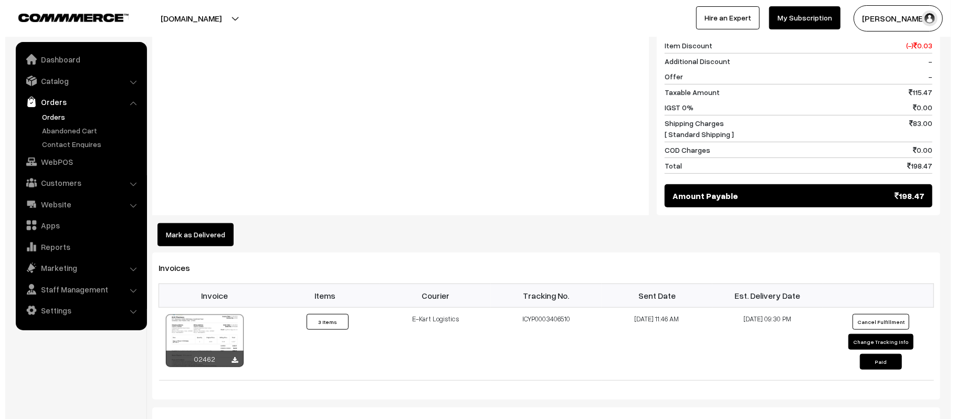
scroll to position [475, 0]
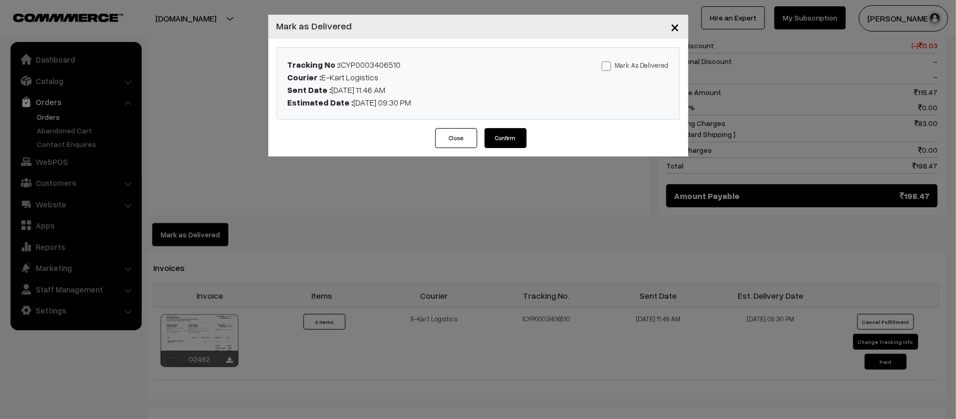
click at [637, 66] on label "Mark As Delivered" at bounding box center [634, 65] width 67 height 12
click at [608, 66] on input "Mark As Delivered" at bounding box center [604, 64] width 7 height 7
checkbox input "true"
click at [511, 143] on button "Confirm" at bounding box center [505, 138] width 42 height 20
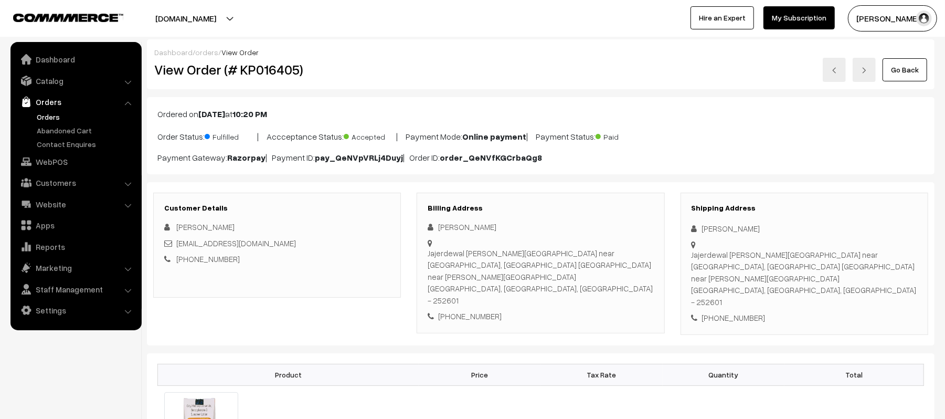
click at [748, 288] on div "Shipping Address Prerna Lohiya Jajerdewal nani Saini road near rupratan beautip…" at bounding box center [805, 264] width 248 height 142
copy div "8979456436"
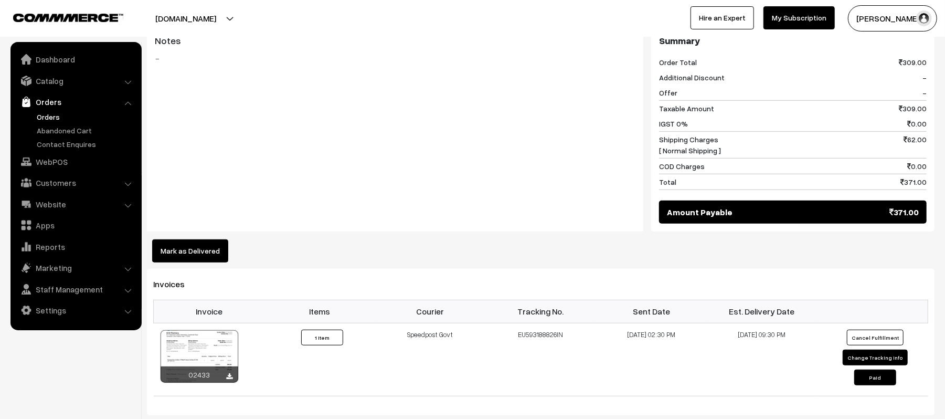
scroll to position [517, 0]
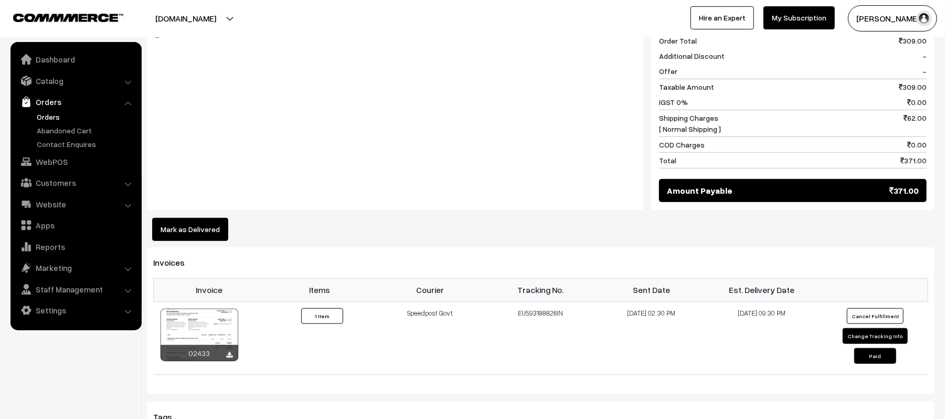
click at [209, 218] on button "Mark as Delivered" at bounding box center [190, 229] width 76 height 23
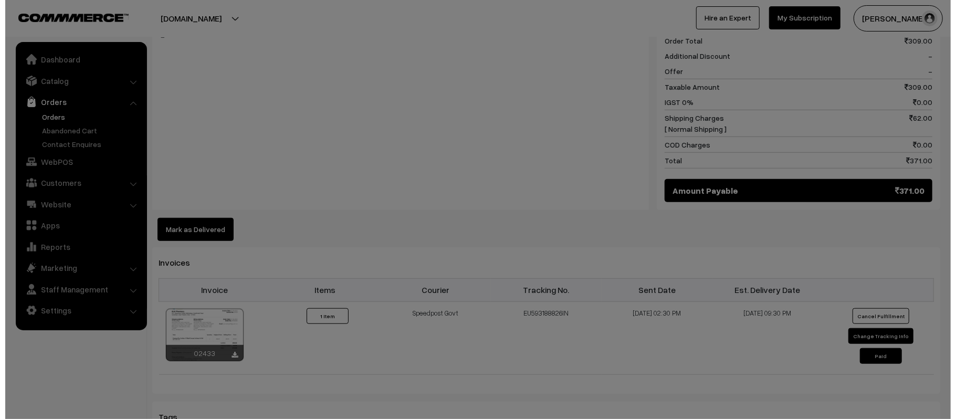
scroll to position [519, 0]
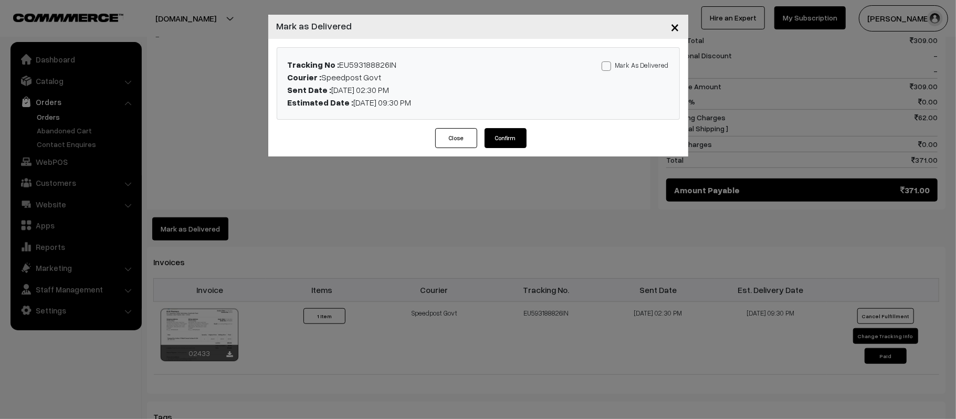
click at [620, 65] on label "Mark As Delivered" at bounding box center [634, 65] width 67 height 12
click at [608, 65] on input "Mark As Delivered" at bounding box center [604, 64] width 7 height 7
checkbox input "true"
click at [509, 137] on button "Confirm" at bounding box center [505, 138] width 42 height 20
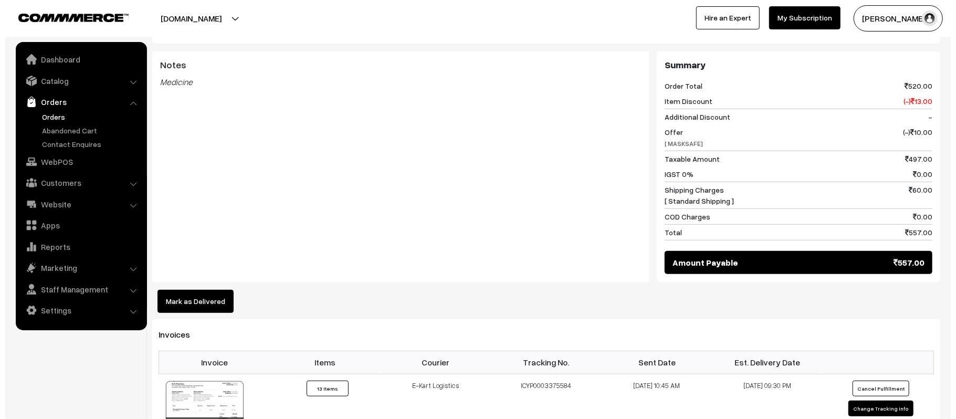
scroll to position [454, 0]
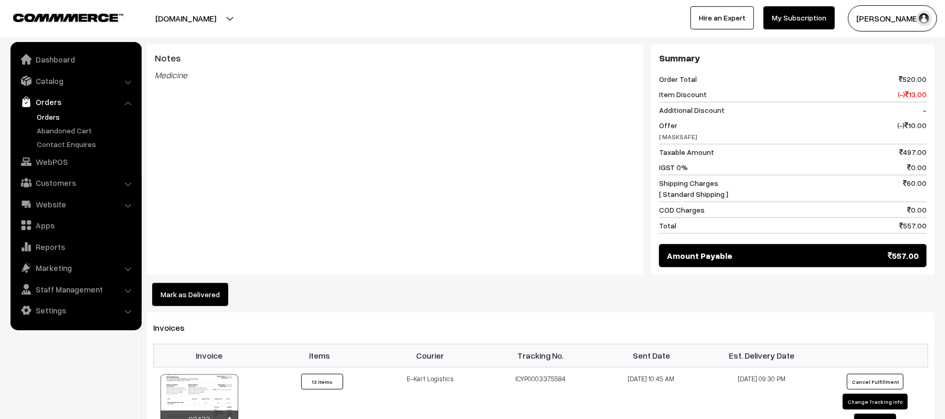
click at [158, 286] on div "Dashboard / orders / View Order View Order (# KP016404) Go Back Ordered on [DAT…" at bounding box center [541, 154] width 788 height 1138
click at [187, 283] on button "Mark as Delivered" at bounding box center [190, 294] width 76 height 23
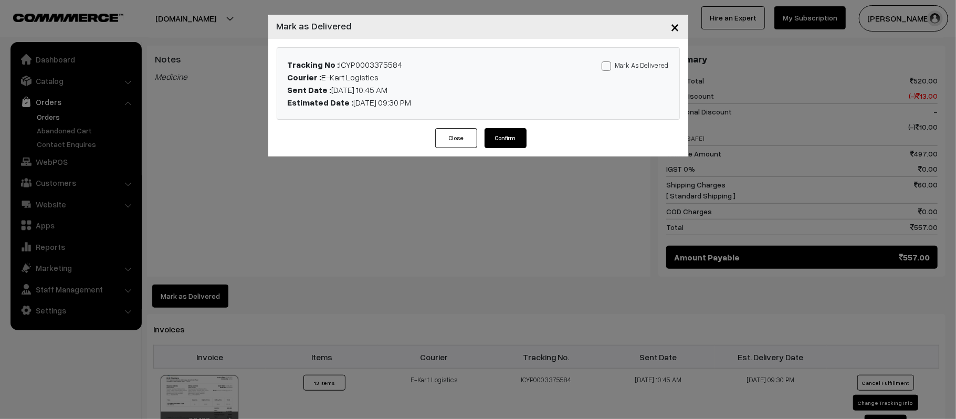
click at [639, 63] on label "Mark As Delivered" at bounding box center [634, 65] width 67 height 12
click at [608, 63] on input "Mark As Delivered" at bounding box center [604, 64] width 7 height 7
checkbox input "true"
click at [500, 137] on button "Confirm" at bounding box center [505, 138] width 42 height 20
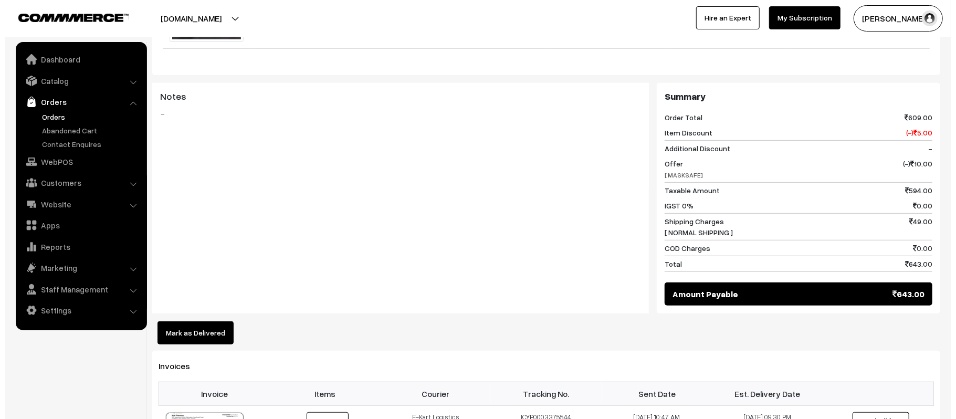
scroll to position [422, 0]
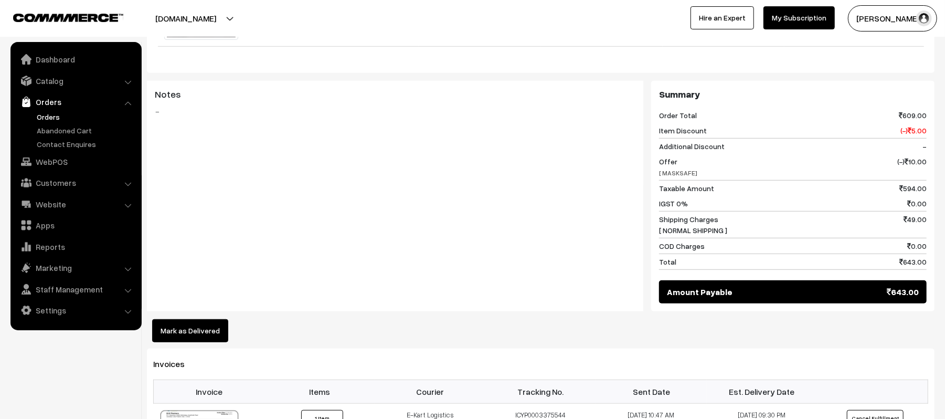
click at [194, 319] on button "Mark as Delivered" at bounding box center [190, 330] width 76 height 23
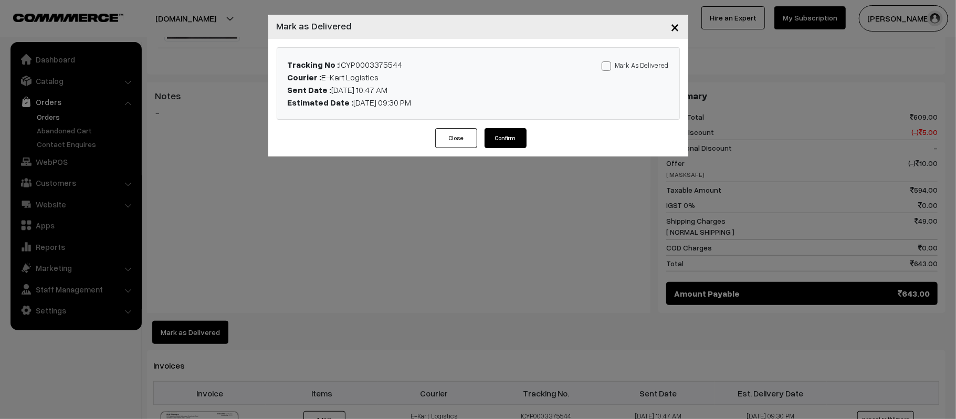
click at [630, 68] on label "Mark As Delivered" at bounding box center [634, 65] width 67 height 12
click at [608, 68] on input "Mark As Delivered" at bounding box center [604, 64] width 7 height 7
checkbox input "true"
click at [510, 141] on button "Confirm" at bounding box center [505, 138] width 42 height 20
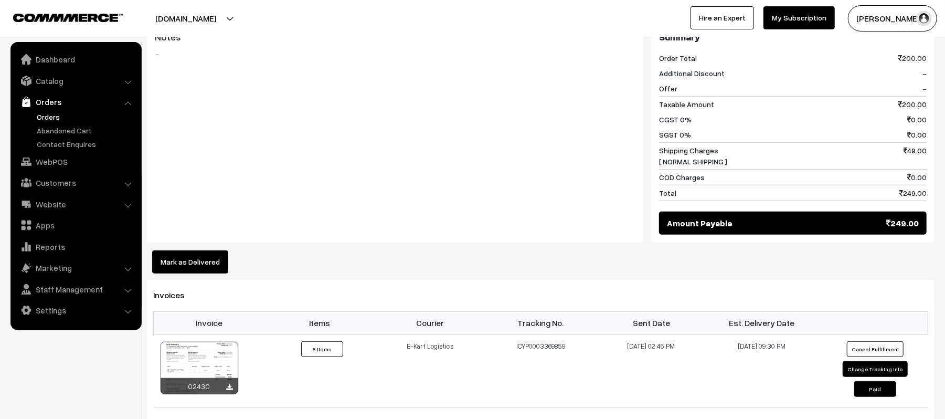
scroll to position [478, 0]
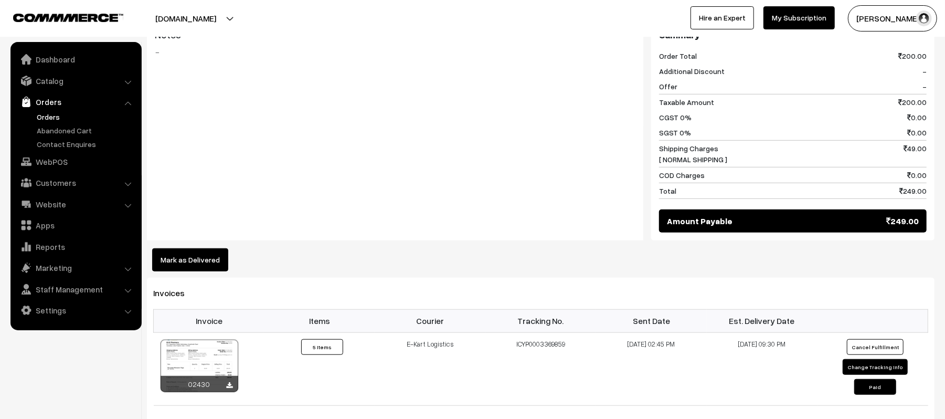
click at [176, 248] on button "Mark as Delivered" at bounding box center [190, 259] width 76 height 23
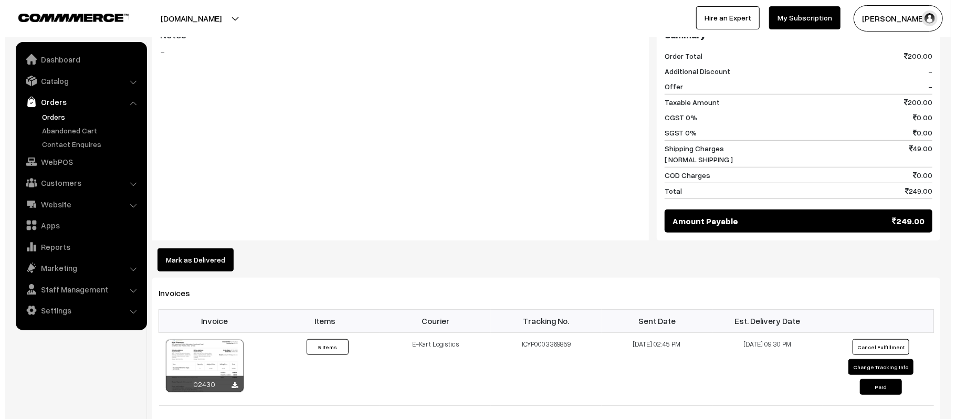
scroll to position [479, 0]
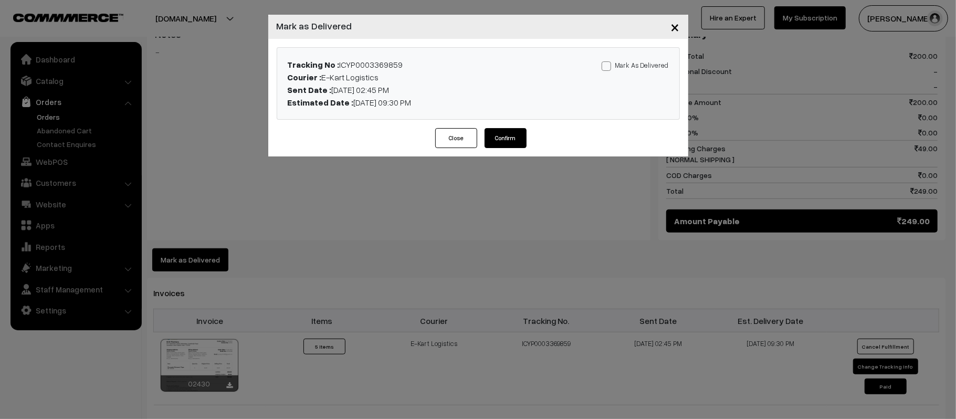
click at [635, 59] on label "Mark As Delivered" at bounding box center [634, 65] width 67 height 12
click at [608, 61] on input "Mark As Delivered" at bounding box center [604, 64] width 7 height 7
checkbox input "true"
click at [500, 137] on button "Confirm" at bounding box center [505, 138] width 42 height 20
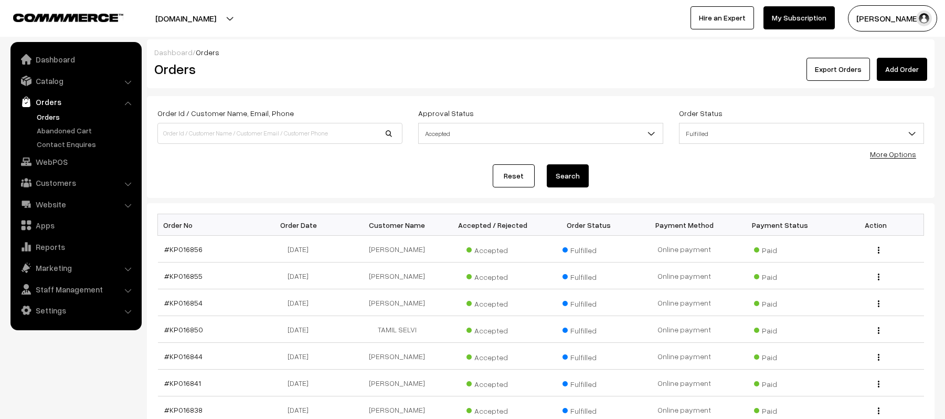
scroll to position [212, 0]
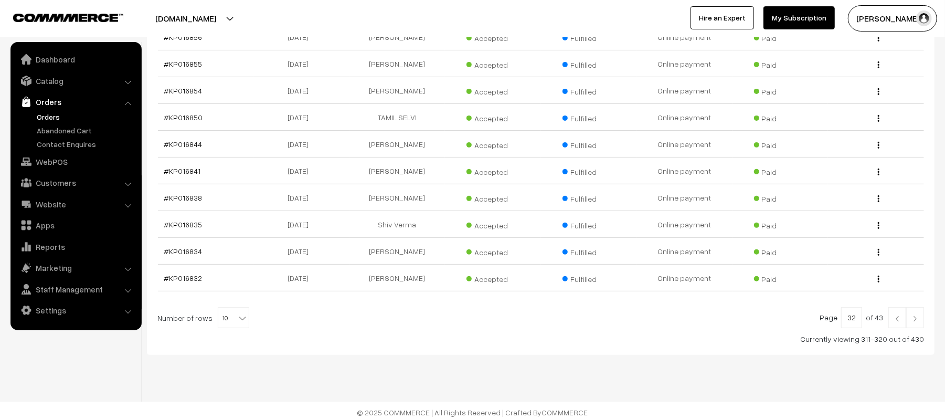
click at [926, 324] on div "Bulk Options Delete Selected Bulk Options Order No Order Date Customer Name Acc…" at bounding box center [541, 173] width 788 height 364
click at [921, 323] on link at bounding box center [915, 317] width 18 height 21
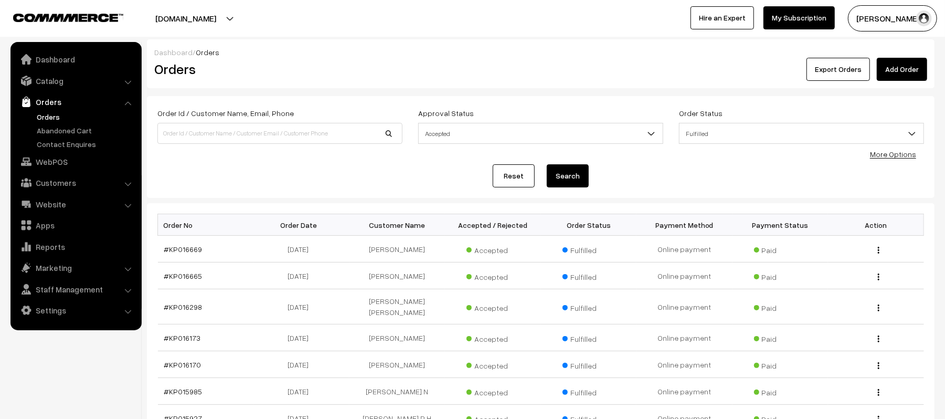
scroll to position [164, 0]
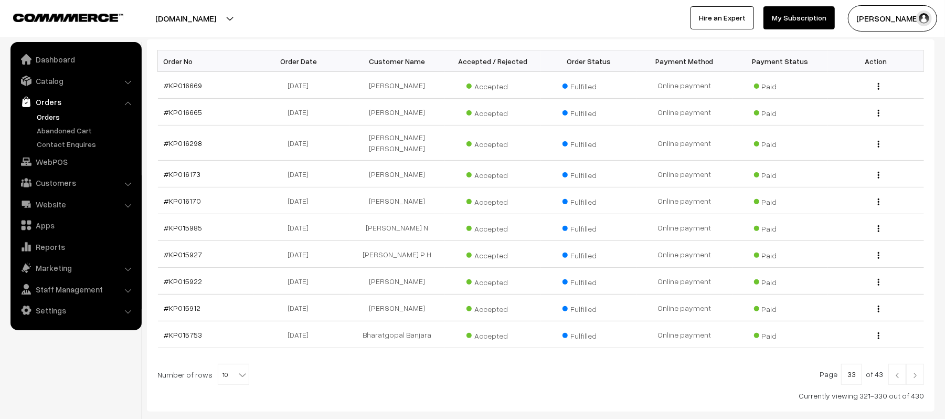
click at [894, 372] on img at bounding box center [897, 375] width 9 height 6
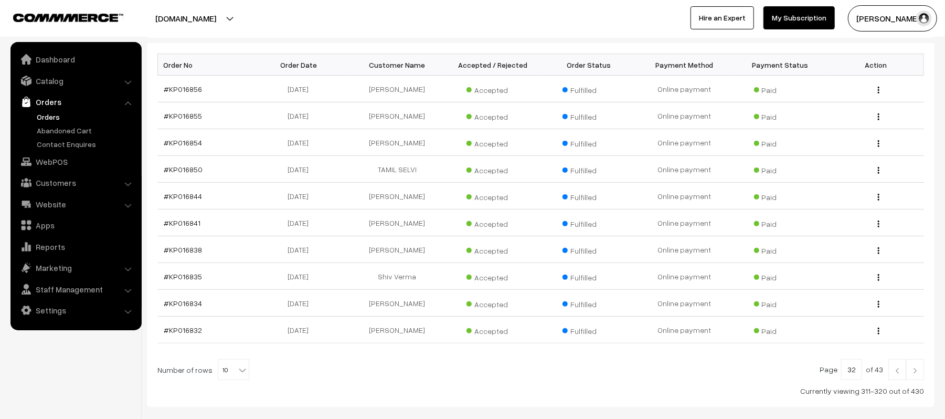
scroll to position [169, 0]
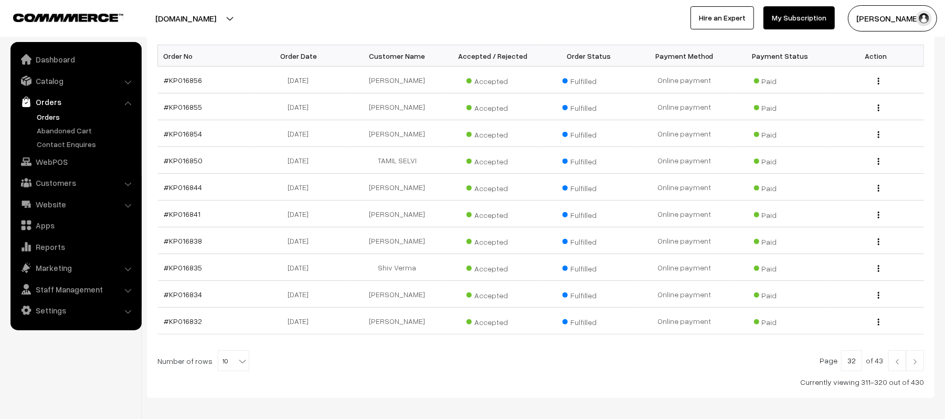
click at [916, 360] on img at bounding box center [915, 361] width 9 height 6
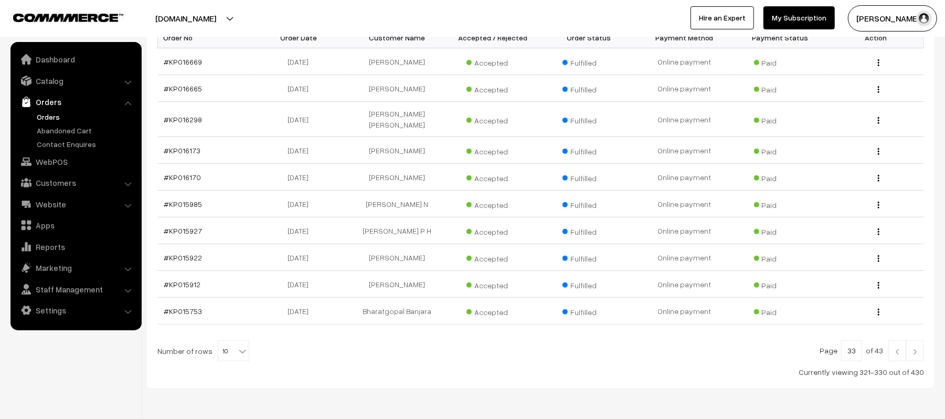
scroll to position [189, 0]
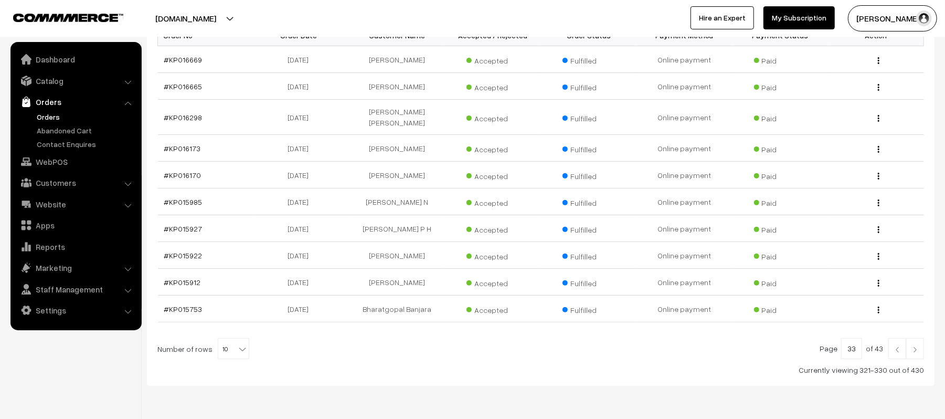
click at [896, 350] on link at bounding box center [898, 348] width 18 height 21
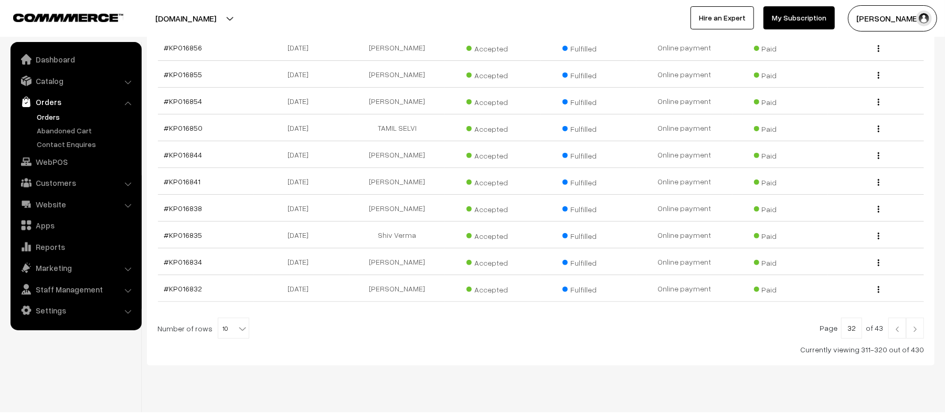
scroll to position [219, 0]
